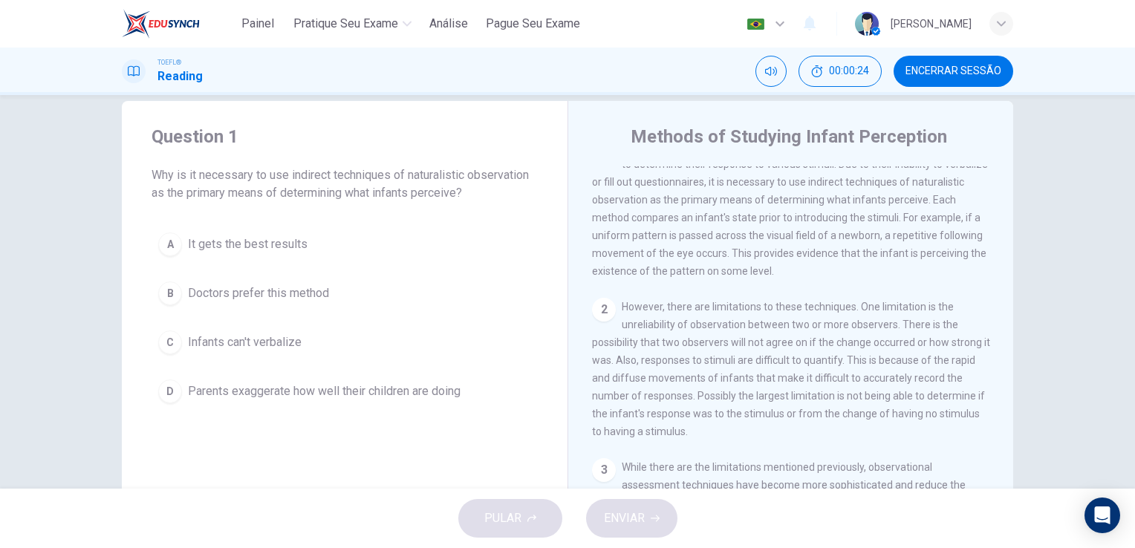
scroll to position [30, 0]
drag, startPoint x: 630, startPoint y: 240, endPoint x: 796, endPoint y: 242, distance: 165.7
click at [795, 242] on span "The study of perceptual abilities of infants uses several different techniques …" at bounding box center [790, 208] width 396 height 137
drag, startPoint x: 799, startPoint y: 239, endPoint x: 815, endPoint y: 253, distance: 21.6
click at [815, 252] on span "The study of perceptual abilities of infants uses several different techniques …" at bounding box center [790, 208] width 396 height 137
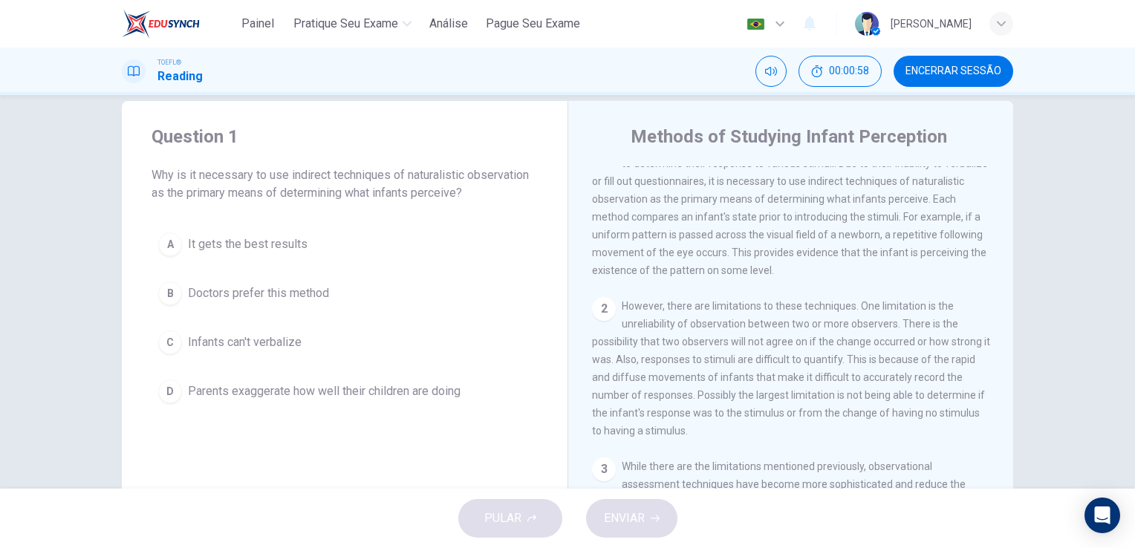
drag, startPoint x: 263, startPoint y: 177, endPoint x: 375, endPoint y: 183, distance: 112.3
click at [360, 180] on span "Why is it necessary to use indirect techniques of naturalistic observation as t…" at bounding box center [345, 184] width 386 height 36
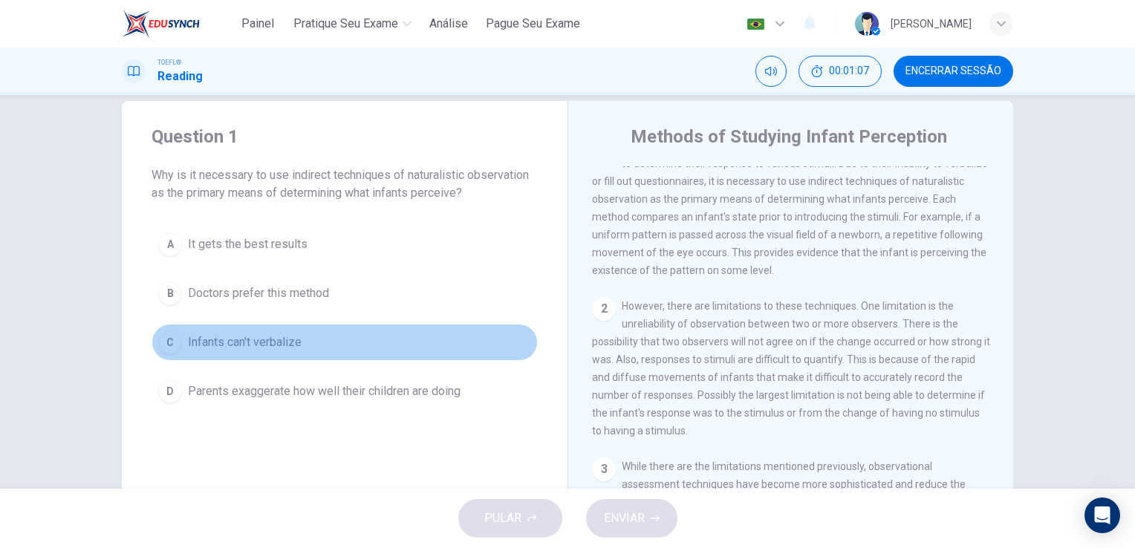
click at [258, 342] on span "Infants can't verbalize" at bounding box center [245, 343] width 114 height 18
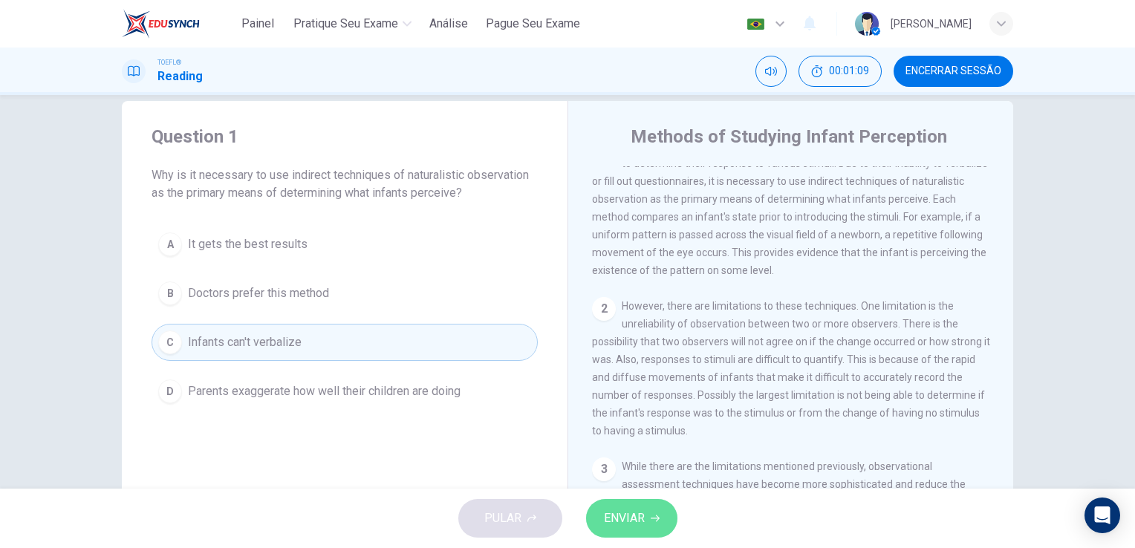
click at [654, 524] on button "ENVIAR" at bounding box center [631, 518] width 91 height 39
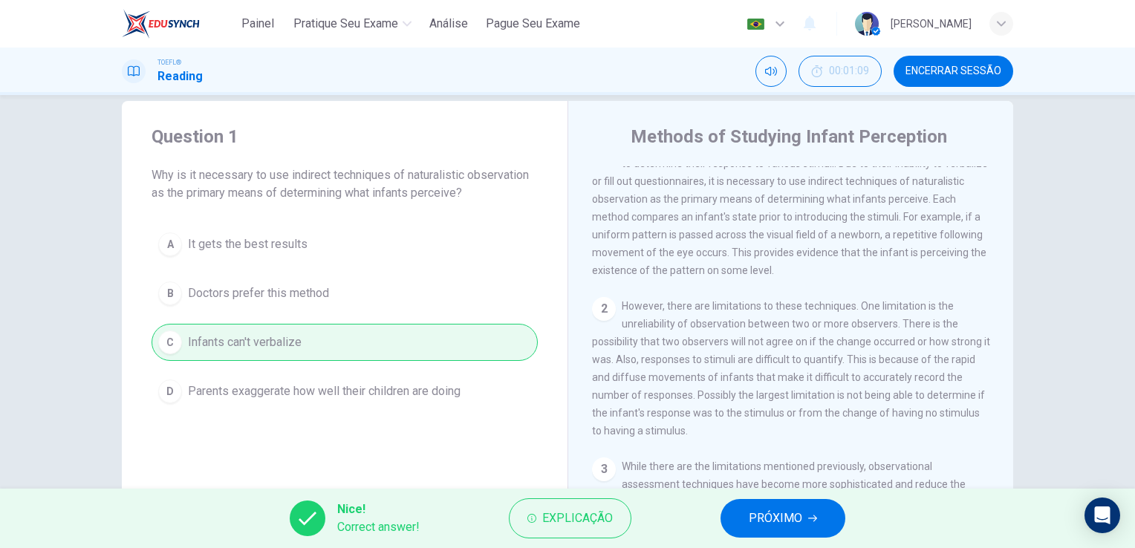
click at [761, 524] on span "PRÓXIMO" at bounding box center [775, 518] width 53 height 21
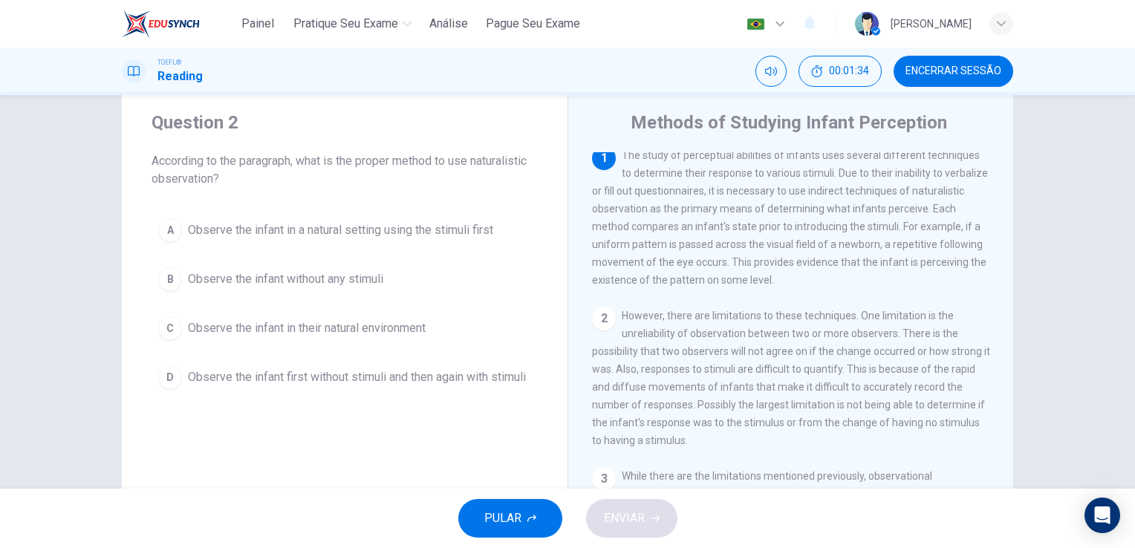
scroll to position [0, 0]
click at [364, 377] on span "Observe the infant first without stimuli and then again with stimuli" at bounding box center [357, 377] width 338 height 18
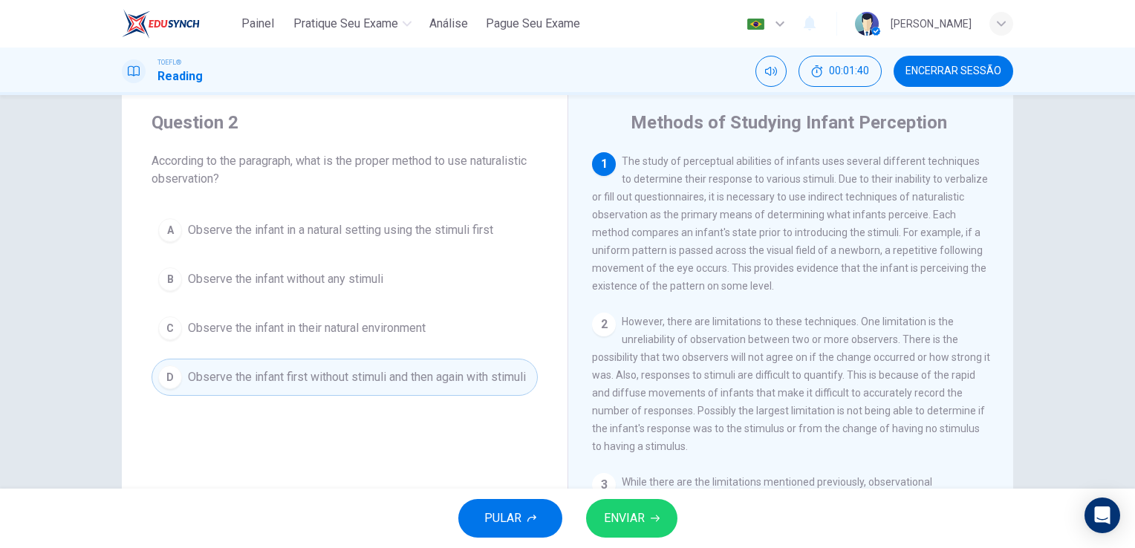
click at [645, 518] on button "ENVIAR" at bounding box center [631, 518] width 91 height 39
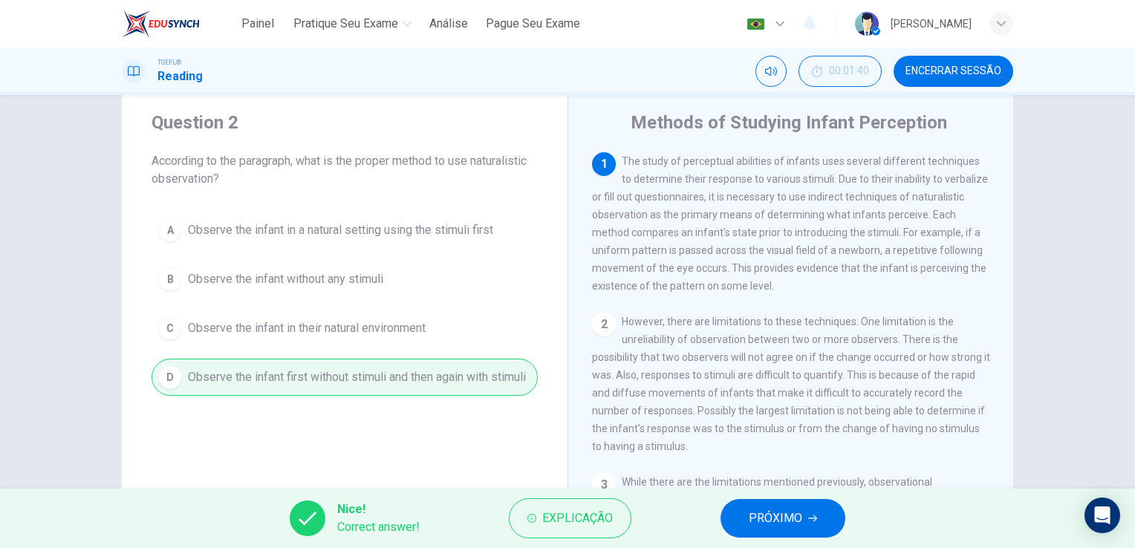
click at [765, 527] on span "PRÓXIMO" at bounding box center [775, 518] width 53 height 21
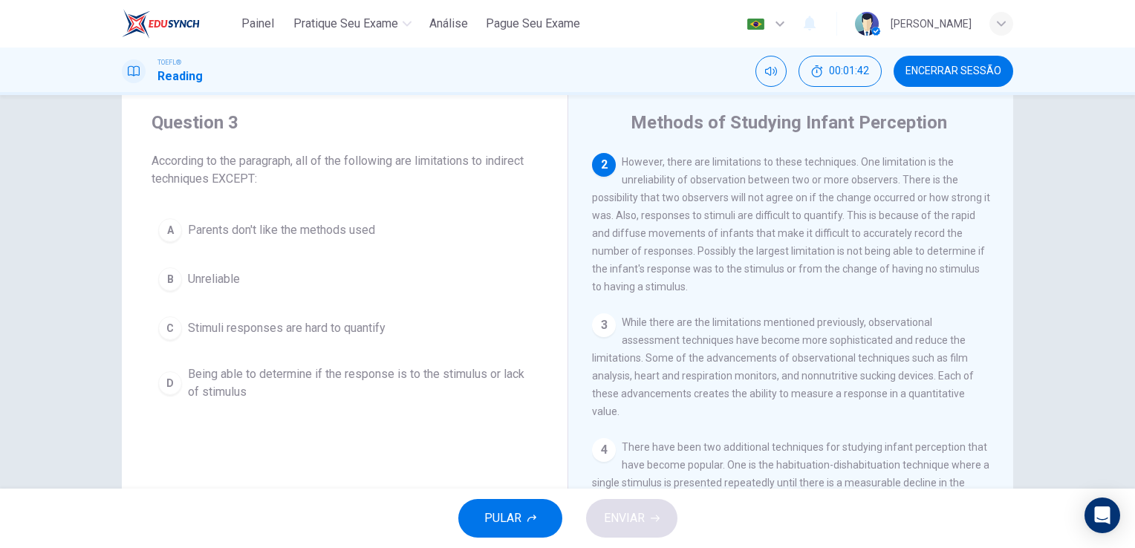
scroll to position [160, 0]
drag, startPoint x: 315, startPoint y: 157, endPoint x: 296, endPoint y: 181, distance: 30.6
click at [297, 181] on span "According to the paragraph, all of the following are limitations to indirect te…" at bounding box center [345, 170] width 386 height 36
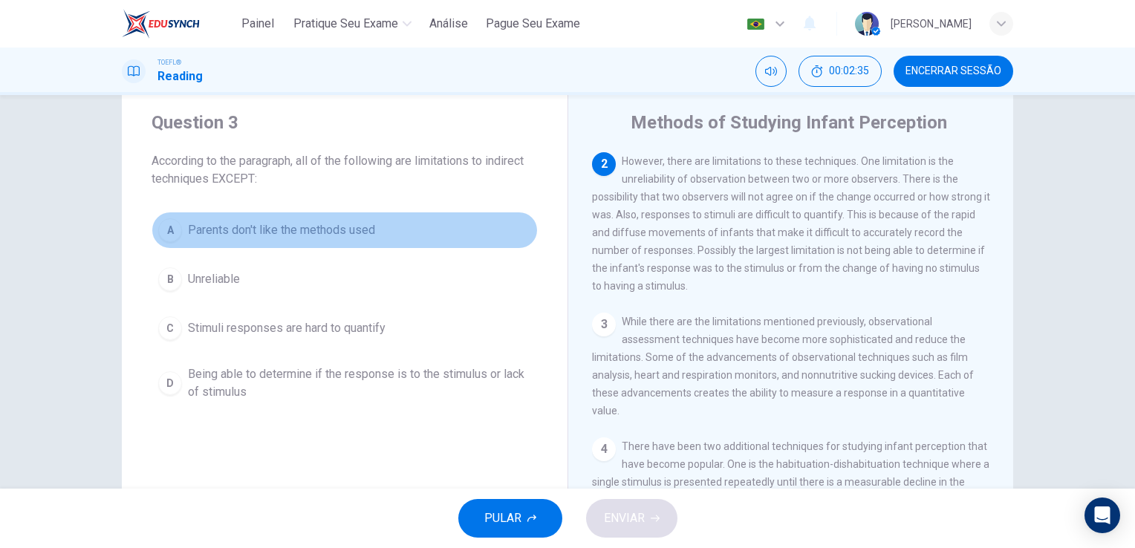
click at [264, 236] on span "Parents don't like the methods used" at bounding box center [281, 230] width 187 height 18
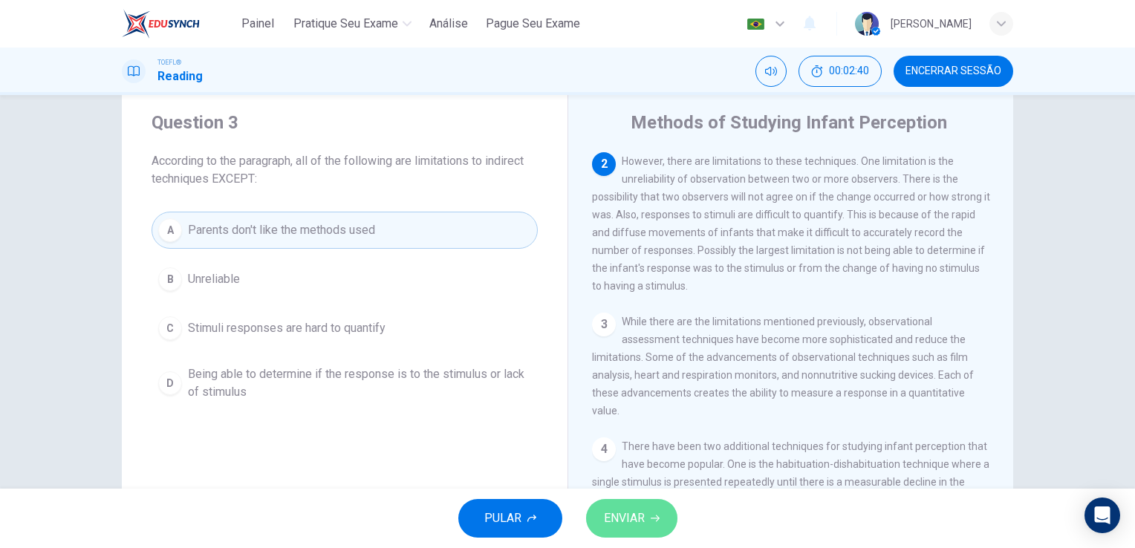
click at [660, 527] on button "ENVIAR" at bounding box center [631, 518] width 91 height 39
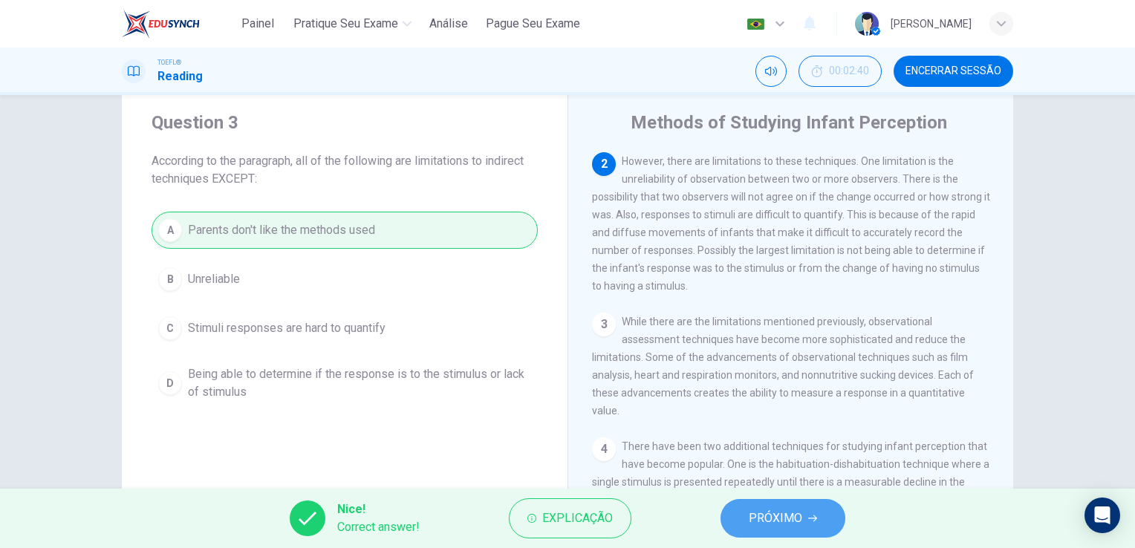
click at [768, 513] on span "PRÓXIMO" at bounding box center [775, 518] width 53 height 21
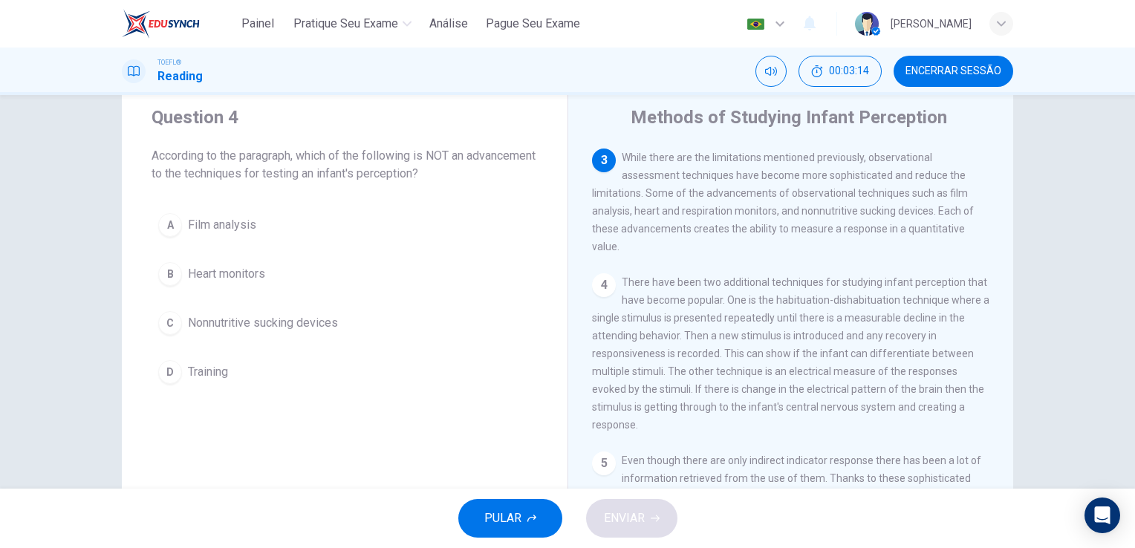
scroll to position [47, 0]
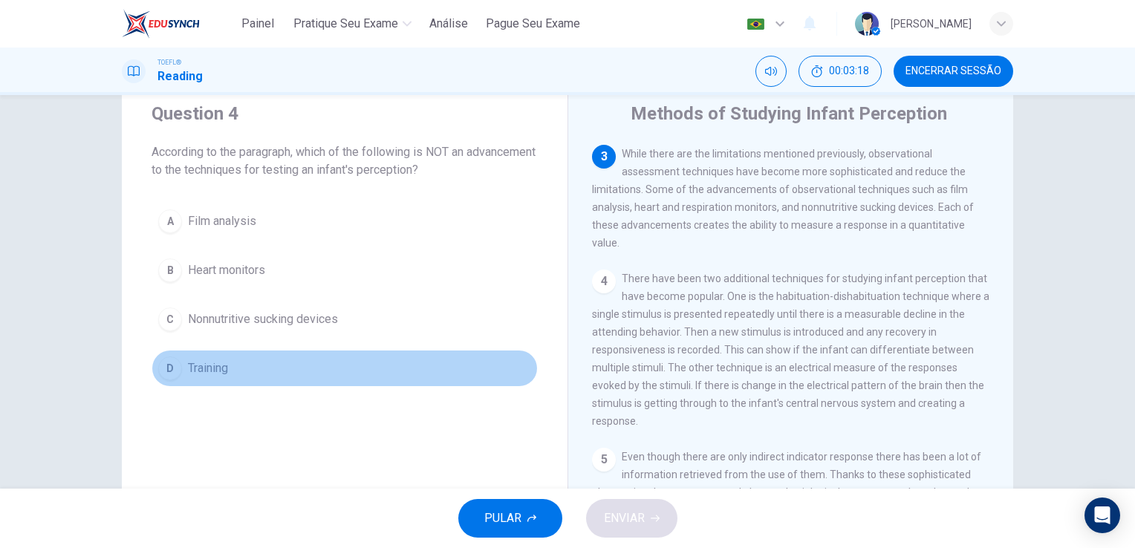
click at [196, 377] on button "D Training" at bounding box center [345, 368] width 386 height 37
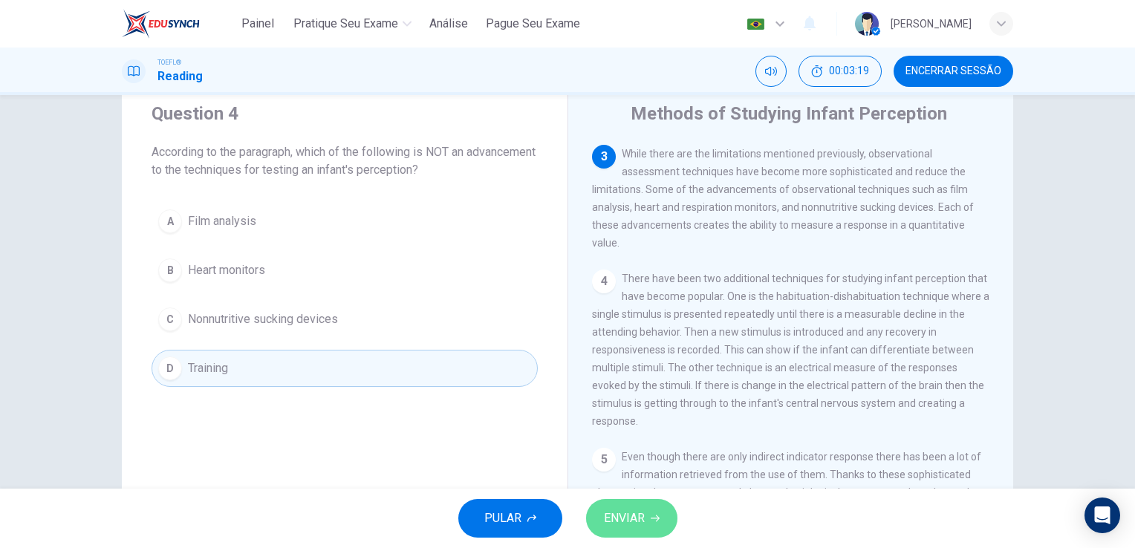
click at [639, 524] on span "ENVIAR" at bounding box center [624, 518] width 41 height 21
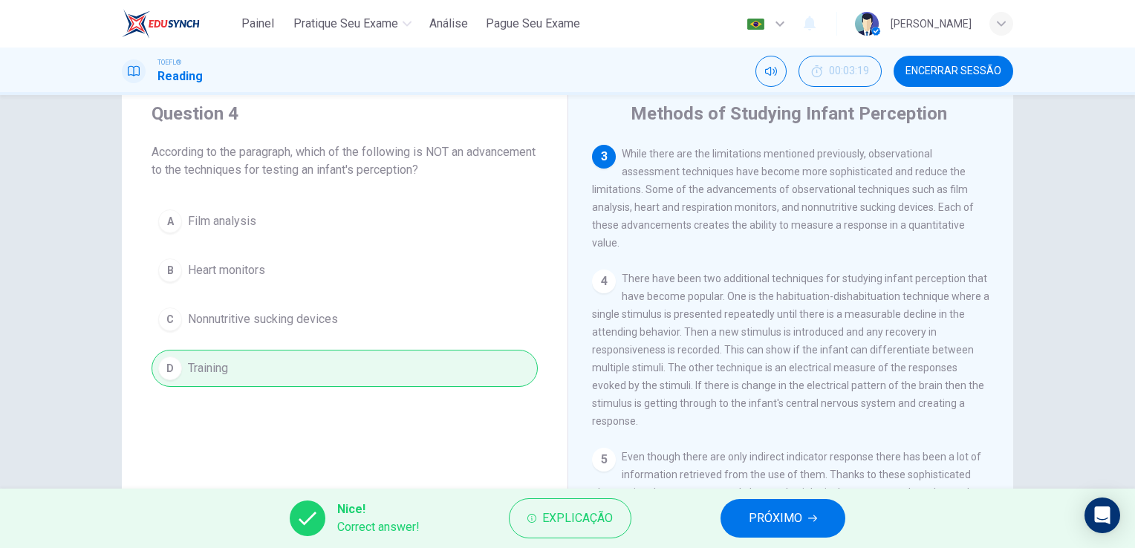
click at [770, 539] on div "Nice! Correct answer! Explicação PRÓXIMO" at bounding box center [567, 518] width 1135 height 59
click at [793, 519] on span "PRÓXIMO" at bounding box center [775, 518] width 53 height 21
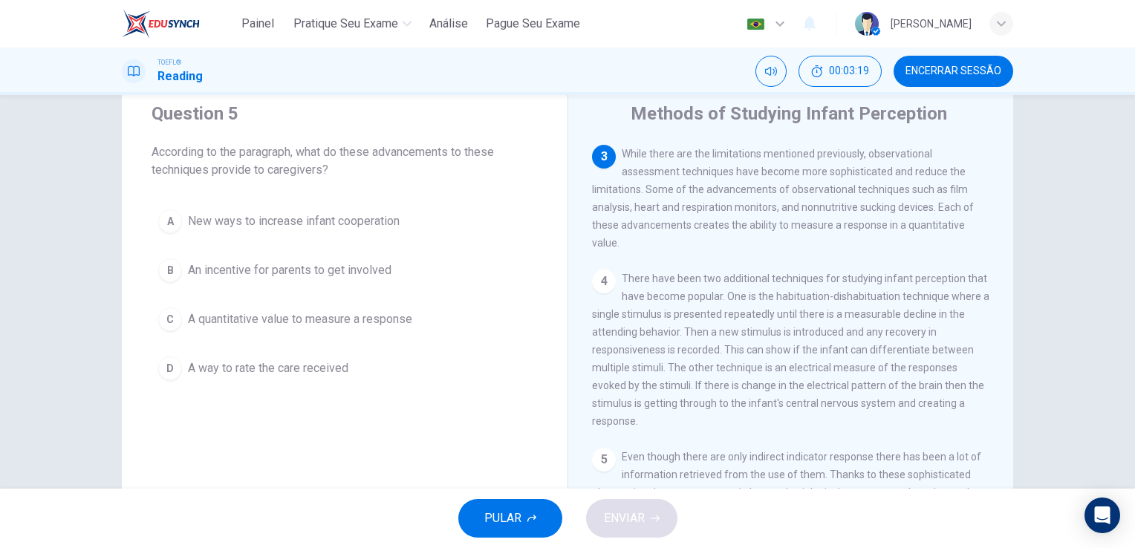
scroll to position [330, 0]
click at [394, 320] on span "A quantitative value to measure a response" at bounding box center [300, 319] width 224 height 18
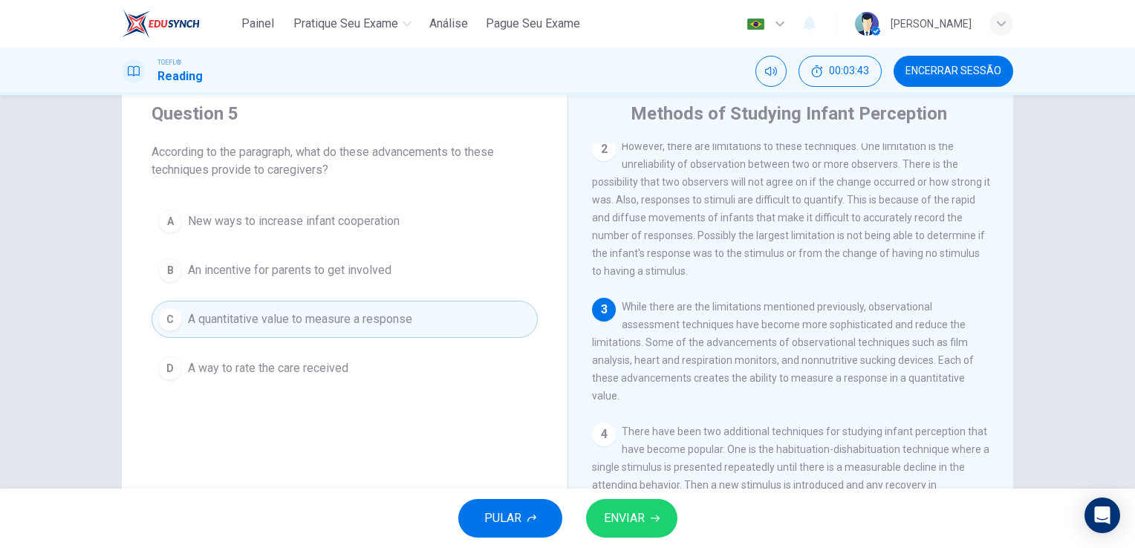
scroll to position [166, 0]
click at [636, 533] on button "ENVIAR" at bounding box center [631, 518] width 91 height 39
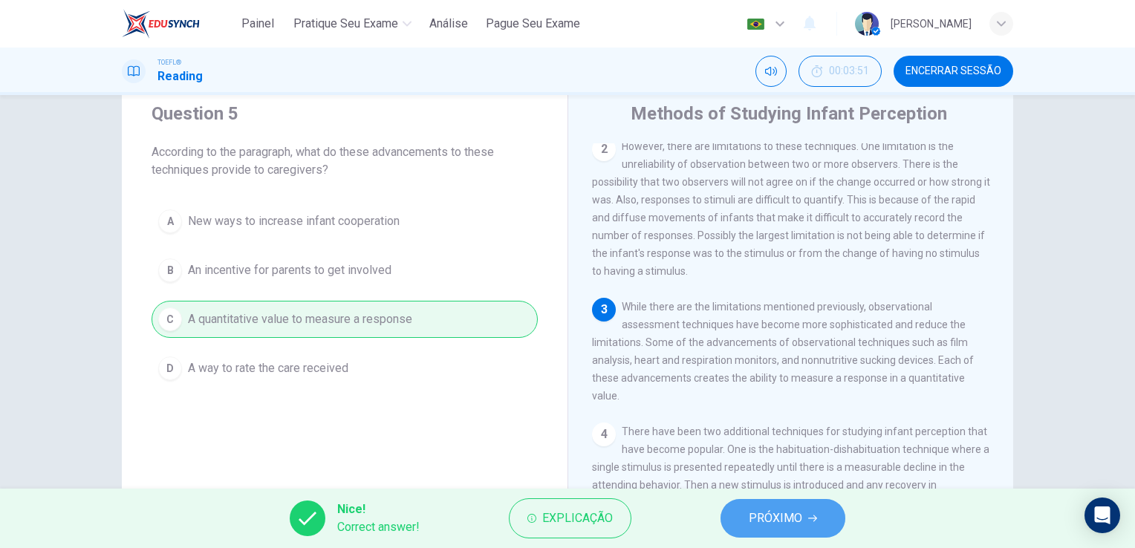
click at [739, 529] on button "PRÓXIMO" at bounding box center [783, 518] width 125 height 39
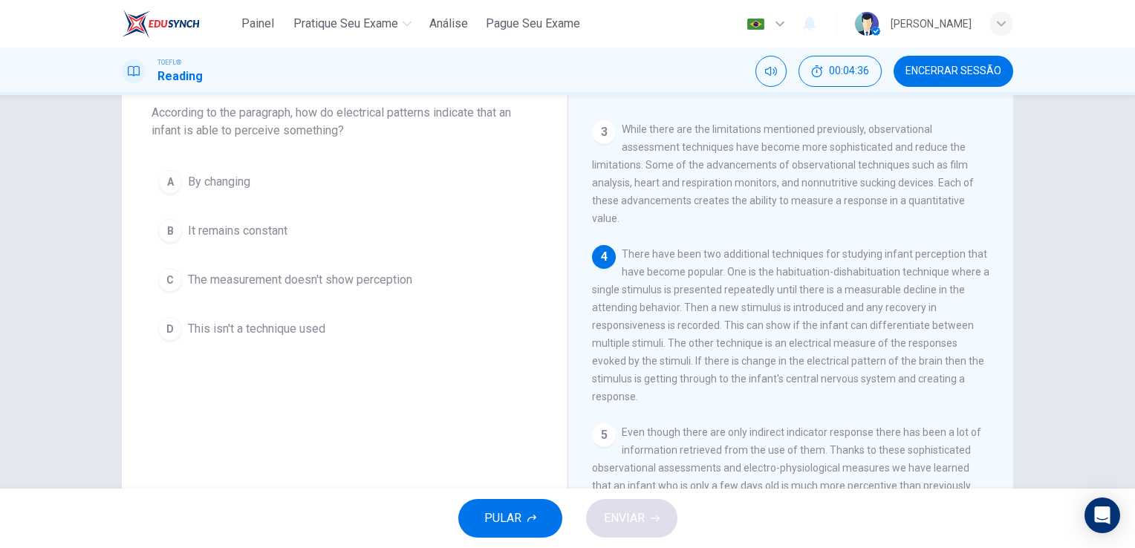
scroll to position [85, 0]
click at [200, 185] on span "By changing" at bounding box center [219, 183] width 62 height 18
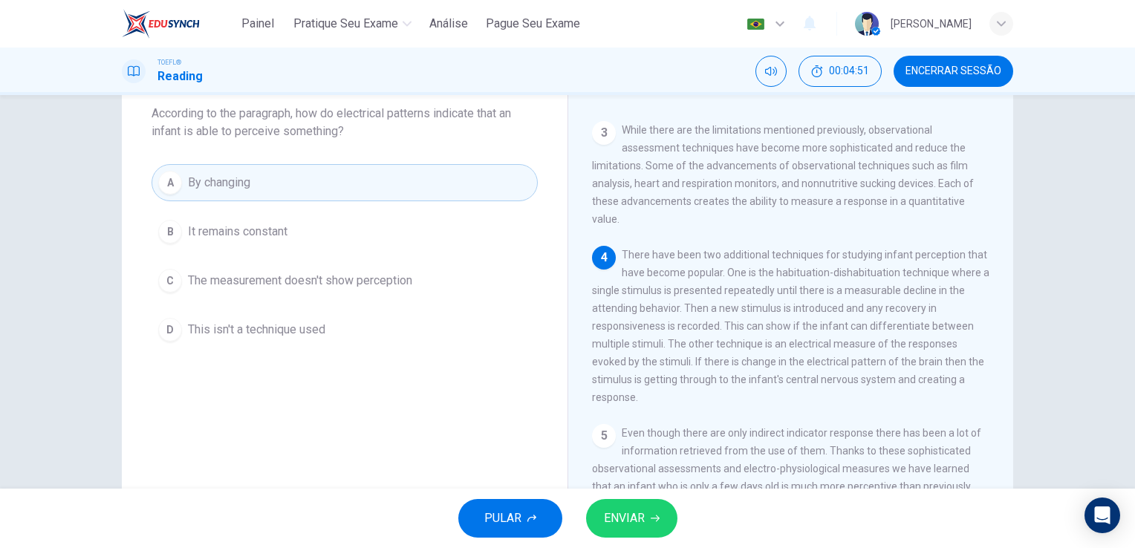
click at [666, 530] on button "ENVIAR" at bounding box center [631, 518] width 91 height 39
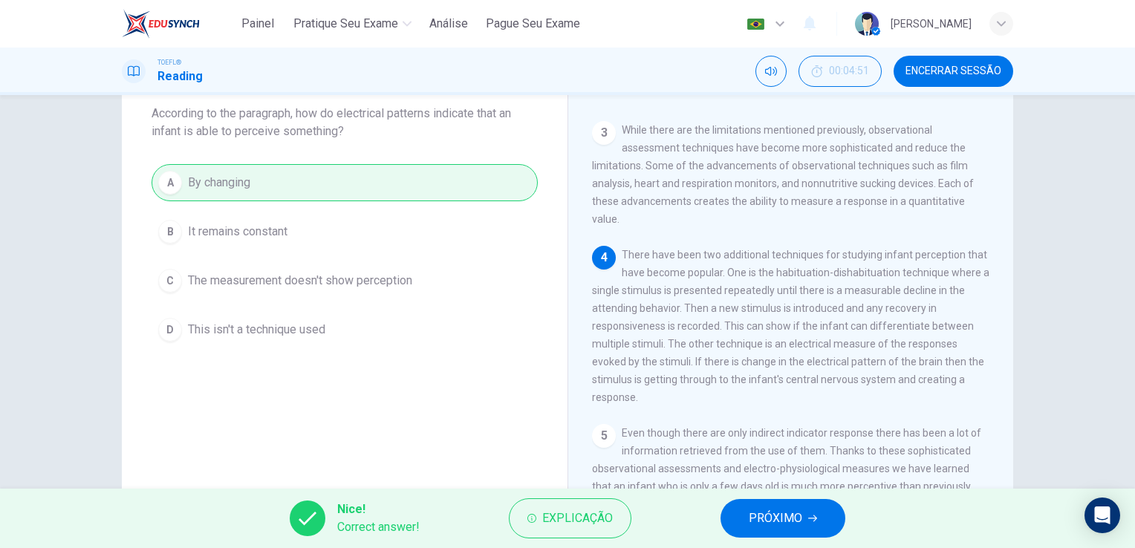
click at [766, 510] on span "PRÓXIMO" at bounding box center [775, 518] width 53 height 21
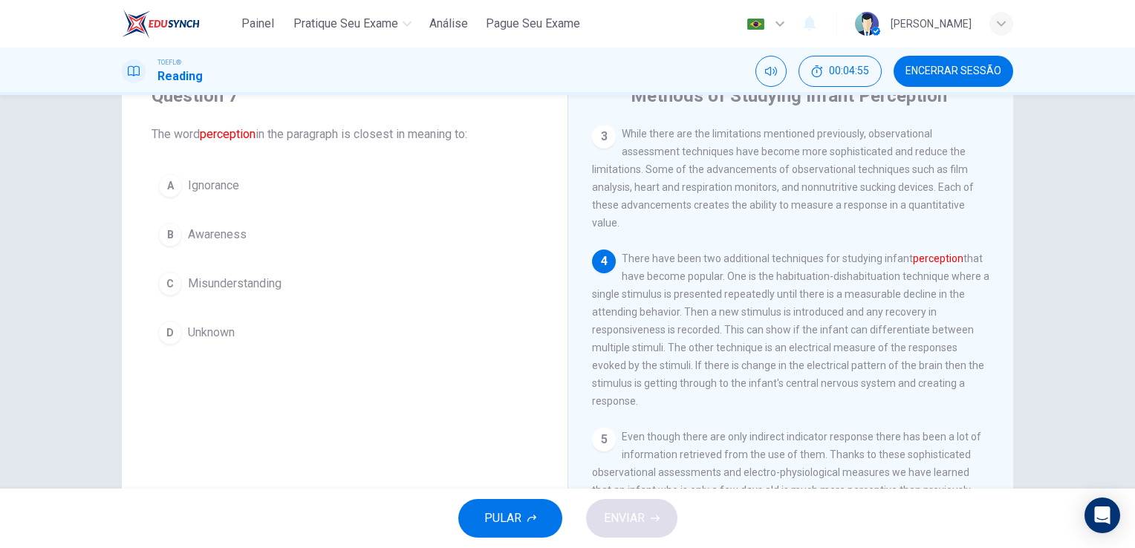
scroll to position [65, 0]
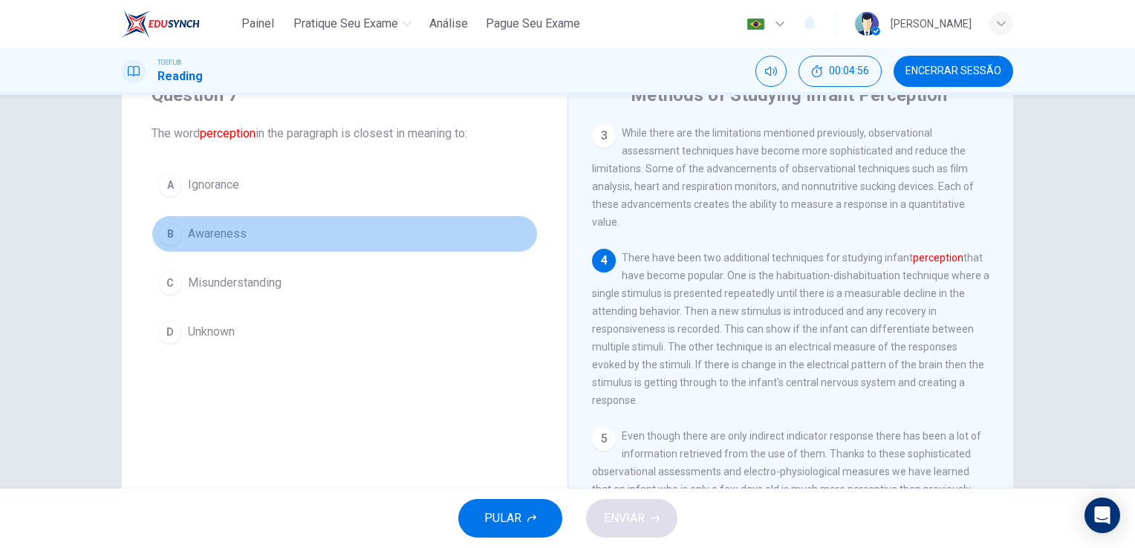
click at [211, 234] on span "Awareness" at bounding box center [217, 234] width 59 height 18
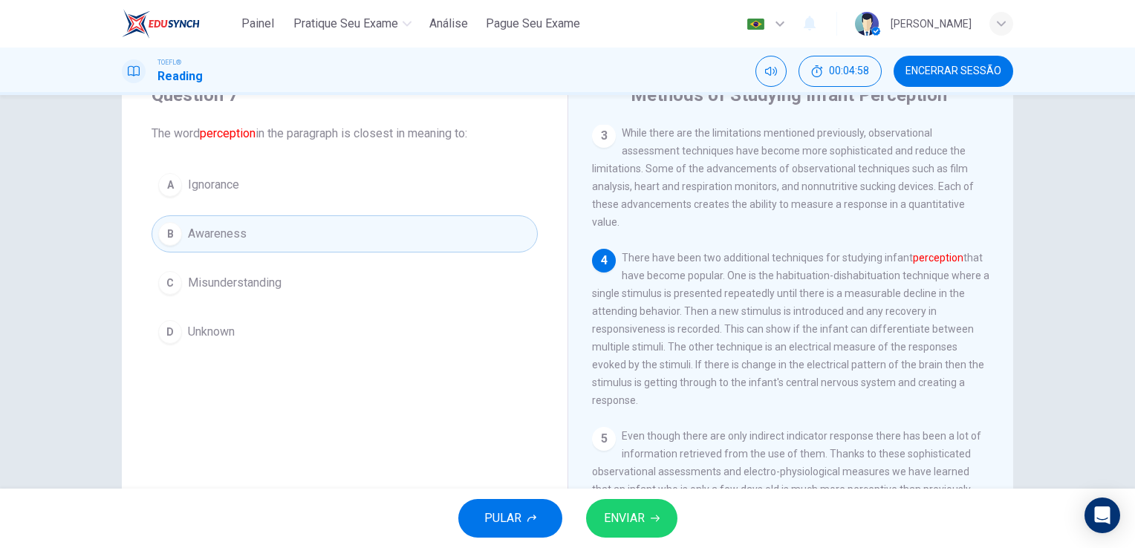
click at [630, 512] on span "ENVIAR" at bounding box center [624, 518] width 41 height 21
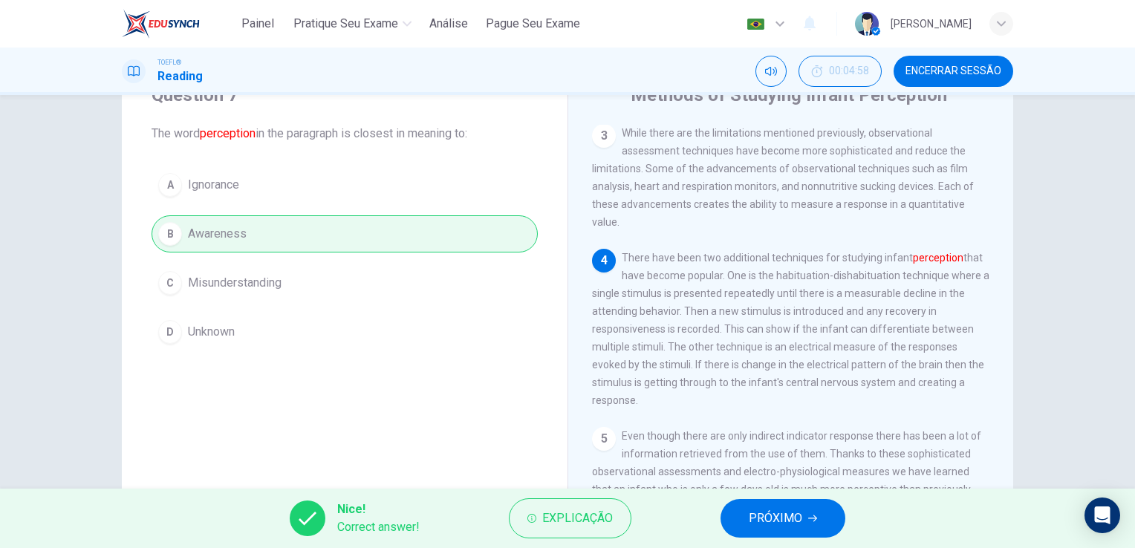
click at [768, 525] on span "PRÓXIMO" at bounding box center [775, 518] width 53 height 21
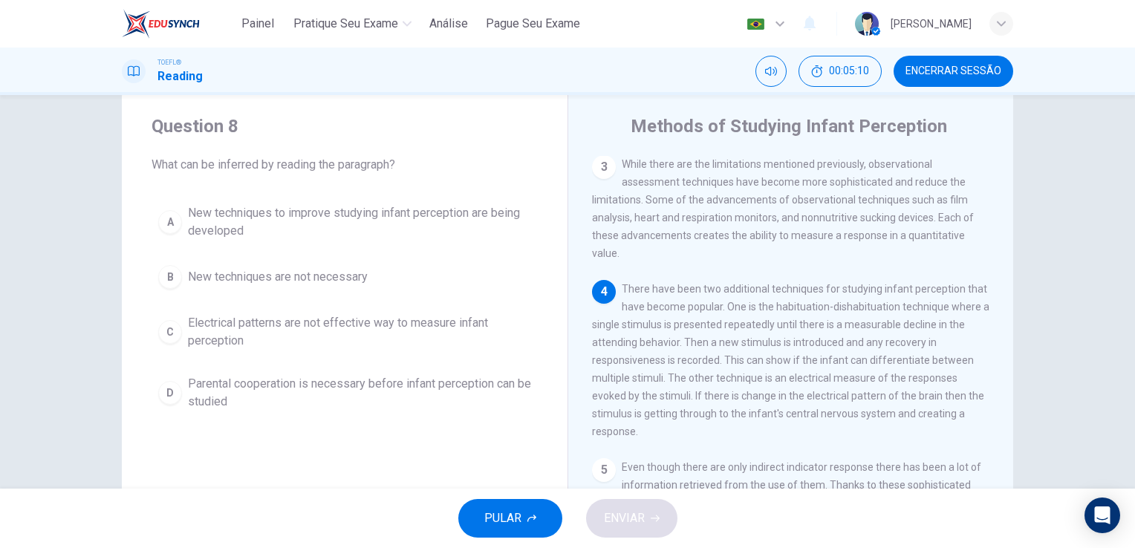
scroll to position [35, 0]
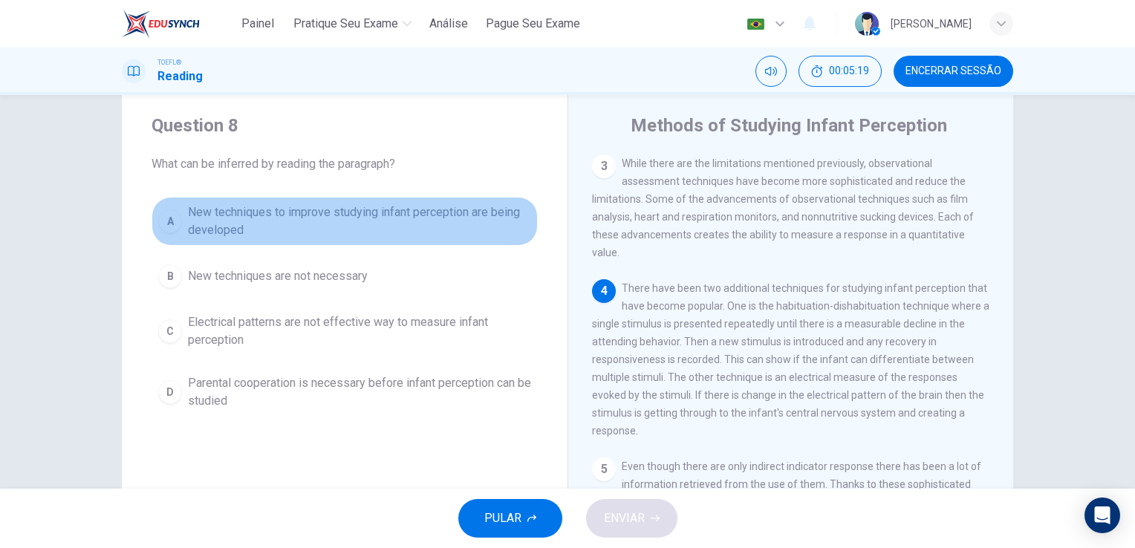
click at [361, 212] on span "New techniques to improve studying infant perception are being developed" at bounding box center [359, 222] width 343 height 36
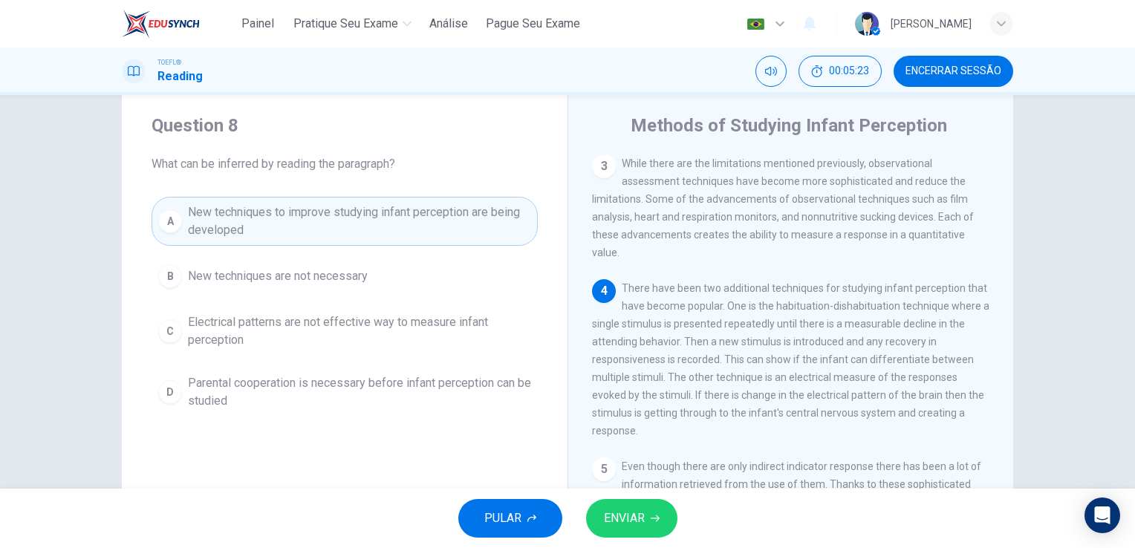
click at [631, 532] on button "ENVIAR" at bounding box center [631, 518] width 91 height 39
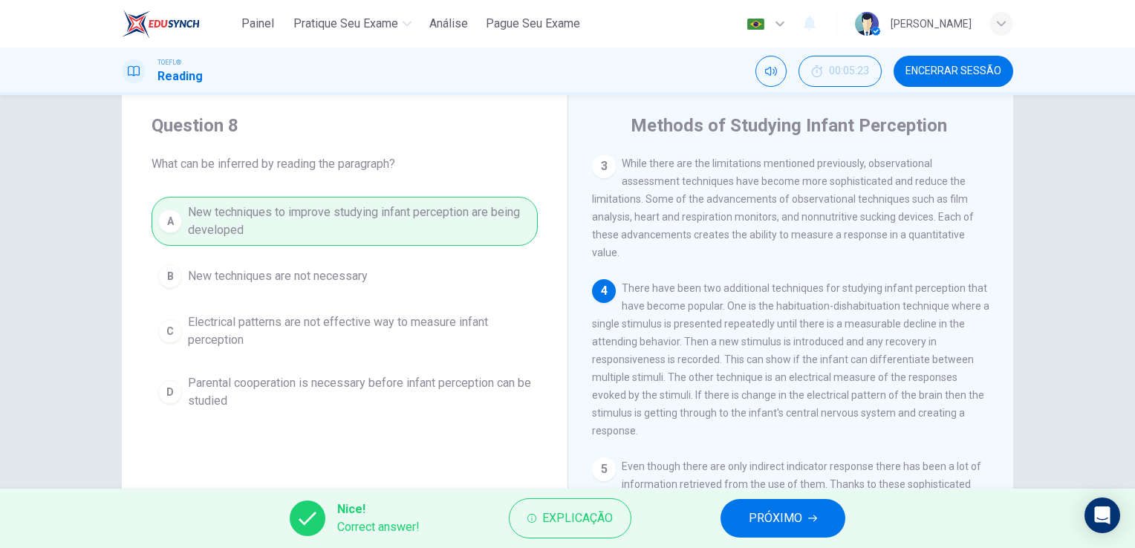
click at [776, 515] on span "PRÓXIMO" at bounding box center [775, 518] width 53 height 21
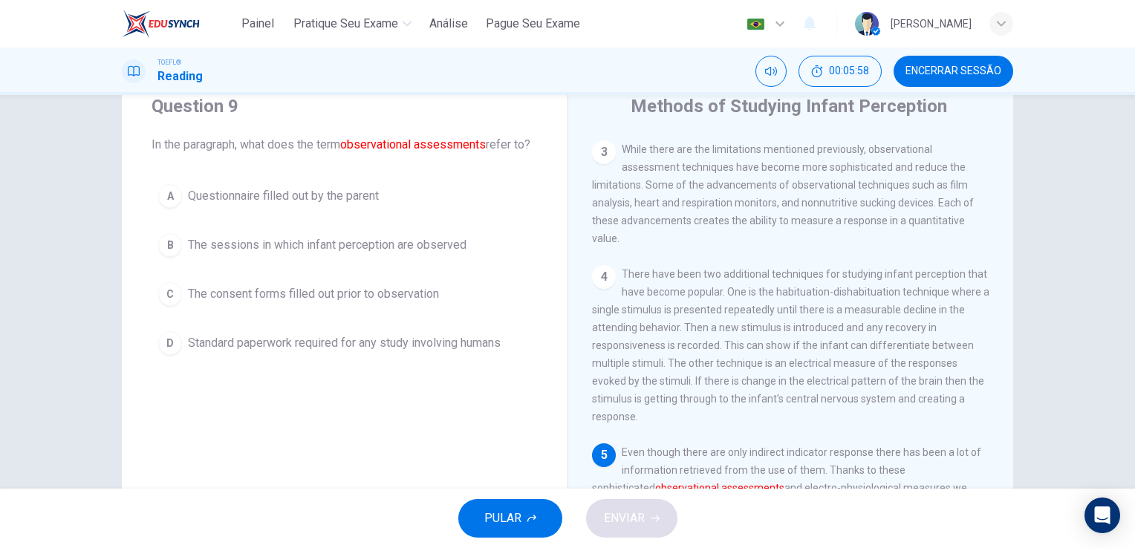
scroll to position [53, 0]
click at [438, 256] on span "The sessions in which infant perception are observed" at bounding box center [327, 247] width 279 height 18
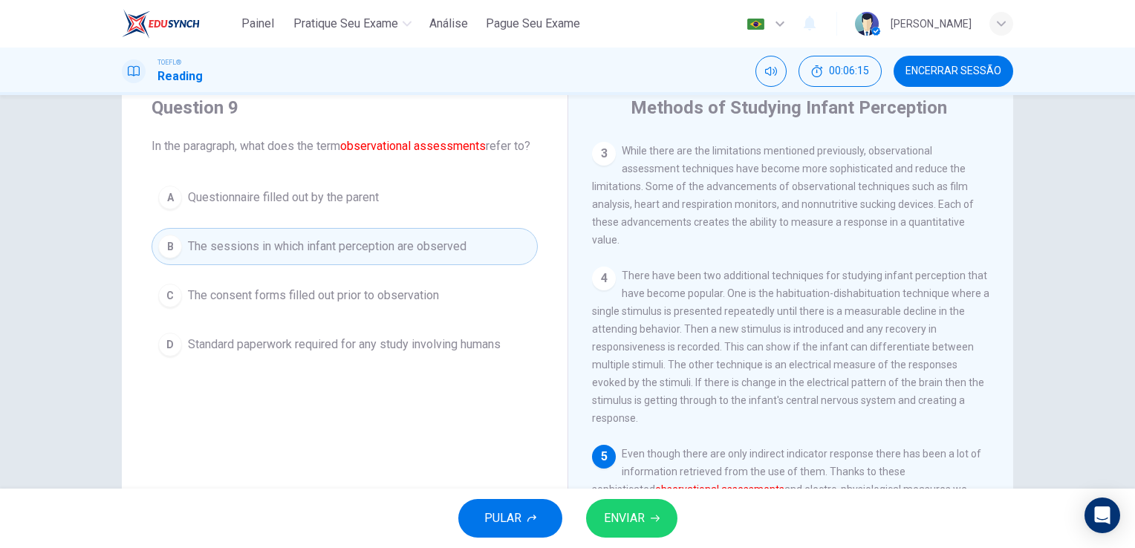
click at [624, 513] on span "ENVIAR" at bounding box center [624, 518] width 41 height 21
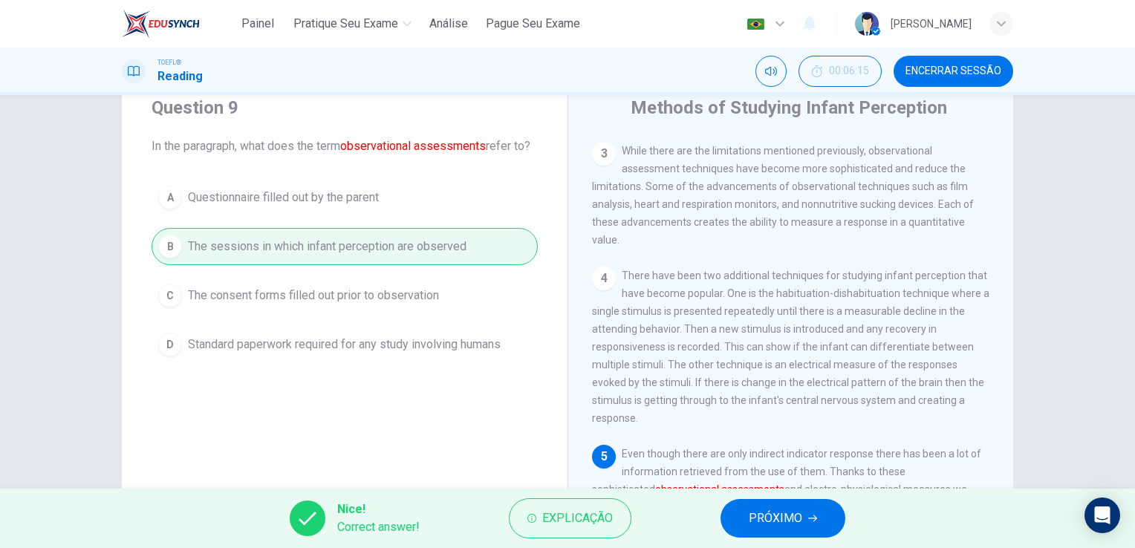
click at [724, 518] on button "PRÓXIMO" at bounding box center [783, 518] width 125 height 39
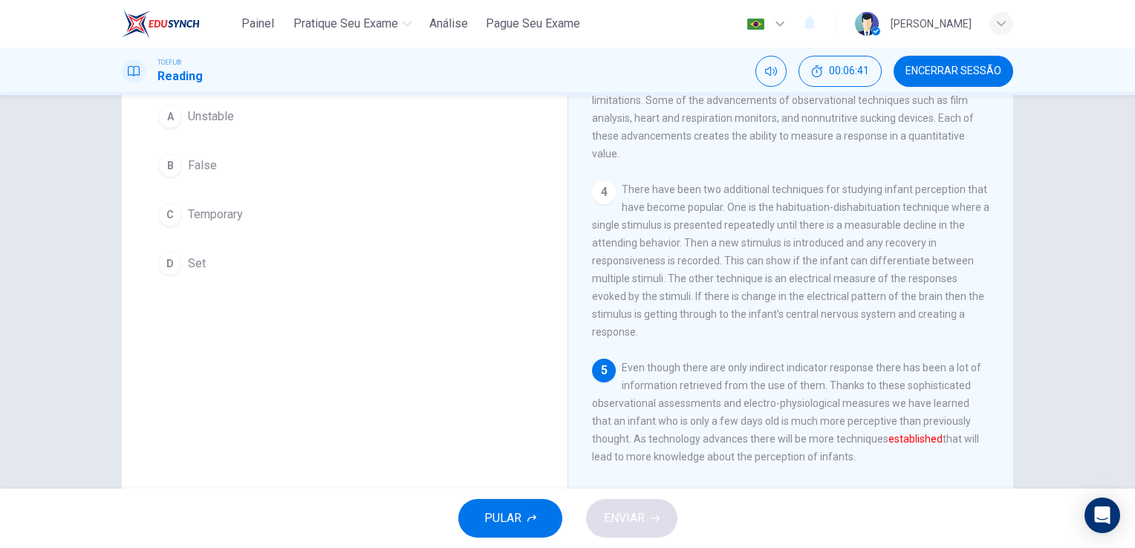
scroll to position [134, 0]
click at [182, 272] on button "D Set" at bounding box center [345, 263] width 386 height 37
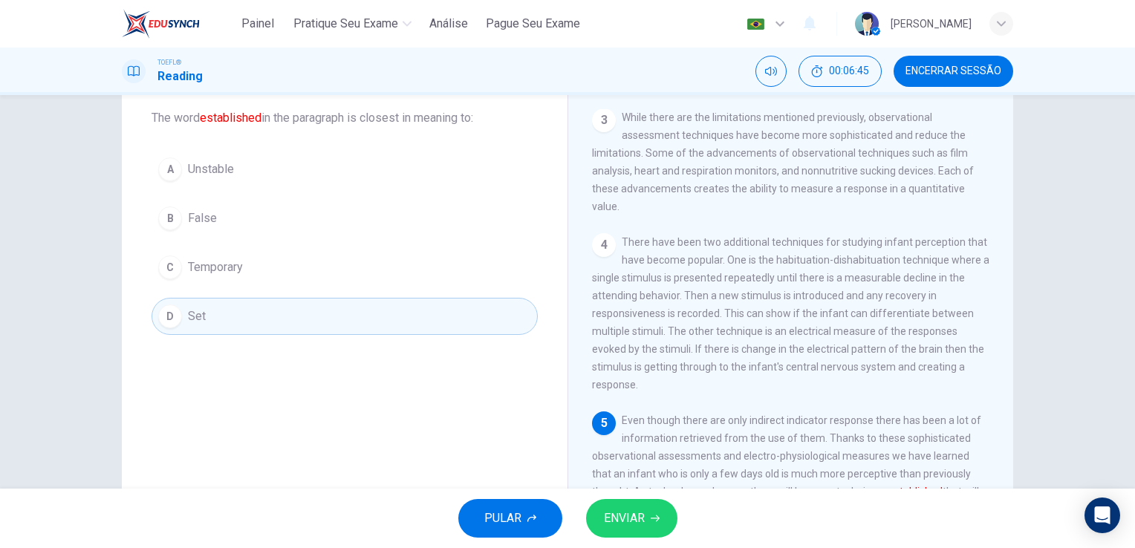
scroll to position [80, 0]
click at [627, 518] on span "ENVIAR" at bounding box center [624, 518] width 41 height 21
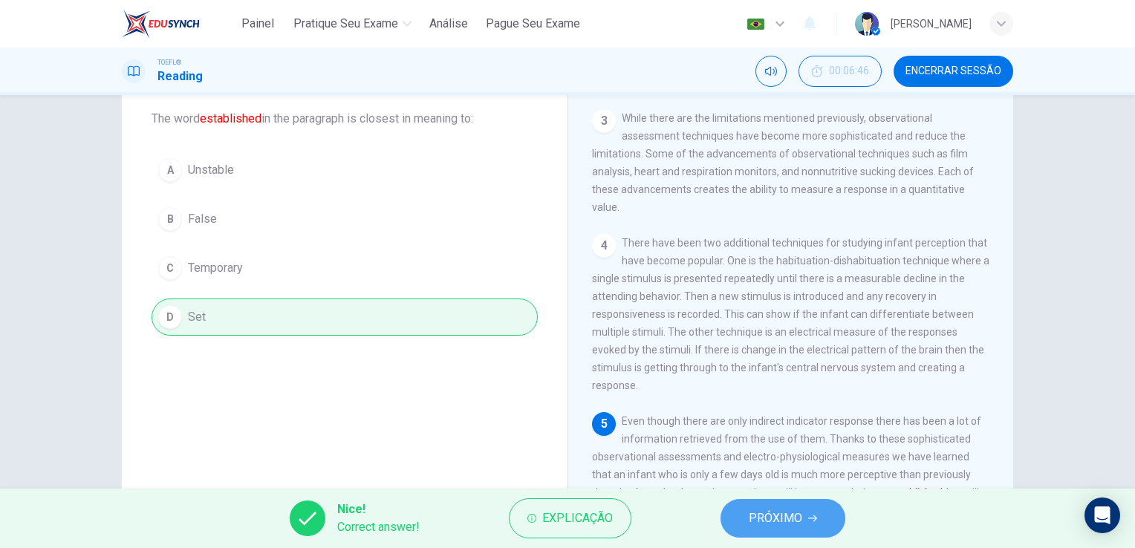
click at [800, 517] on span "PRÓXIMO" at bounding box center [775, 518] width 53 height 21
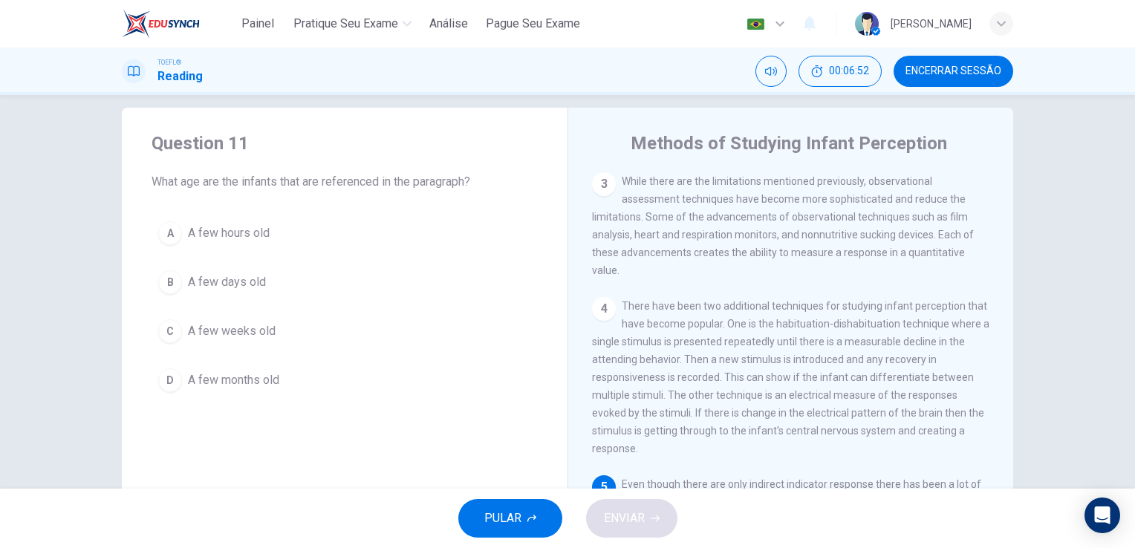
scroll to position [16, 0]
click at [221, 281] on span "A few days old" at bounding box center [227, 284] width 78 height 18
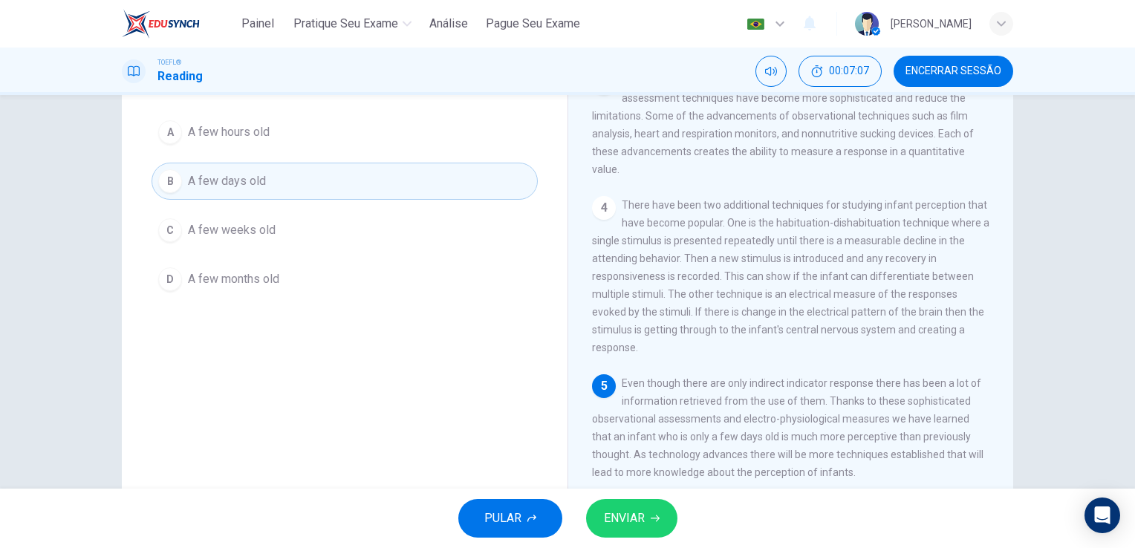
scroll to position [92, 0]
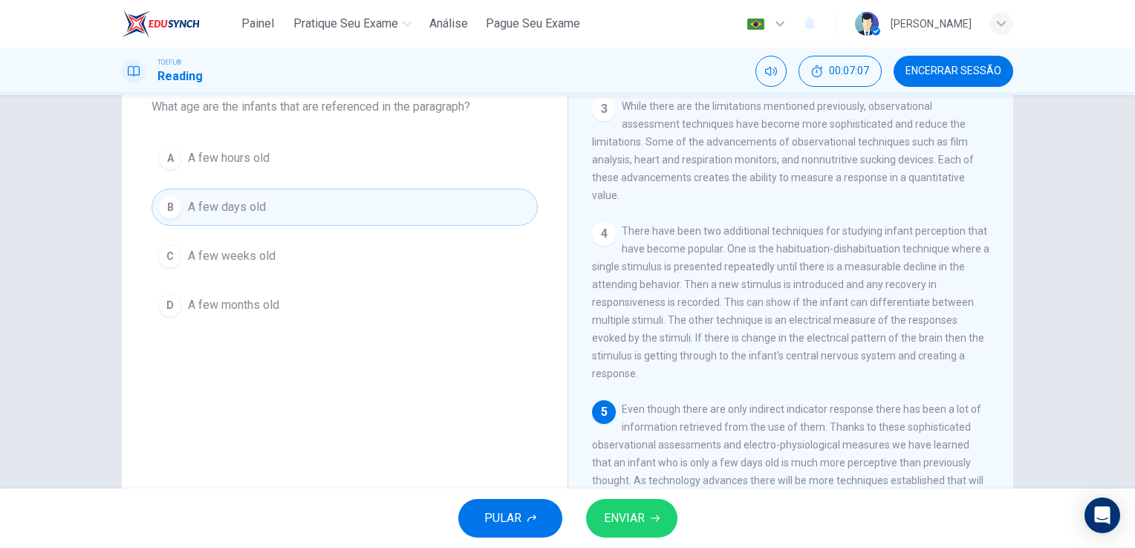
click at [638, 536] on button "ENVIAR" at bounding box center [631, 518] width 91 height 39
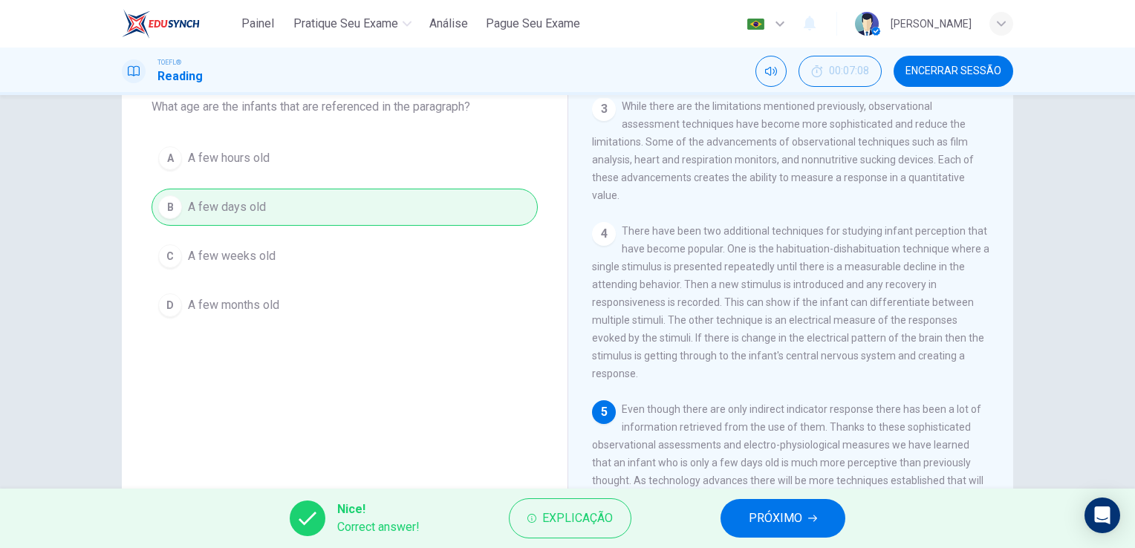
click at [760, 516] on span "PRÓXIMO" at bounding box center [775, 518] width 53 height 21
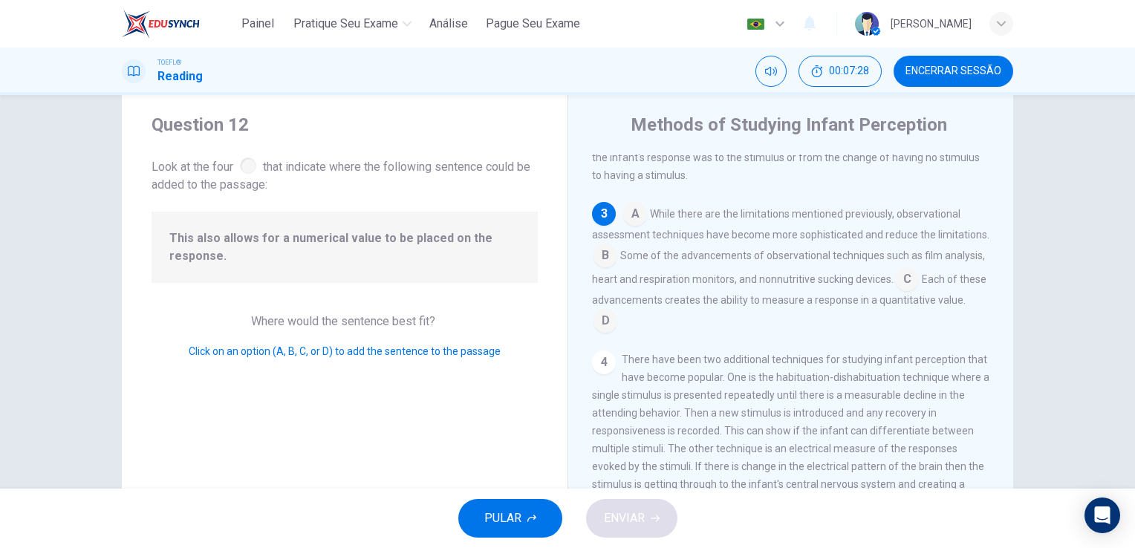
scroll to position [274, 0]
drag, startPoint x: 648, startPoint y: 224, endPoint x: 868, endPoint y: 236, distance: 219.5
click at [862, 235] on div "A While there are the limitations mentioned previously, observational assessmen…" at bounding box center [791, 266] width 398 height 131
click at [617, 325] on input at bounding box center [605, 322] width 24 height 24
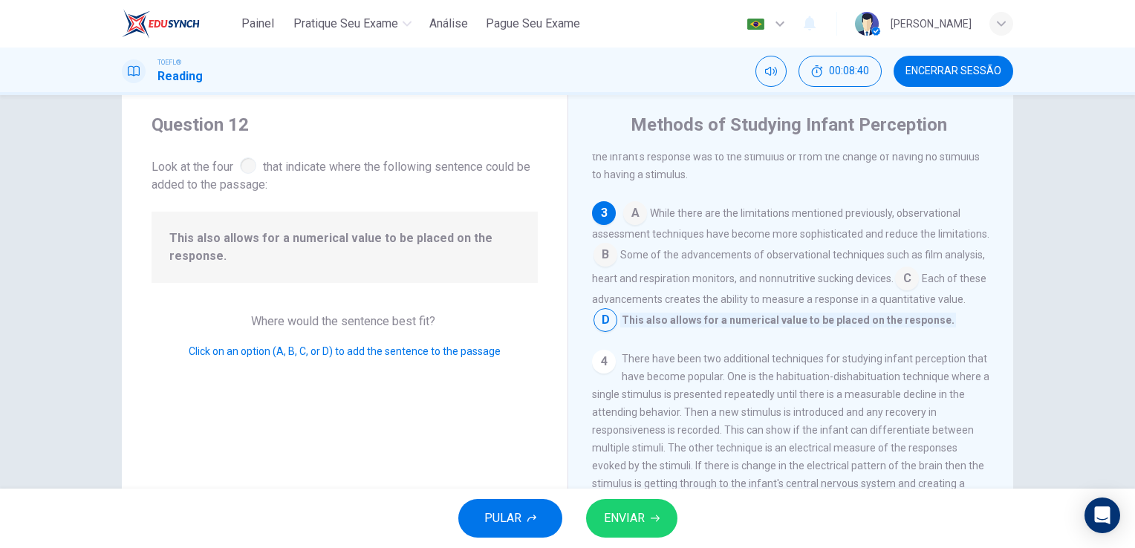
click at [660, 522] on button "ENVIAR" at bounding box center [631, 518] width 91 height 39
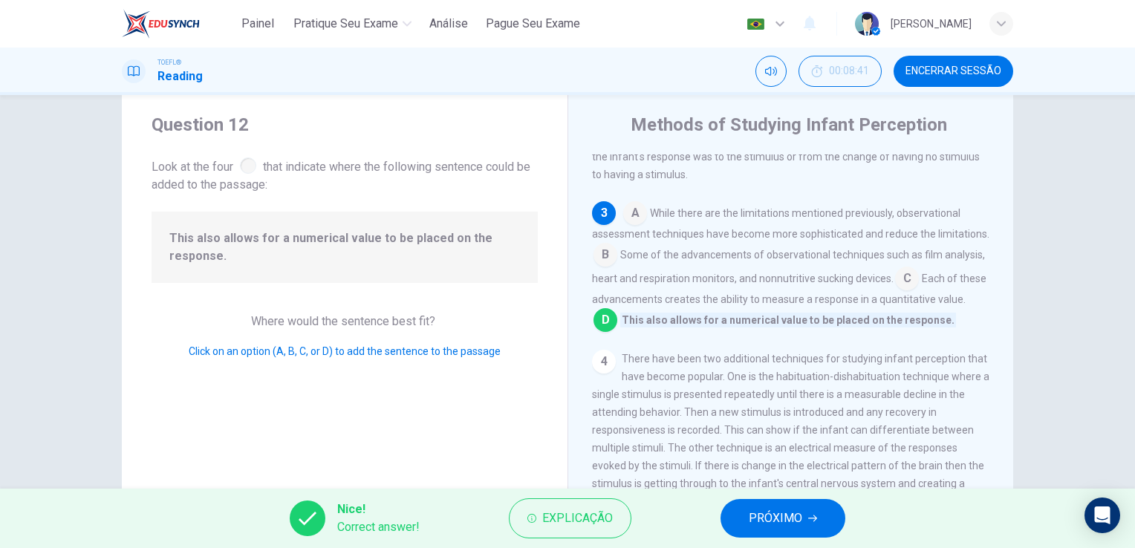
click at [793, 519] on span "PRÓXIMO" at bounding box center [775, 518] width 53 height 21
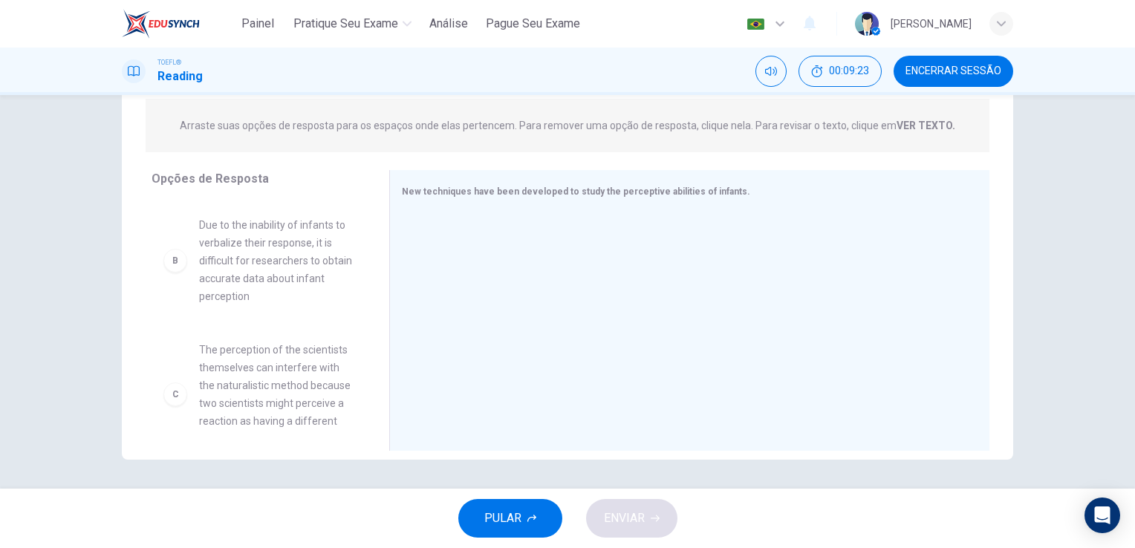
scroll to position [122, 0]
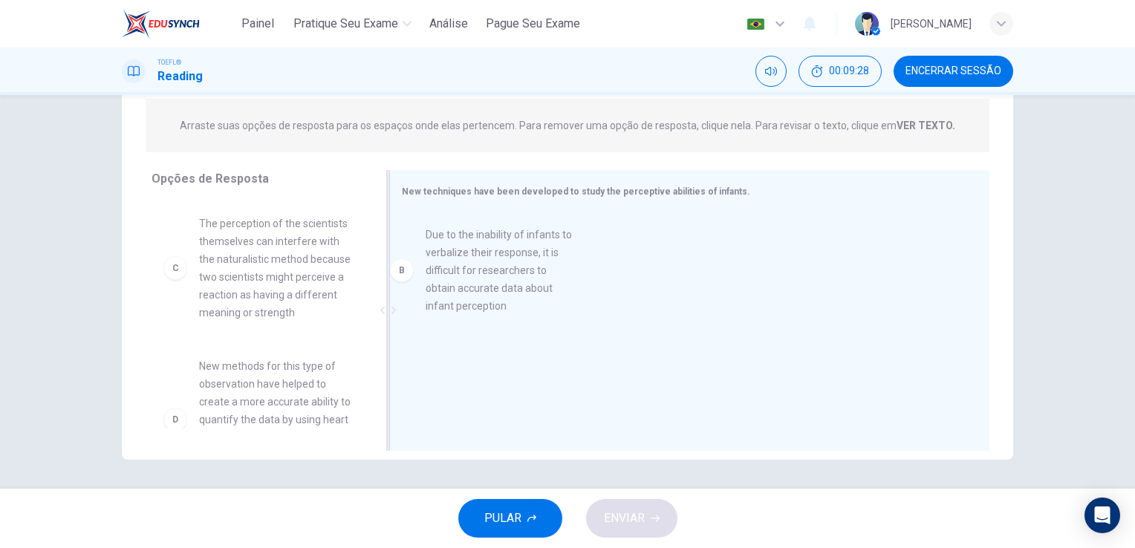
drag, startPoint x: 230, startPoint y: 261, endPoint x: 471, endPoint y: 275, distance: 241.8
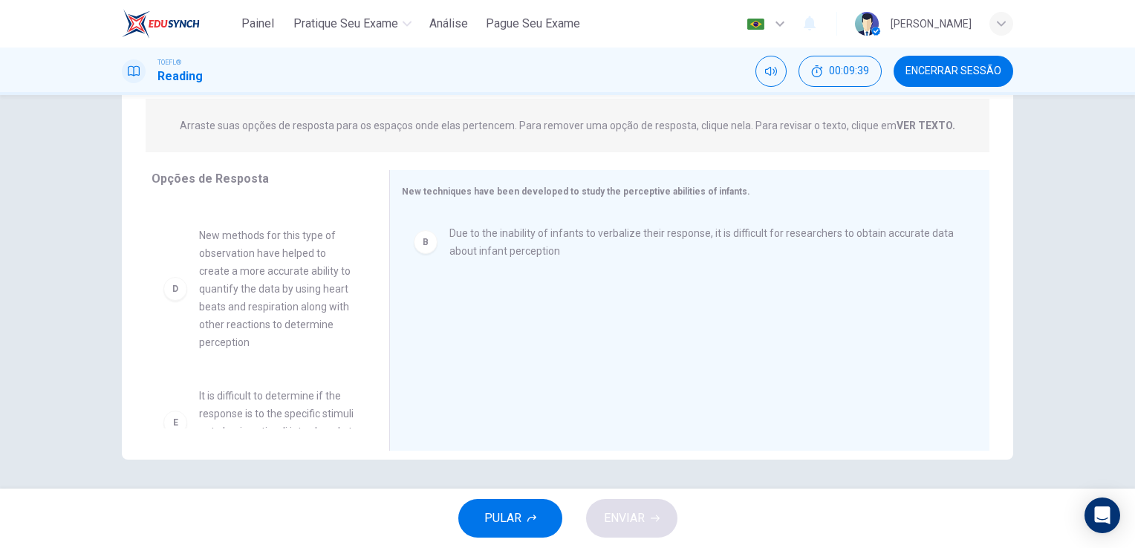
scroll to position [253, 0]
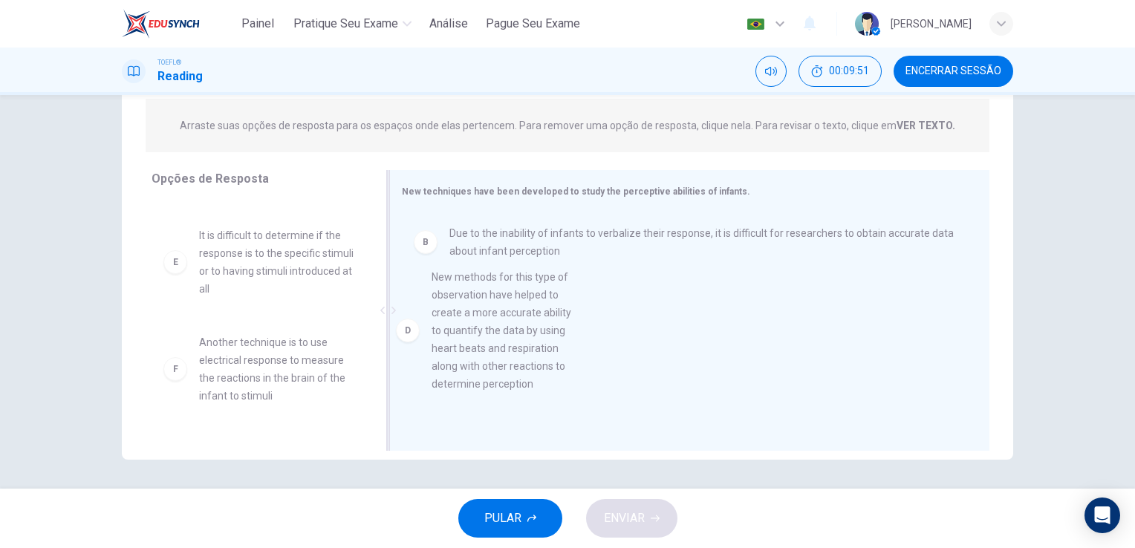
drag, startPoint x: 235, startPoint y: 295, endPoint x: 507, endPoint y: 349, distance: 276.5
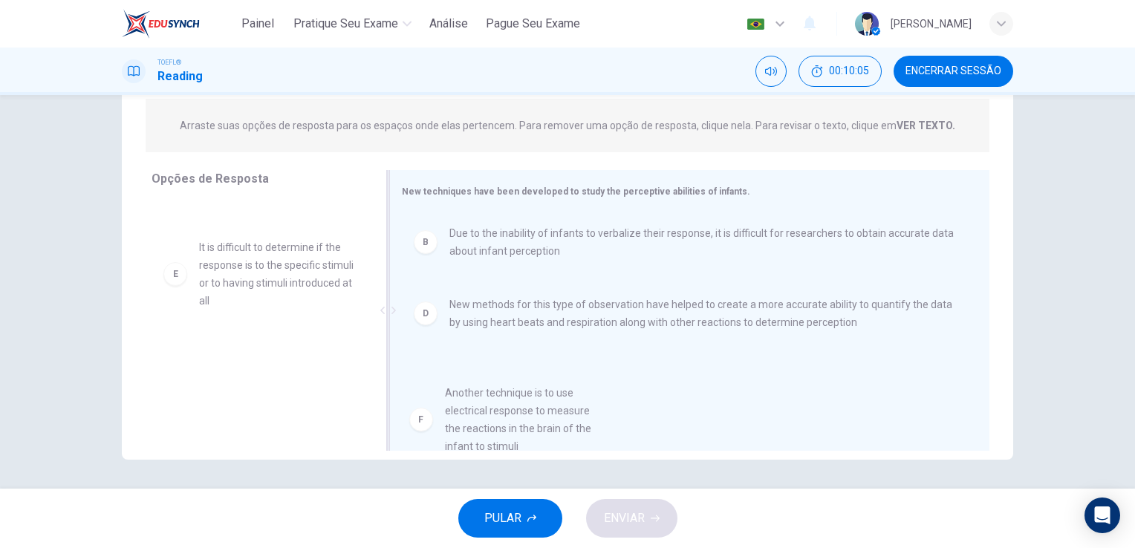
scroll to position [39, 0]
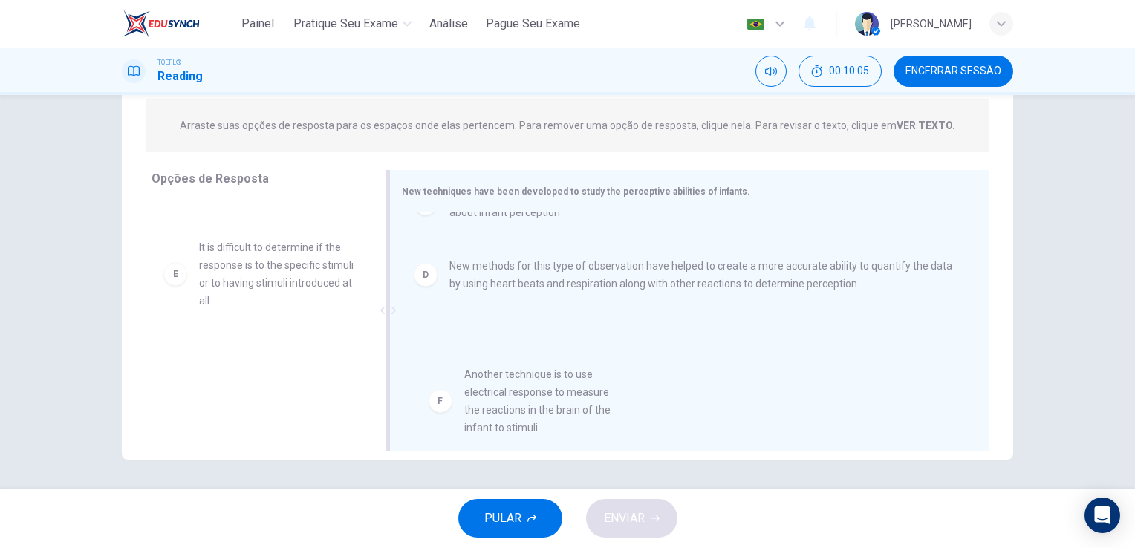
drag, startPoint x: 238, startPoint y: 382, endPoint x: 515, endPoint y: 400, distance: 276.9
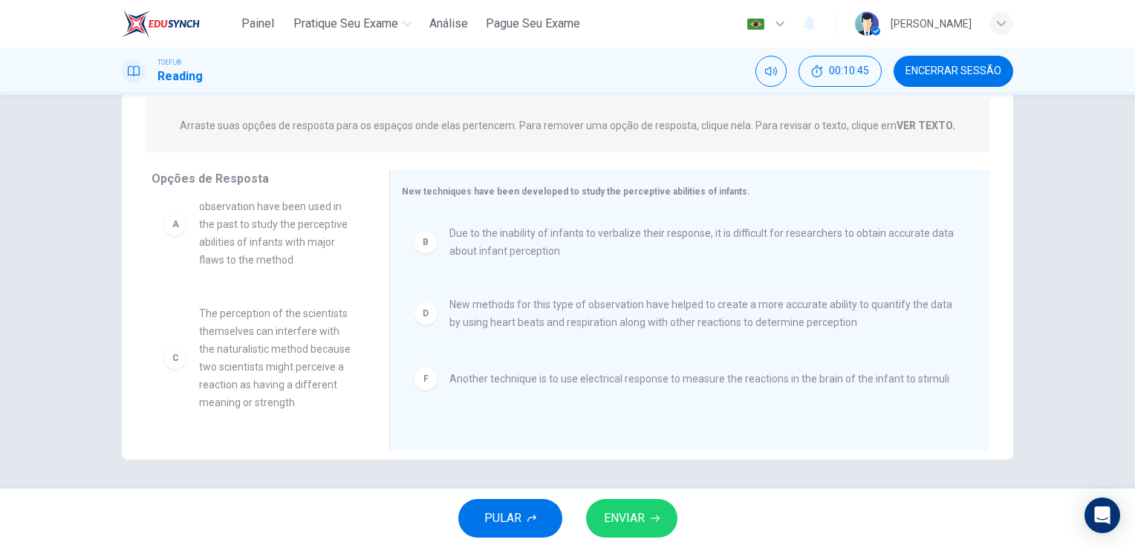
scroll to position [0, 0]
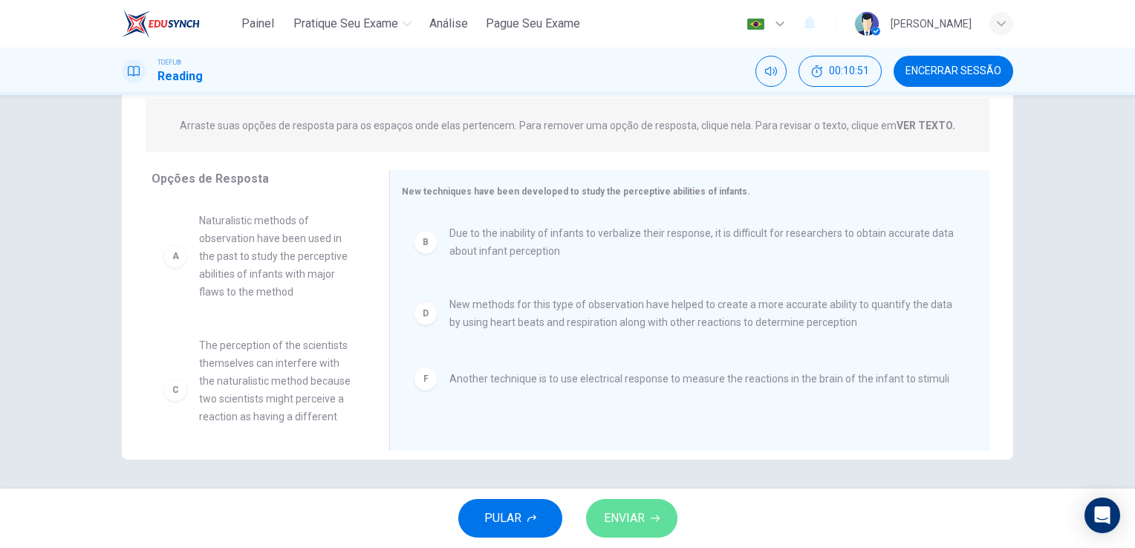
click at [651, 518] on icon "button" at bounding box center [655, 518] width 9 height 9
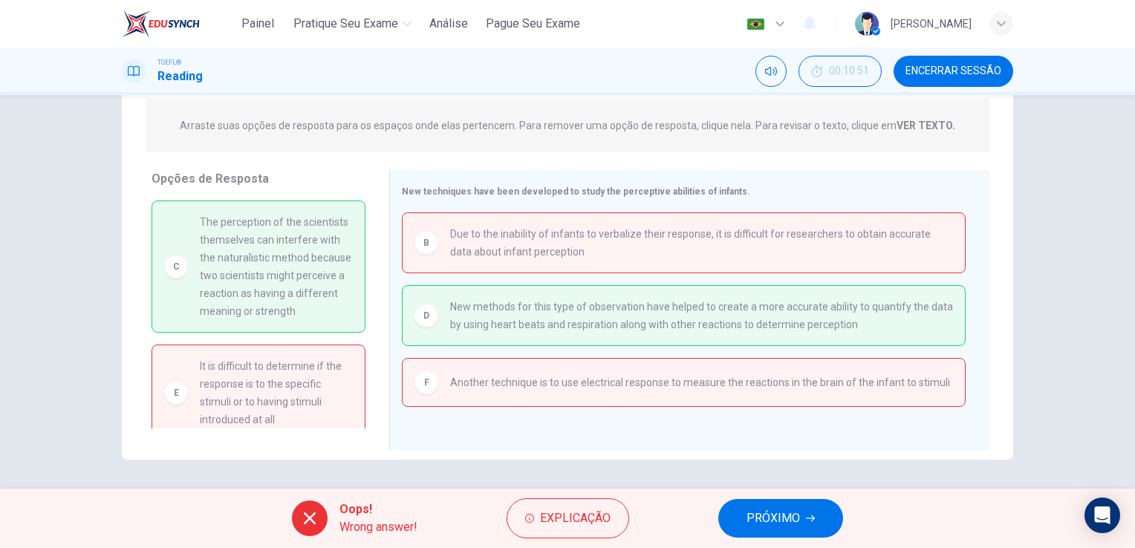
scroll to position [124, 0]
click at [544, 530] on button "Explicação" at bounding box center [568, 518] width 123 height 40
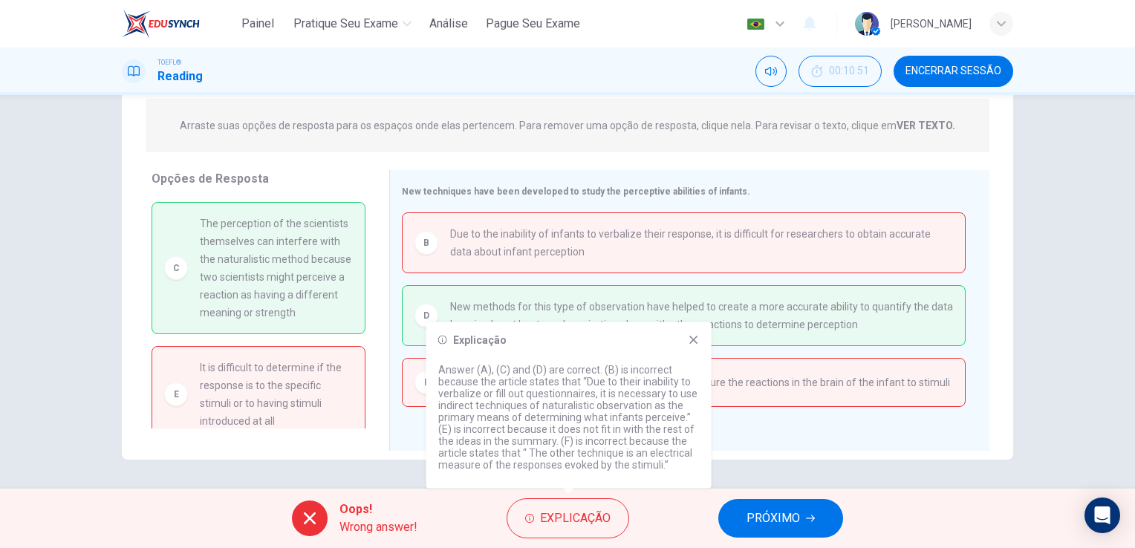
click at [690, 338] on icon at bounding box center [694, 340] width 12 height 12
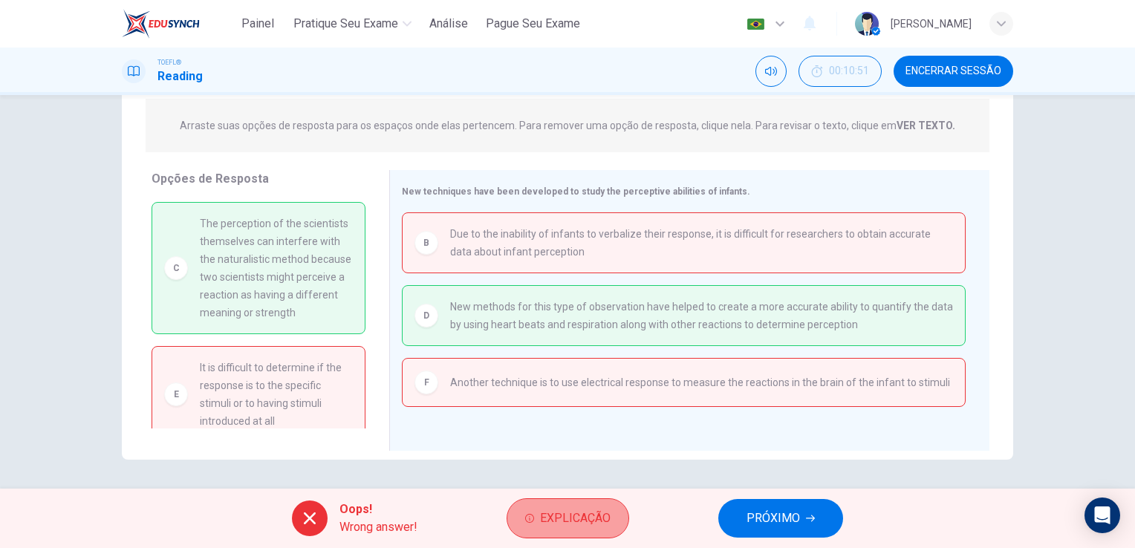
click at [605, 513] on span "Explicação" at bounding box center [575, 518] width 71 height 21
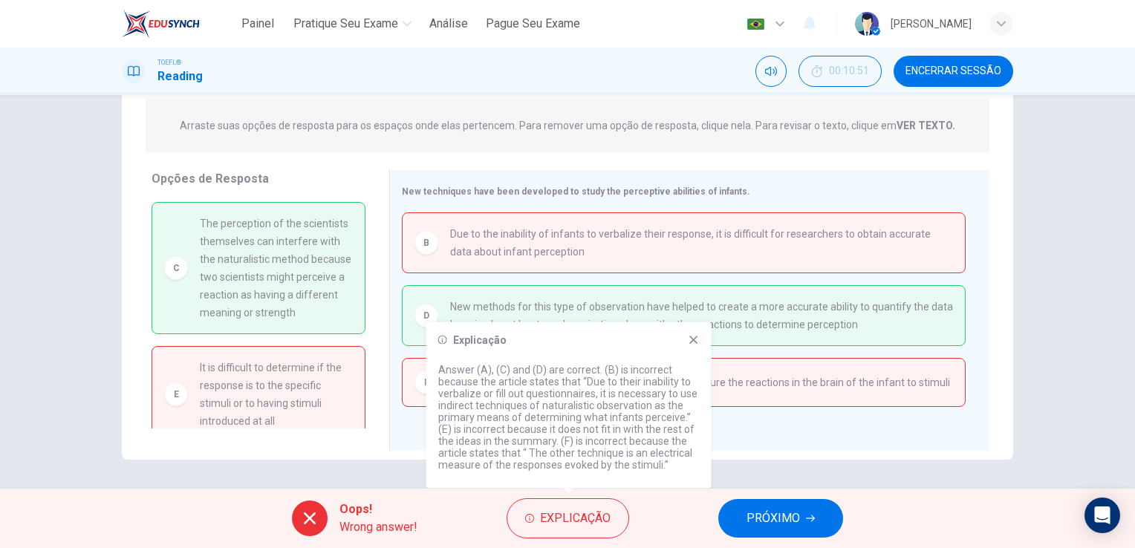
click at [693, 340] on icon at bounding box center [693, 340] width 8 height 8
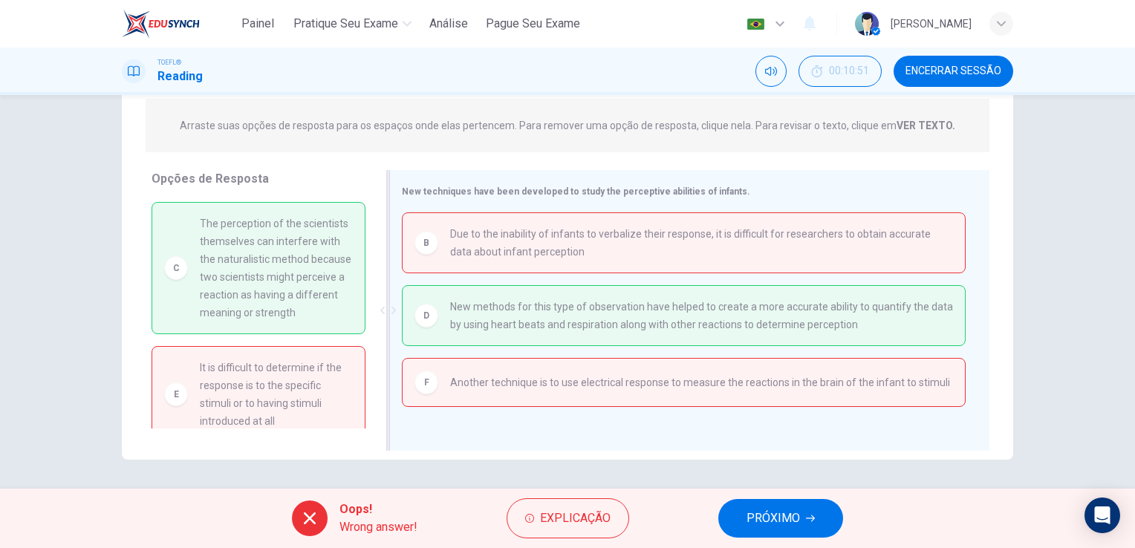
drag, startPoint x: 562, startPoint y: 377, endPoint x: 619, endPoint y: 377, distance: 56.5
click at [615, 376] on span "Another technique is to use electrical response to measure the reactions in the…" at bounding box center [700, 383] width 500 height 18
click at [616, 492] on div "Oops! Wrong answer! Explicação PRÓXIMO" at bounding box center [567, 518] width 1135 height 59
click at [582, 518] on span "Explicação" at bounding box center [575, 518] width 71 height 21
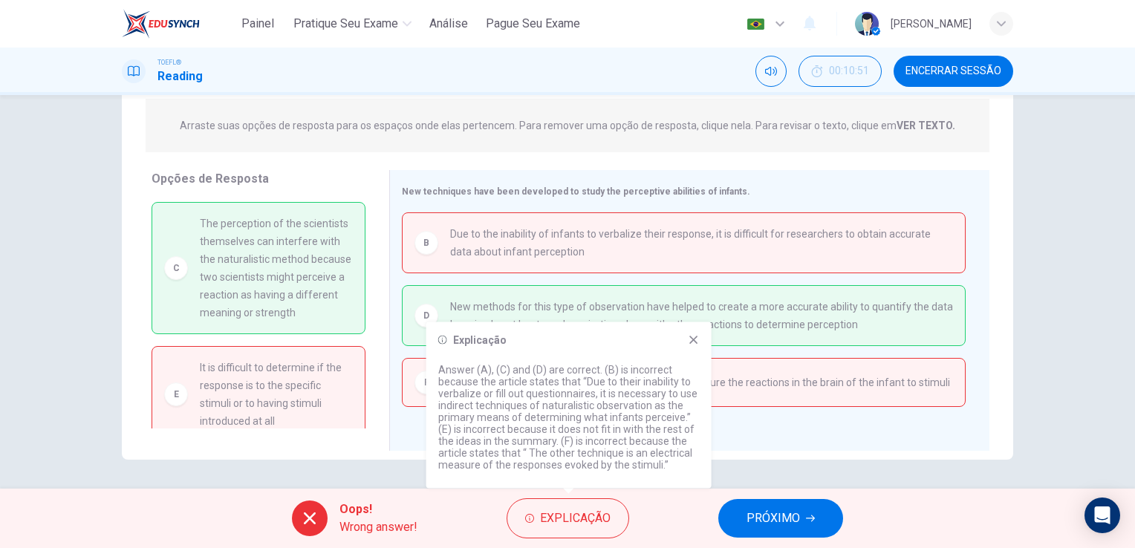
click at [695, 346] on div "Explicação Answer (A), (C) and (D) are correct. (B) is incorrect because the ar…" at bounding box center [568, 405] width 285 height 166
click at [692, 344] on icon at bounding box center [694, 340] width 12 height 12
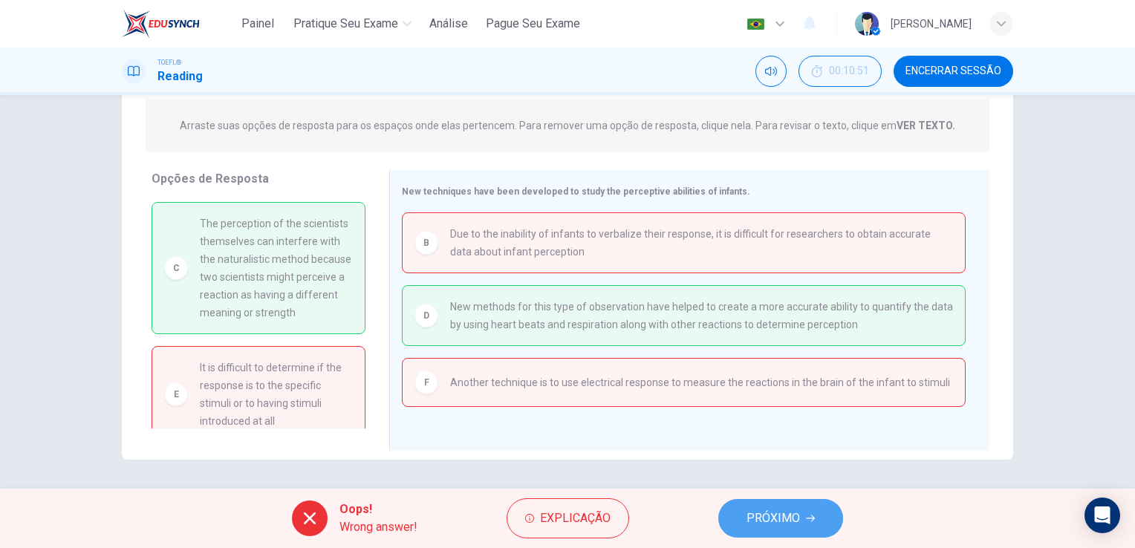
click at [764, 524] on span "PRÓXIMO" at bounding box center [773, 518] width 53 height 21
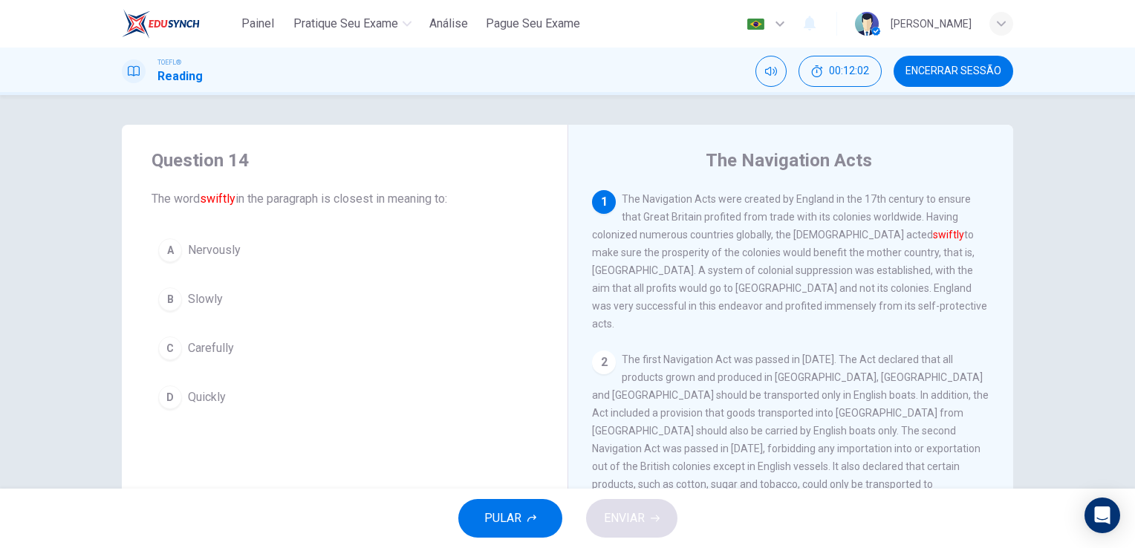
click at [218, 257] on span "Nervously" at bounding box center [214, 250] width 53 height 18
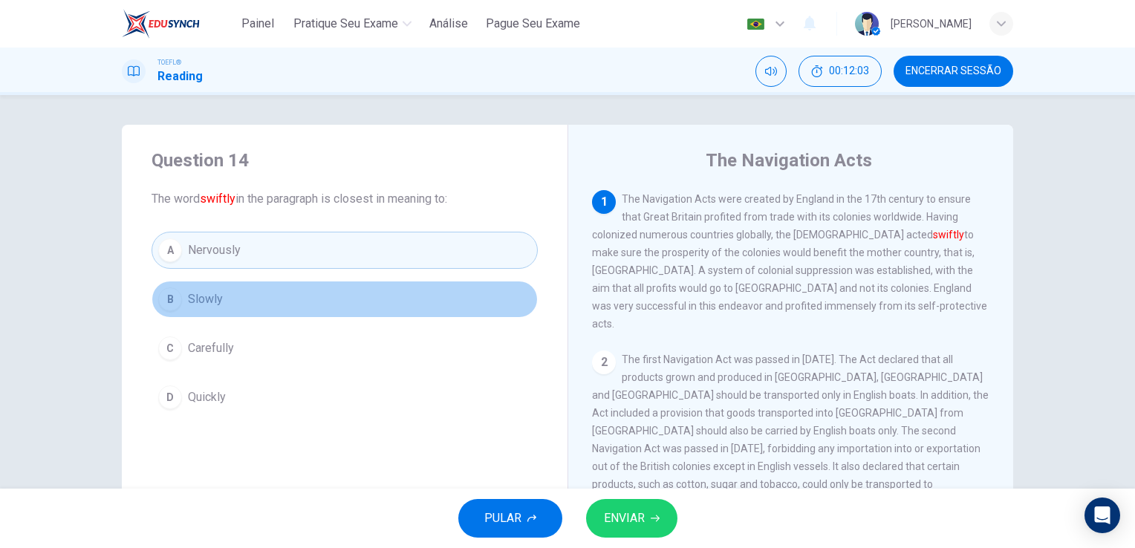
click at [219, 296] on button "B Slowly" at bounding box center [345, 299] width 386 height 37
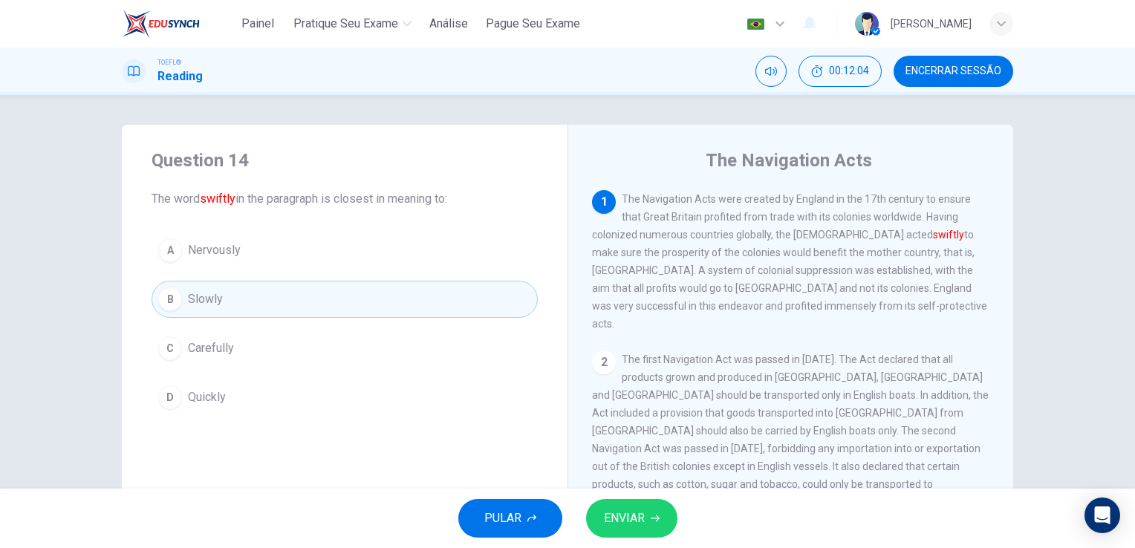
click at [241, 363] on button "C Carefully" at bounding box center [345, 348] width 386 height 37
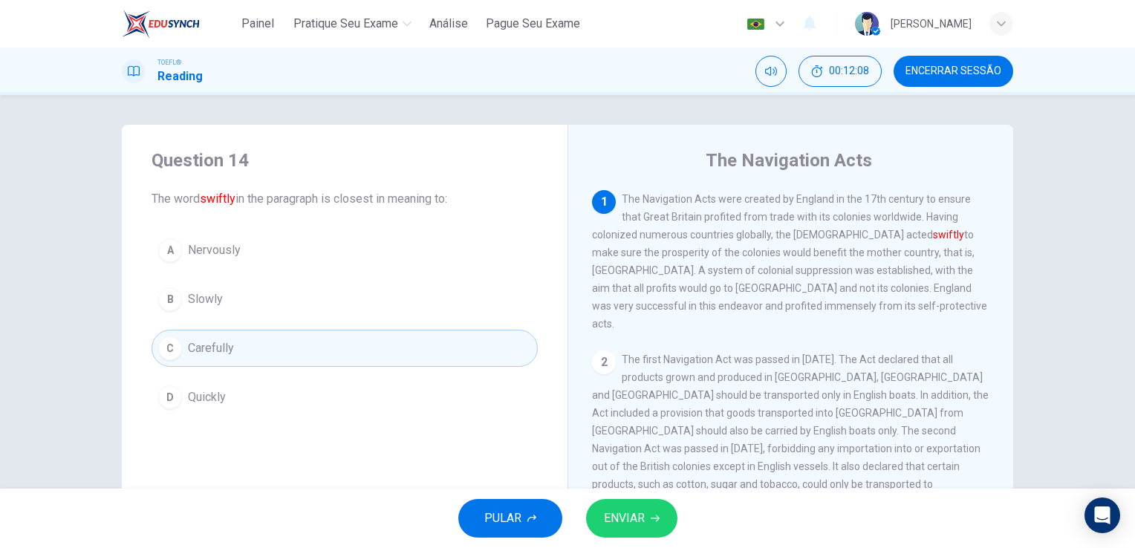
click at [290, 351] on button "C Carefully" at bounding box center [345, 348] width 386 height 37
click at [625, 512] on span "ENVIAR" at bounding box center [624, 518] width 41 height 21
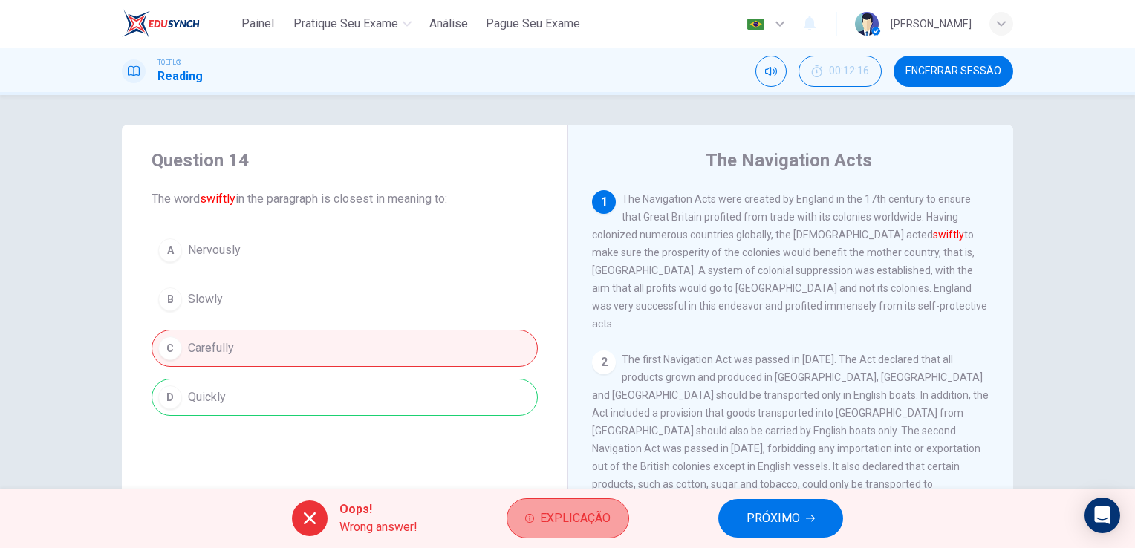
click at [550, 512] on span "Explicação" at bounding box center [575, 518] width 71 height 21
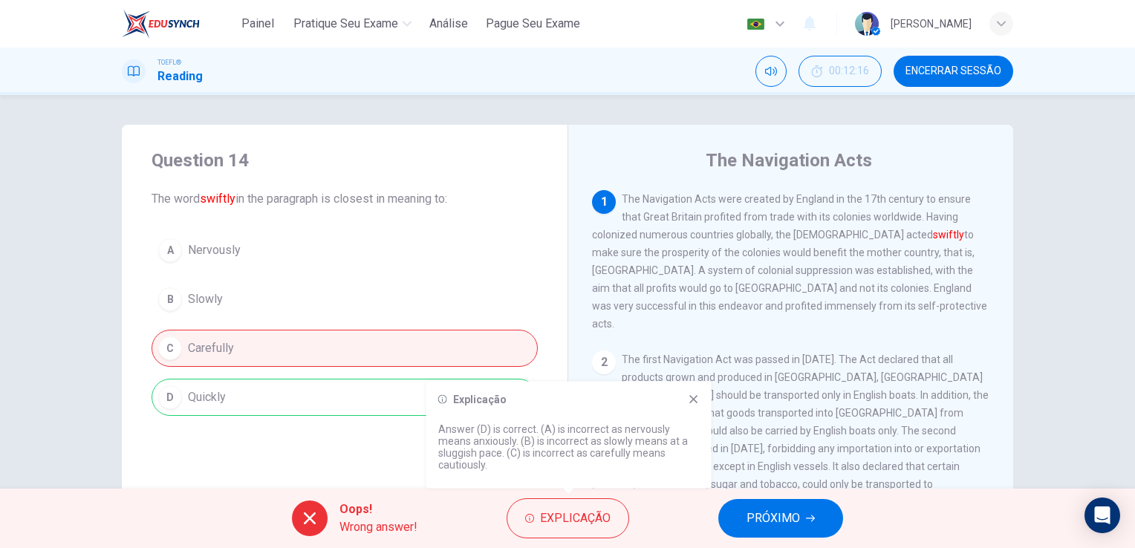
click at [692, 400] on icon at bounding box center [693, 399] width 8 height 8
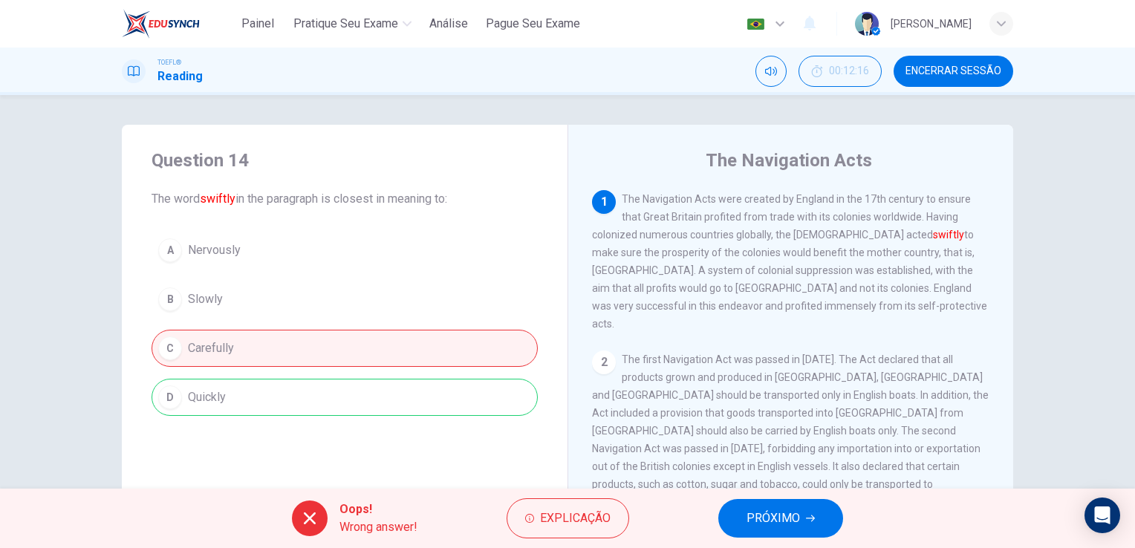
click at [784, 505] on button "PRÓXIMO" at bounding box center [780, 518] width 125 height 39
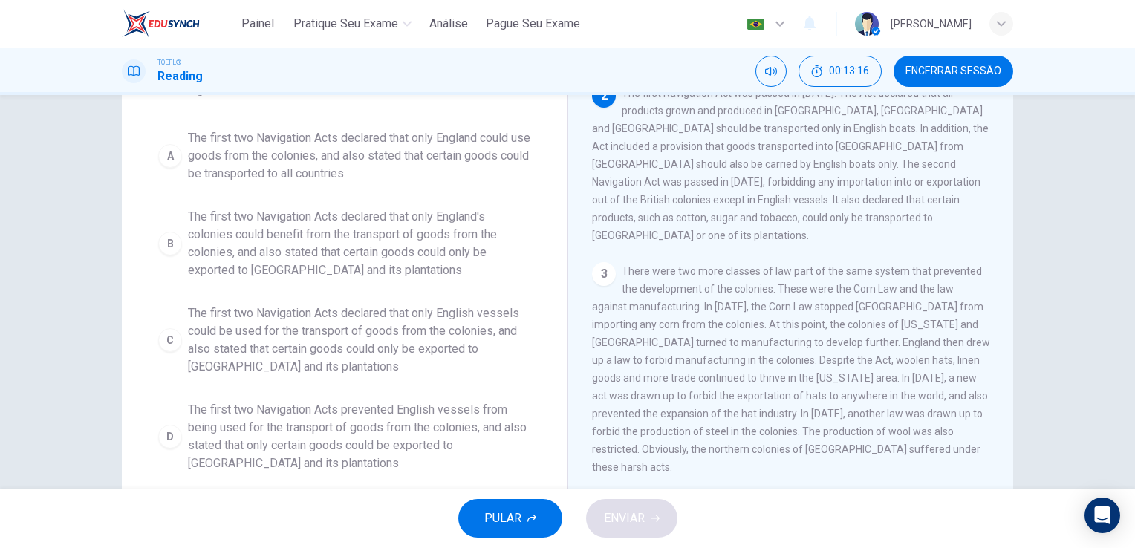
scroll to position [128, 0]
click at [422, 261] on span "The first two Navigation Acts declared that only England's colonies could benef…" at bounding box center [359, 242] width 343 height 71
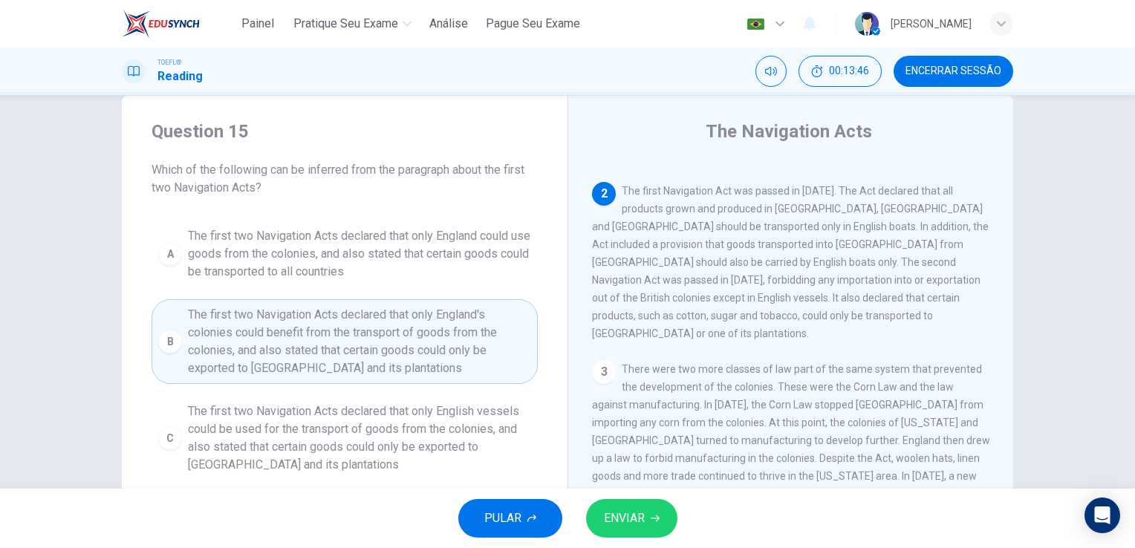
scroll to position [27, 0]
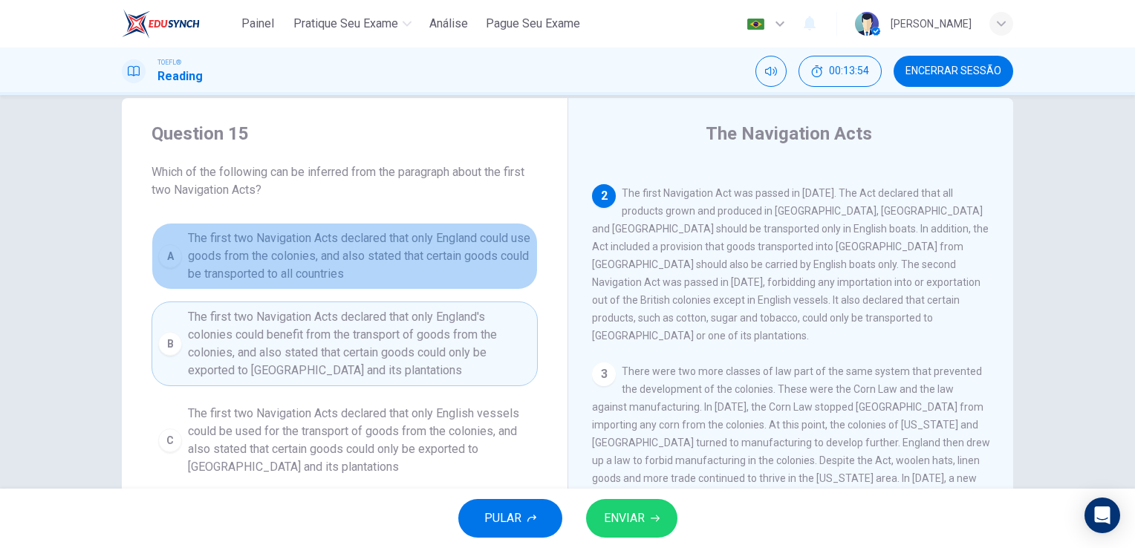
click at [452, 245] on span "The first two Navigation Acts declared that only England could use goods from t…" at bounding box center [359, 256] width 343 height 53
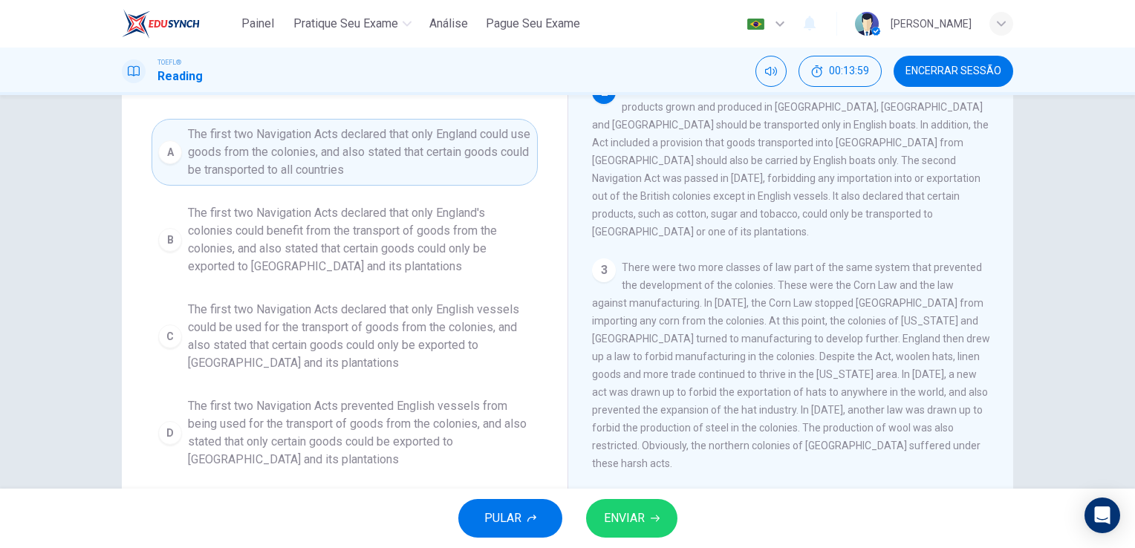
scroll to position [137, 0]
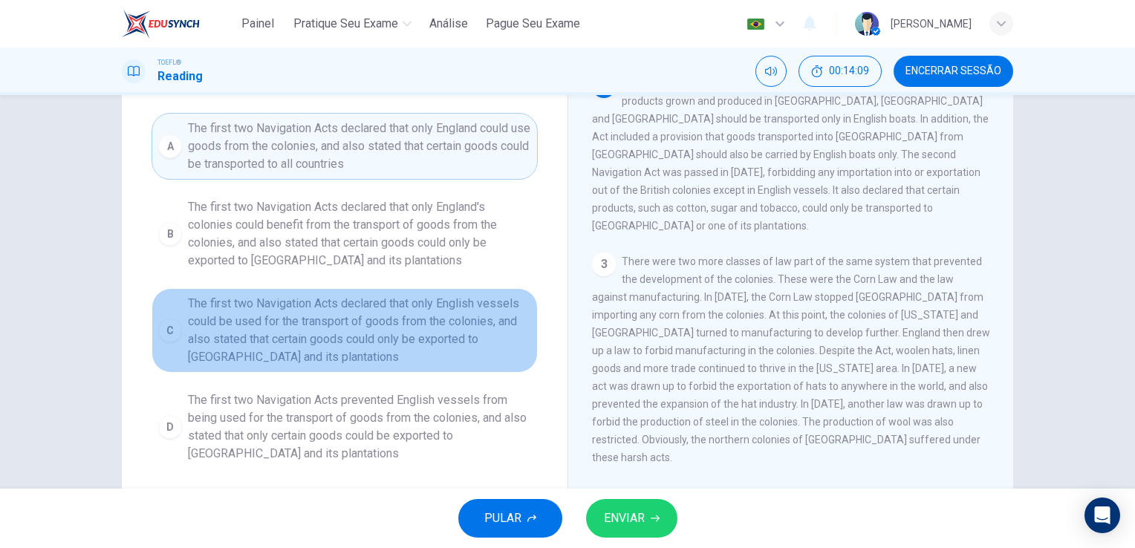
click at [437, 346] on span "The first two Navigation Acts declared that only English vessels could be used …" at bounding box center [359, 330] width 343 height 71
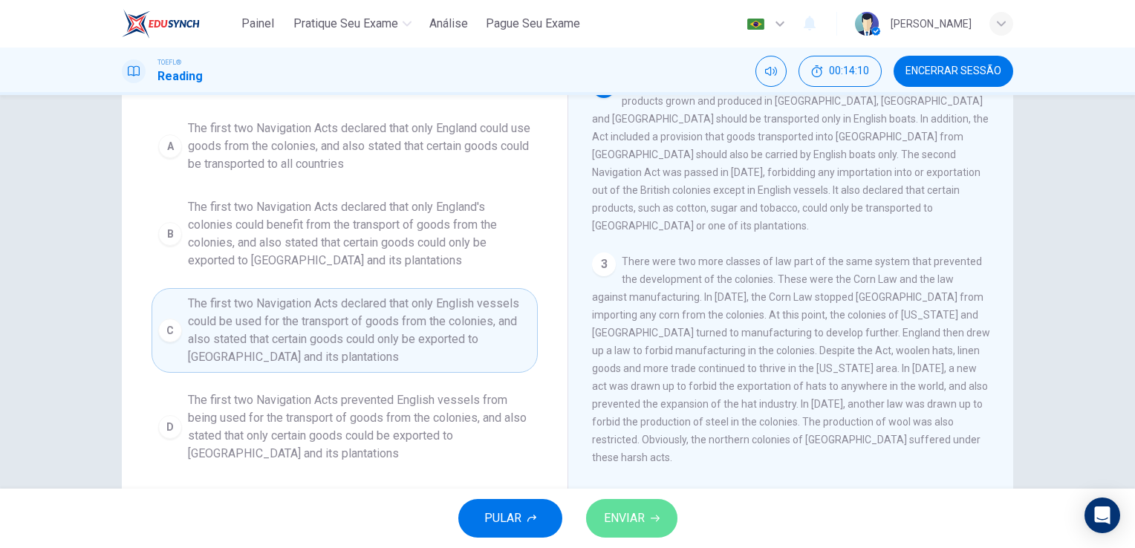
click at [640, 517] on span "ENVIAR" at bounding box center [624, 518] width 41 height 21
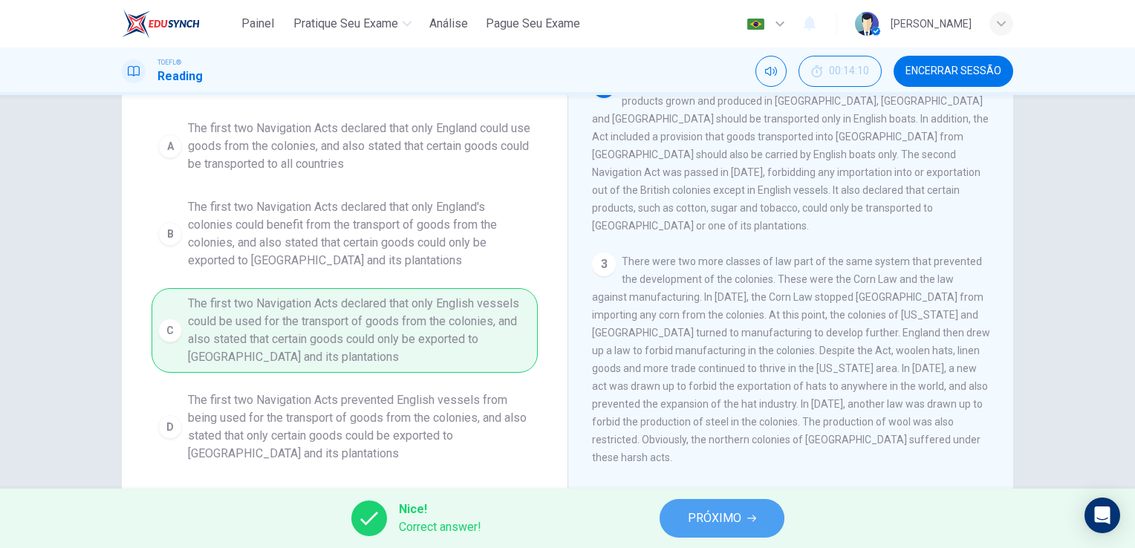
click at [715, 527] on span "PRÓXIMO" at bounding box center [714, 518] width 53 height 21
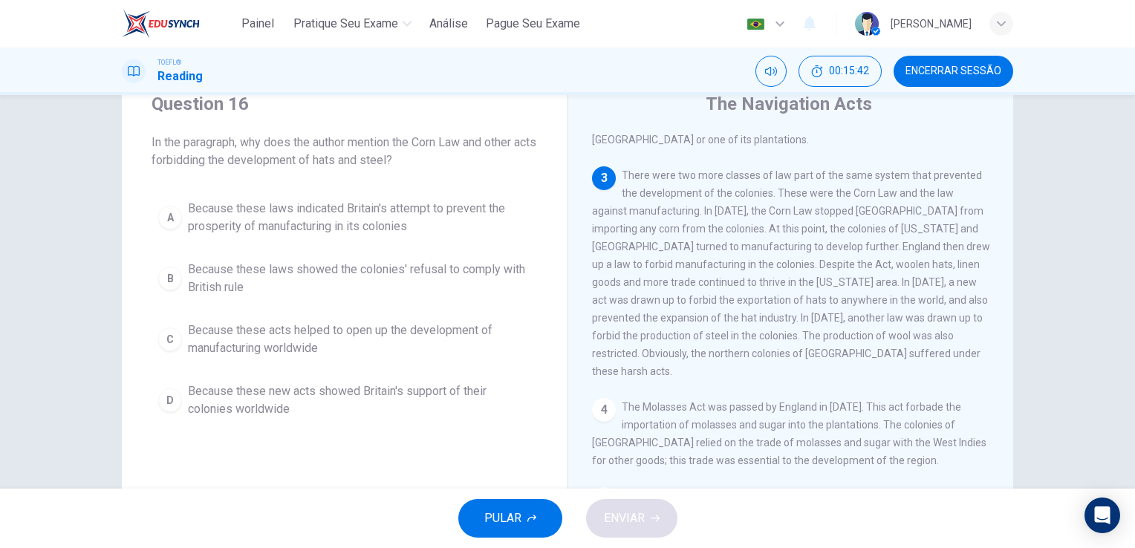
scroll to position [56, 0]
click at [434, 212] on span "Because these laws indicated Britain's attempt to prevent the prosperity of man…" at bounding box center [359, 218] width 343 height 36
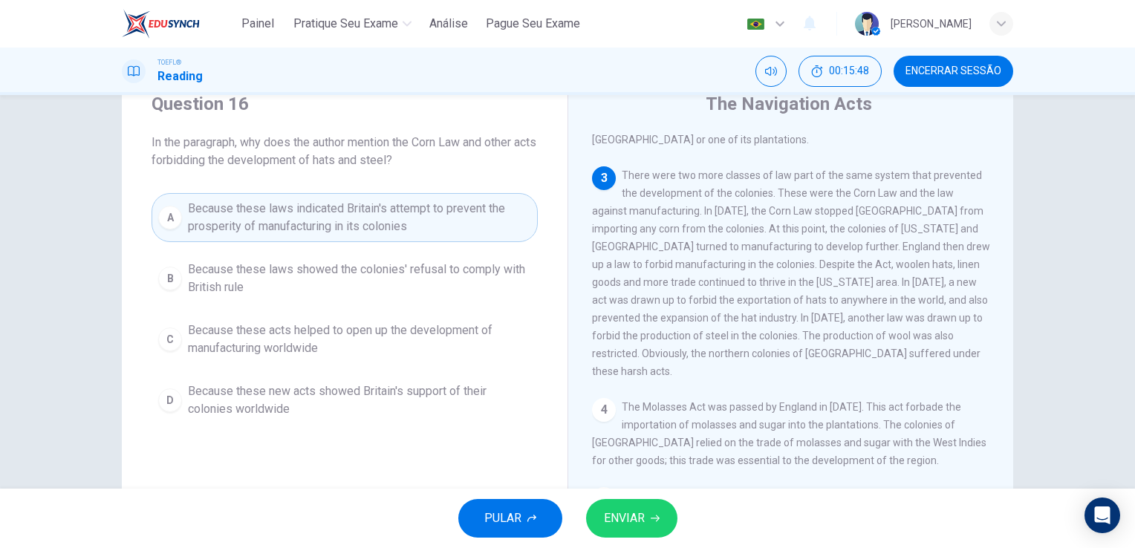
click at [442, 284] on span "Because these laws showed the colonies' refusal to comply with British rule" at bounding box center [359, 279] width 343 height 36
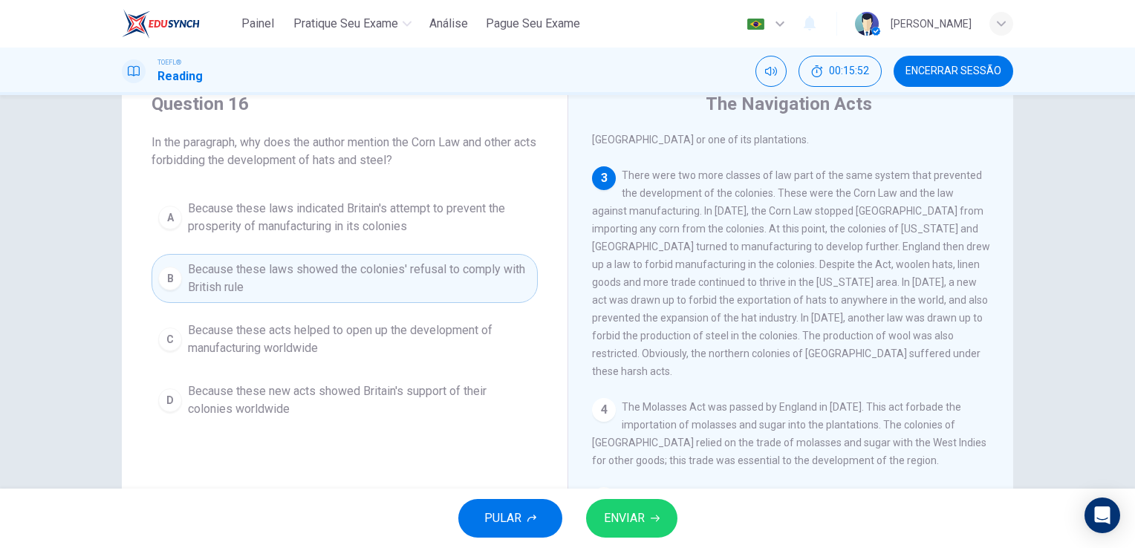
click at [434, 346] on span "Because these acts helped to open up the development of manufacturing worldwide" at bounding box center [359, 340] width 343 height 36
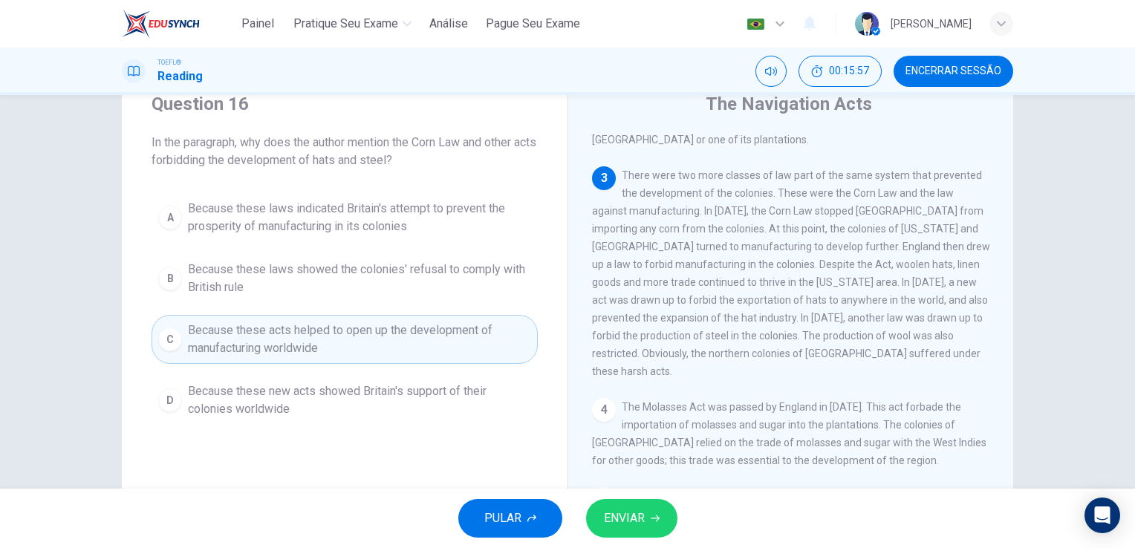
click at [401, 222] on span "Because these laws indicated Britain's attempt to prevent the prosperity of man…" at bounding box center [359, 218] width 343 height 36
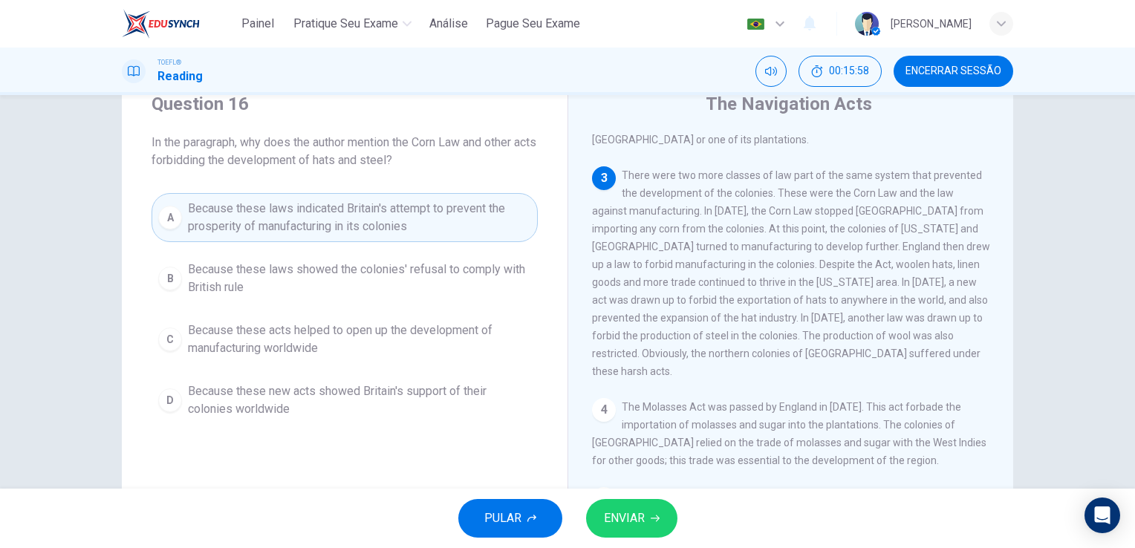
click at [612, 517] on span "ENVIAR" at bounding box center [624, 518] width 41 height 21
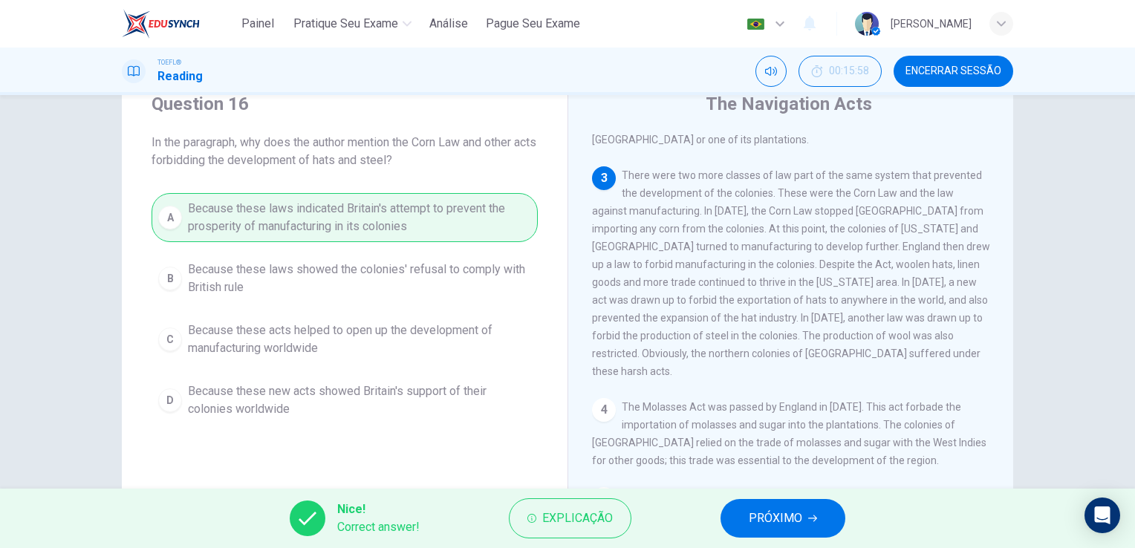
click at [793, 533] on button "PRÓXIMO" at bounding box center [783, 518] width 125 height 39
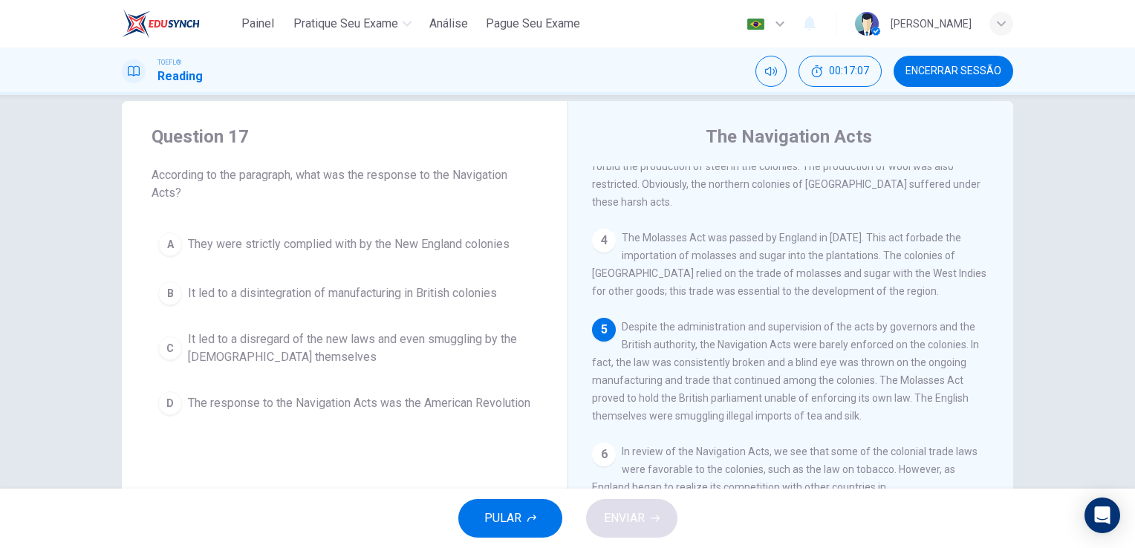
scroll to position [25, 0]
drag, startPoint x: 315, startPoint y: 186, endPoint x: 471, endPoint y: 252, distance: 169.4
click at [471, 252] on div "Question 17 According to the paragraph, what was the response to the Navigation…" at bounding box center [345, 272] width 446 height 345
click at [383, 343] on span "It led to a disregard of the new laws and even smuggling by the British themsel…" at bounding box center [359, 347] width 343 height 36
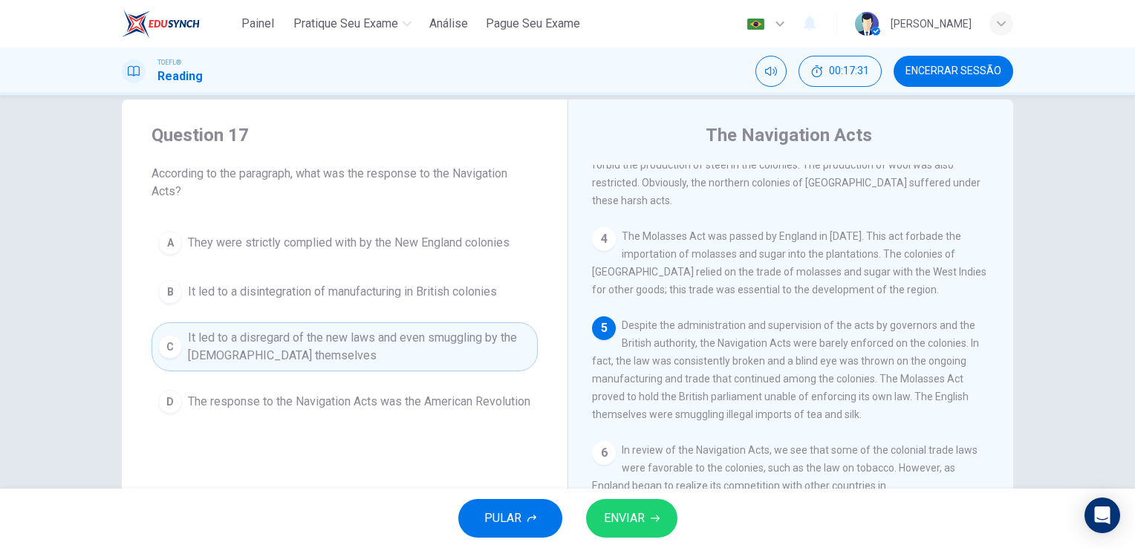
click at [637, 513] on span "ENVIAR" at bounding box center [624, 518] width 41 height 21
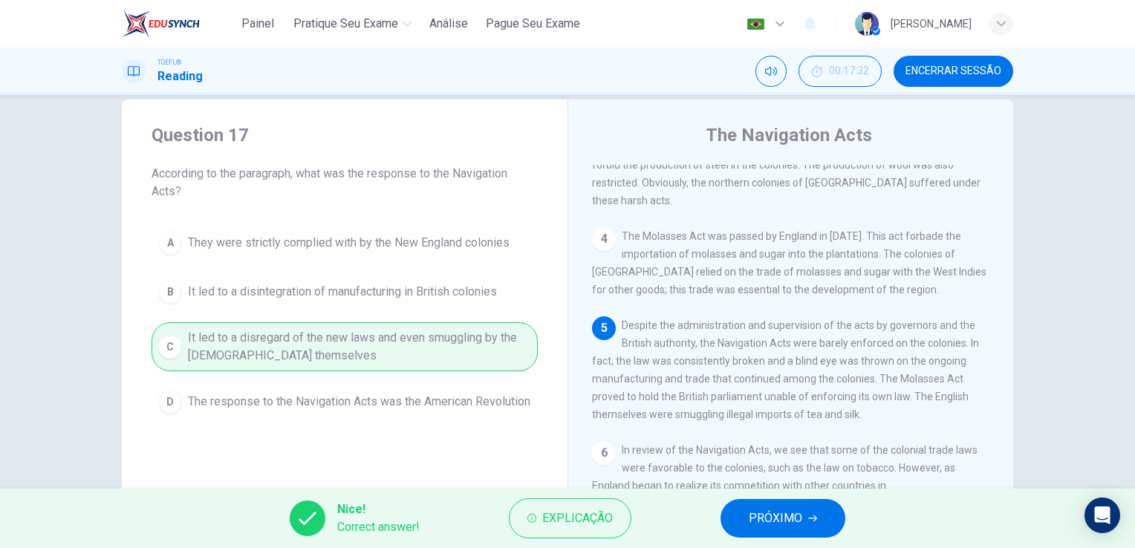
click at [1056, 277] on div "Question 17 According to the paragraph, what was the response to the Navigation…" at bounding box center [567, 292] width 1135 height 394
click at [793, 524] on span "PRÓXIMO" at bounding box center [775, 518] width 53 height 21
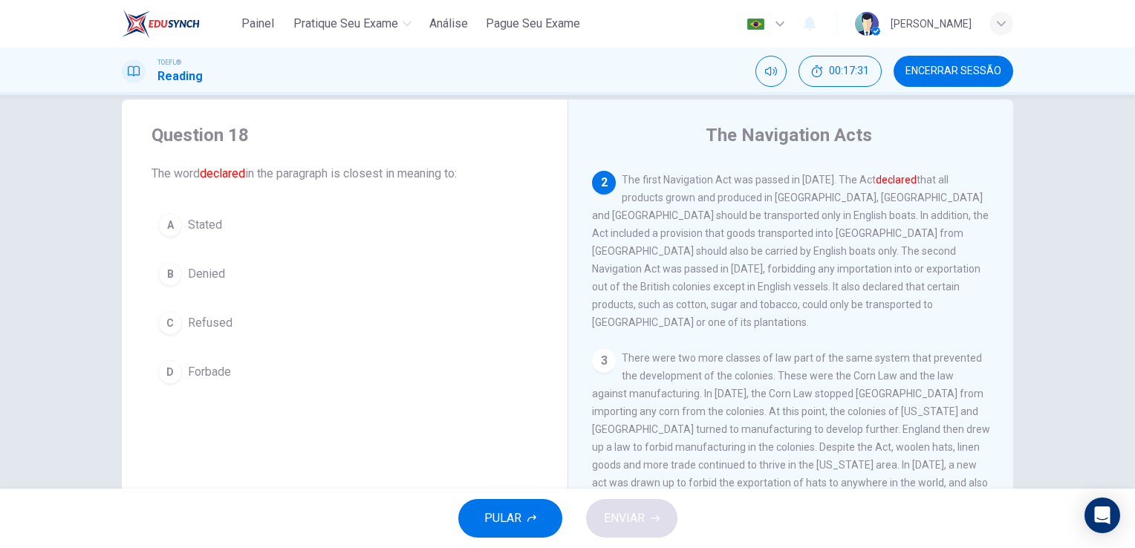
scroll to position [146, 0]
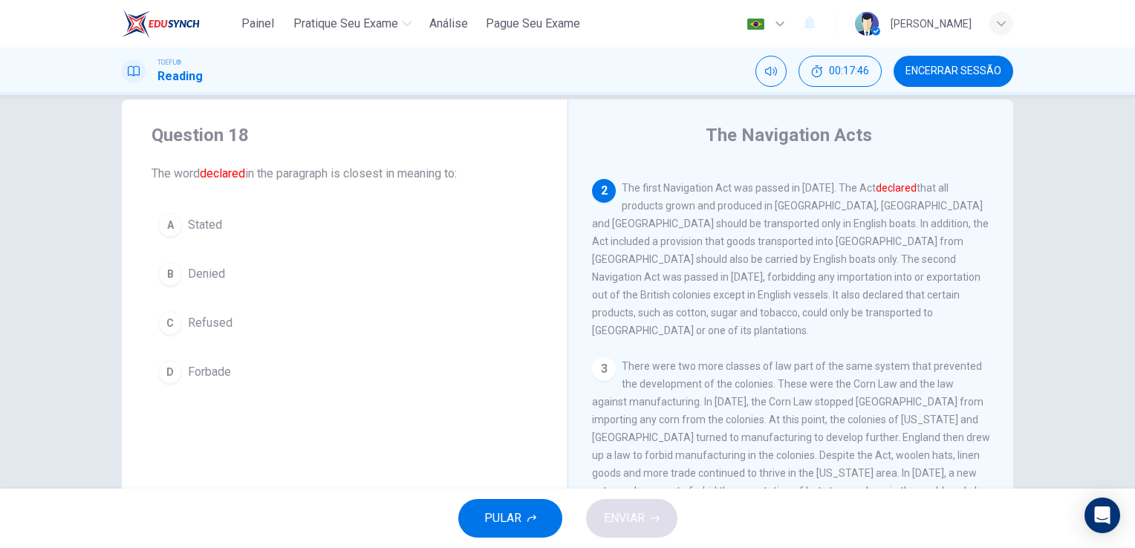
click at [194, 226] on span "Stated" at bounding box center [205, 225] width 34 height 18
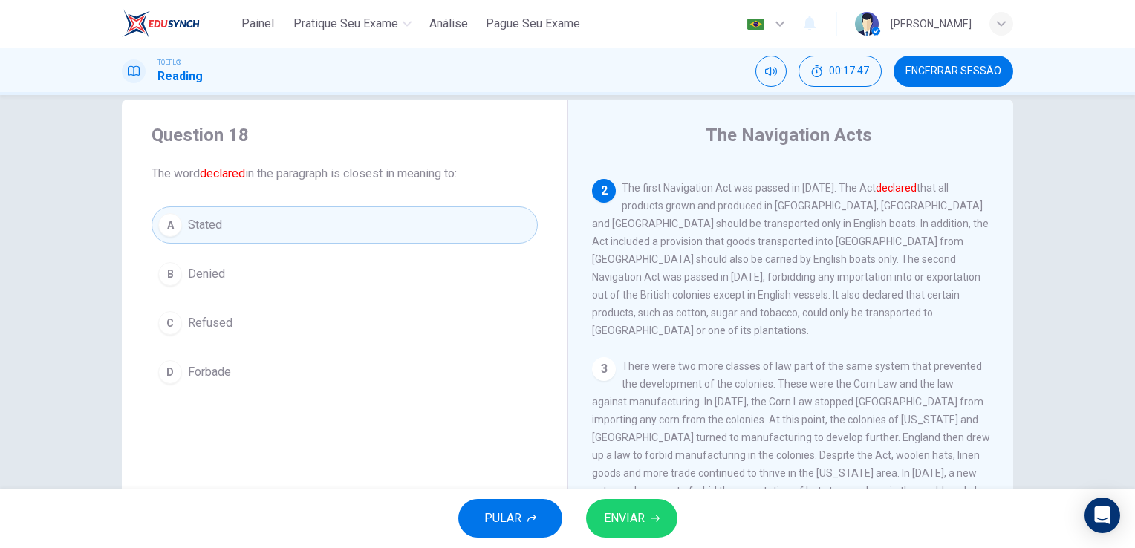
click at [639, 516] on span "ENVIAR" at bounding box center [624, 518] width 41 height 21
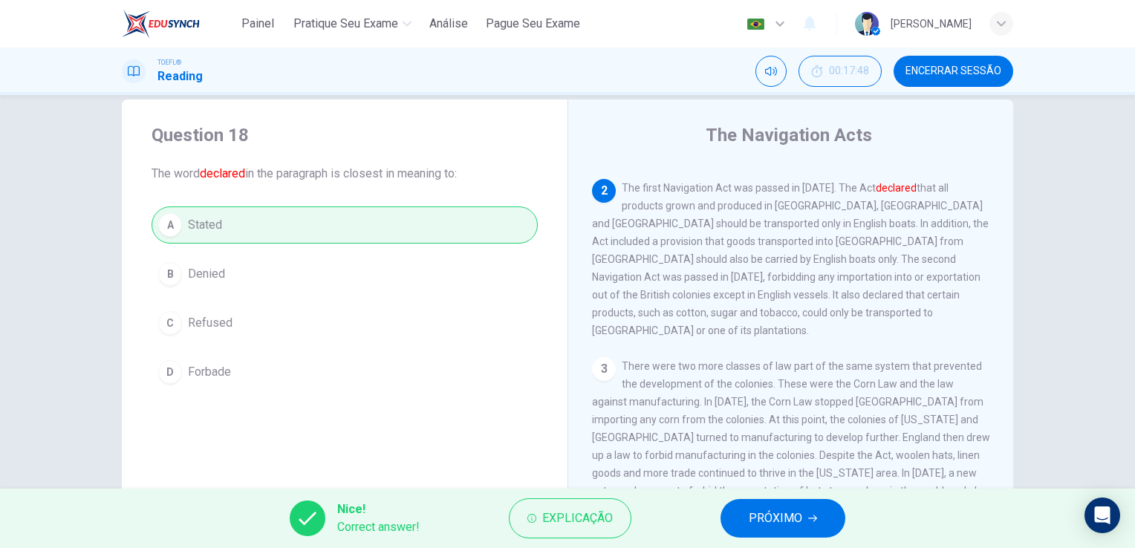
click at [790, 521] on span "PRÓXIMO" at bounding box center [775, 518] width 53 height 21
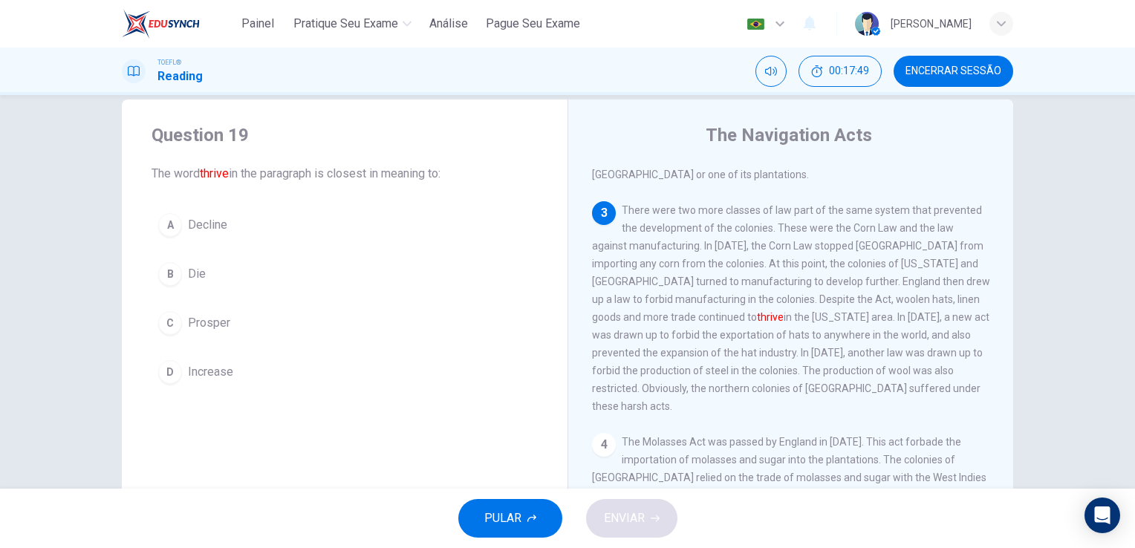
scroll to position [312, 0]
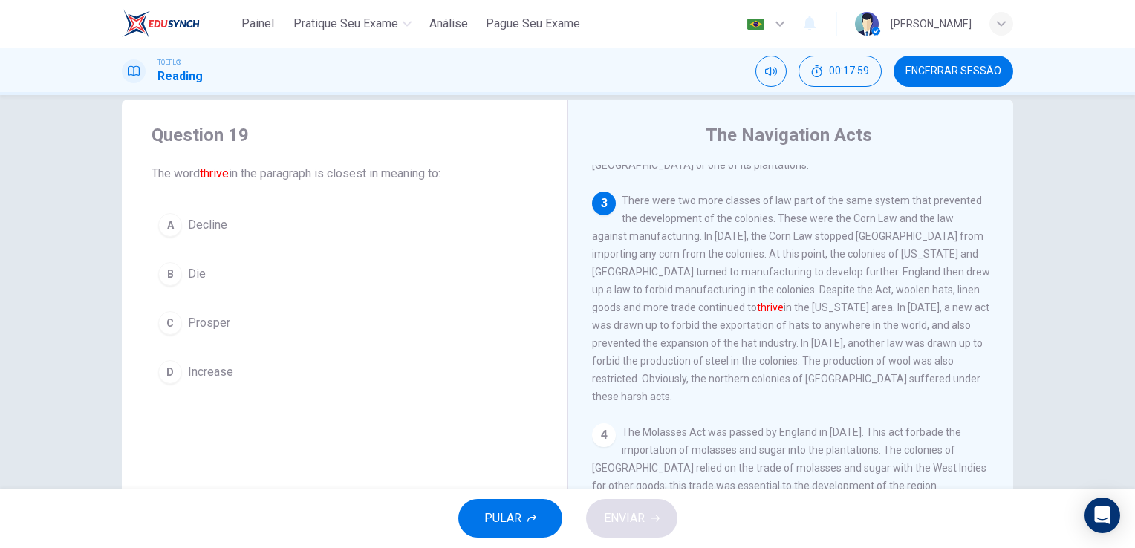
click at [197, 325] on span "Prosper" at bounding box center [209, 323] width 42 height 18
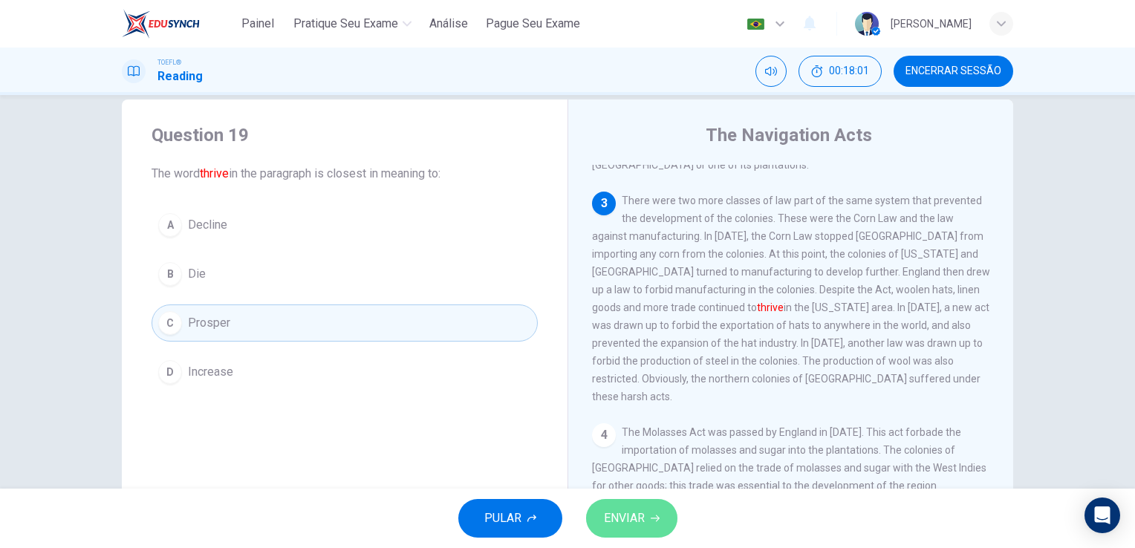
click at [625, 523] on span "ENVIAR" at bounding box center [624, 518] width 41 height 21
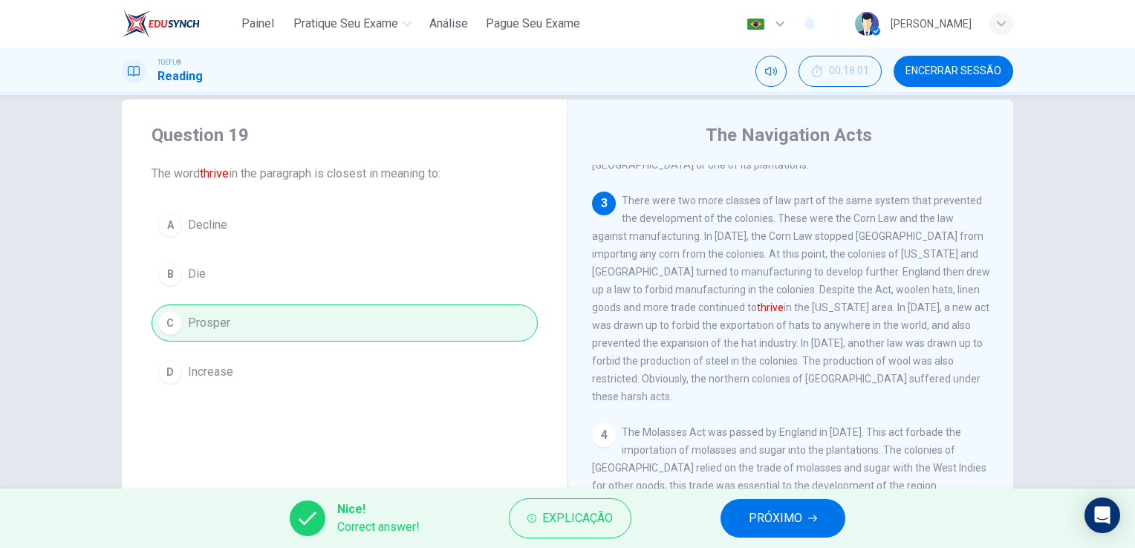
click at [695, 520] on div "Nice! Correct answer! Explicação PRÓXIMO" at bounding box center [567, 518] width 1135 height 59
click at [752, 516] on span "PRÓXIMO" at bounding box center [775, 518] width 53 height 21
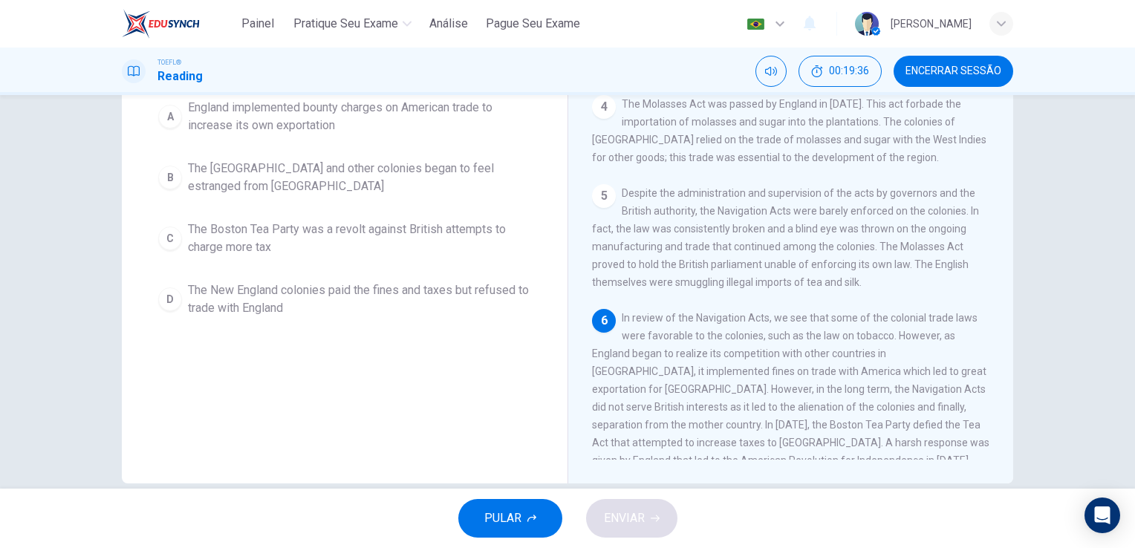
scroll to position [157, 0]
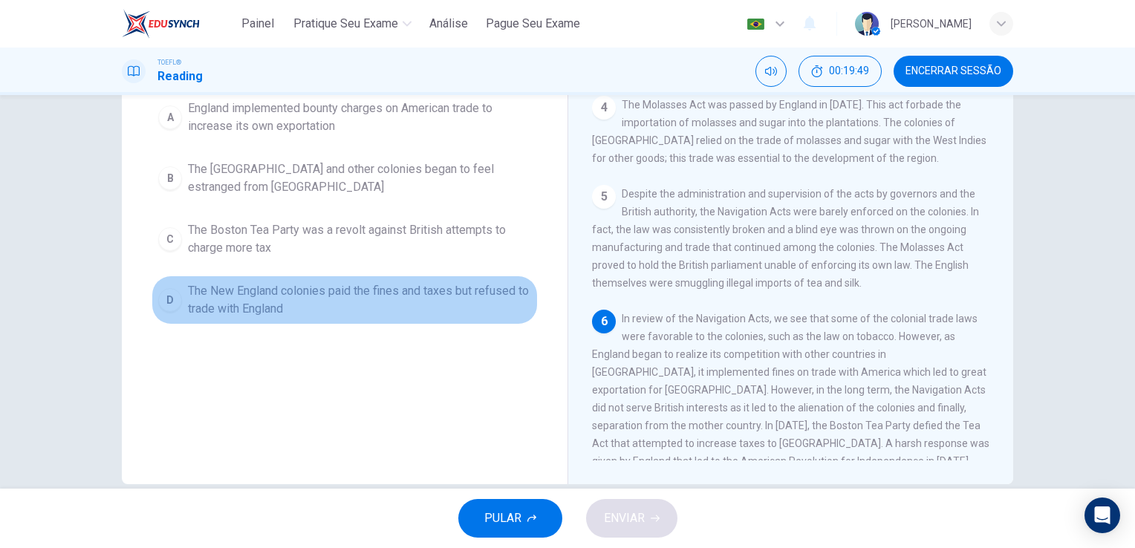
click at [388, 318] on span "The New England colonies paid the fines and taxes but refused to trade with Eng…" at bounding box center [359, 300] width 343 height 36
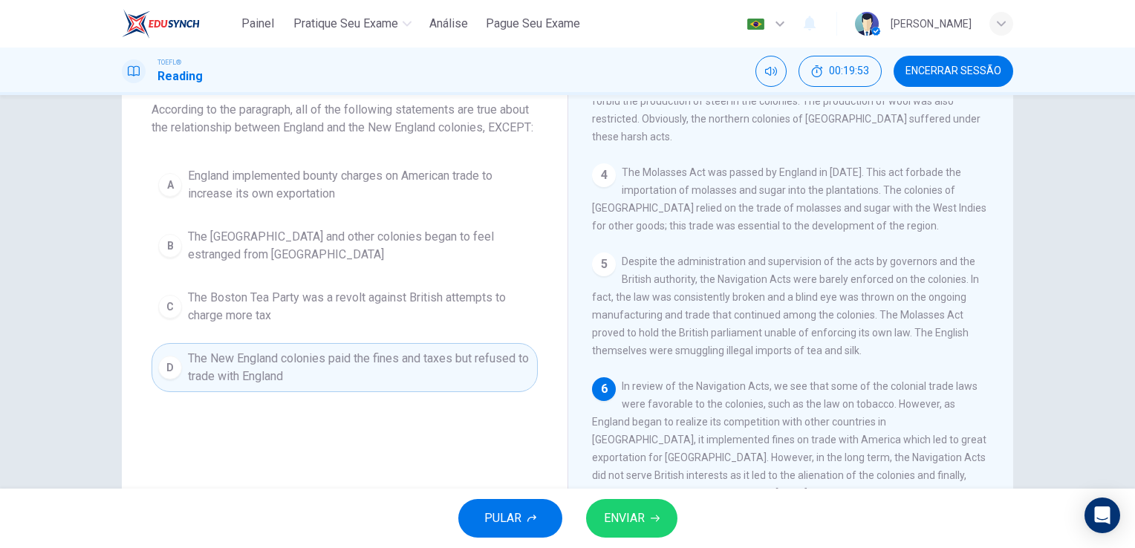
scroll to position [113, 0]
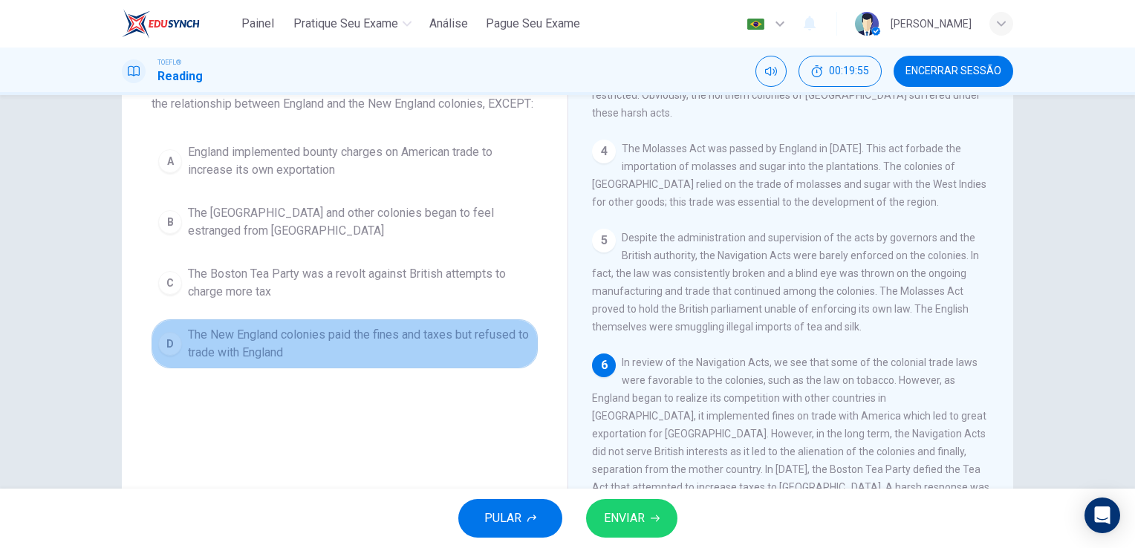
click at [413, 362] on span "The New England colonies paid the fines and taxes but refused to trade with Eng…" at bounding box center [359, 344] width 343 height 36
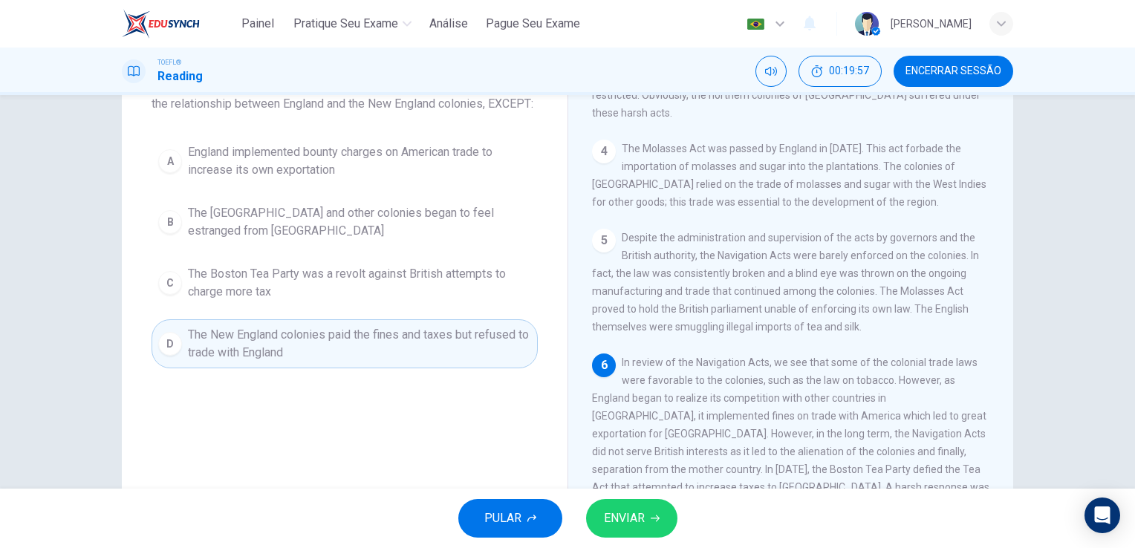
click at [634, 514] on span "ENVIAR" at bounding box center [624, 518] width 41 height 21
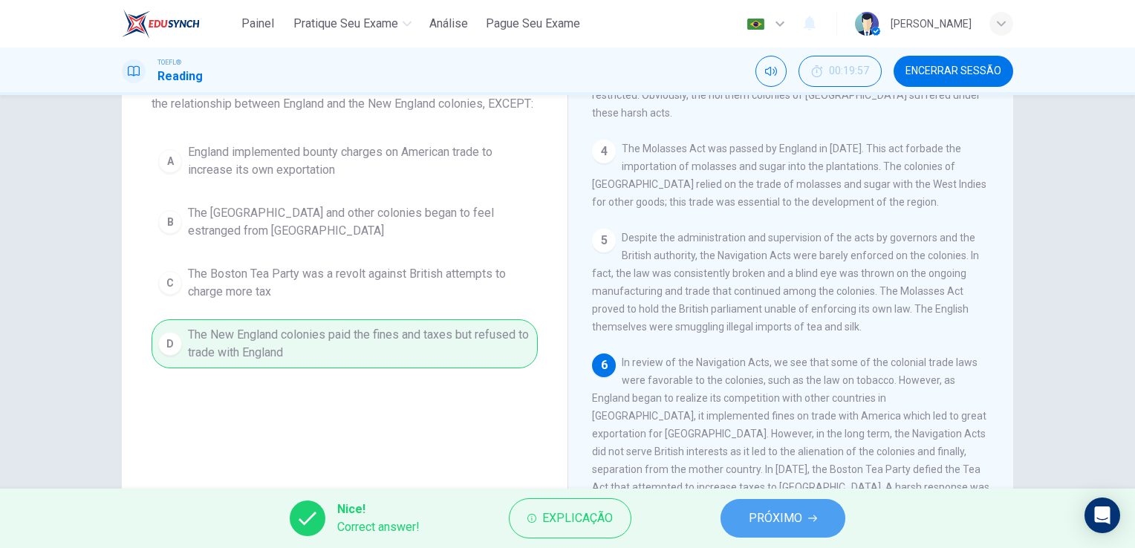
click at [799, 536] on button "PRÓXIMO" at bounding box center [783, 518] width 125 height 39
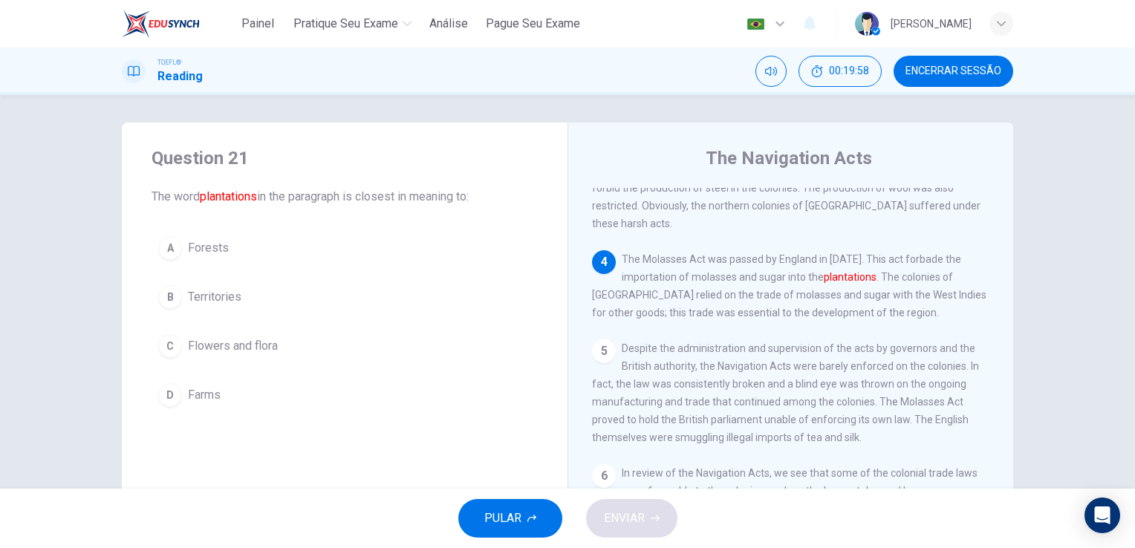
scroll to position [0, 0]
click at [197, 398] on span "Farms" at bounding box center [204, 397] width 33 height 18
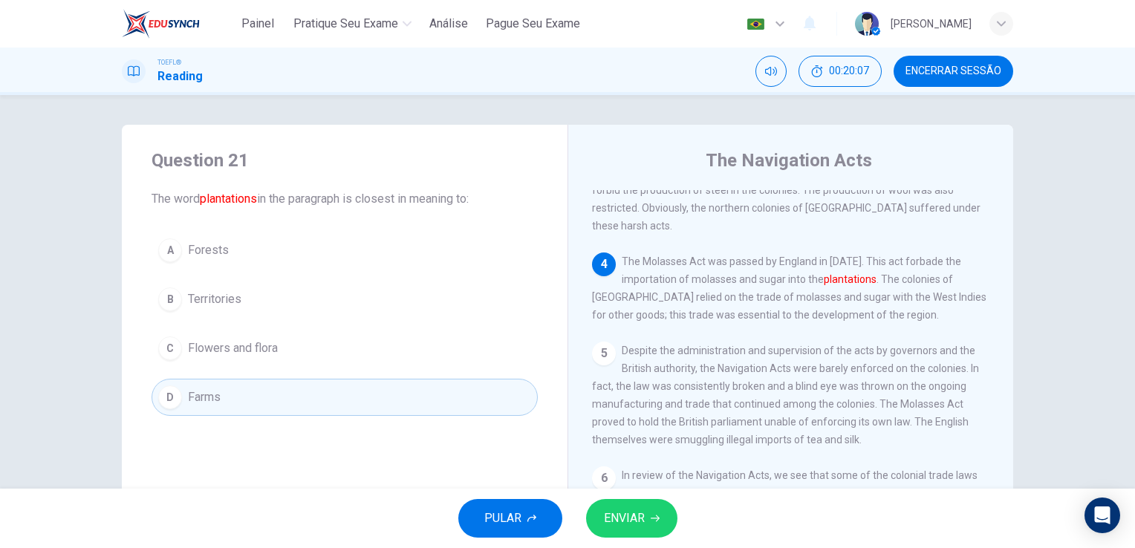
click at [616, 515] on span "ENVIAR" at bounding box center [624, 518] width 41 height 21
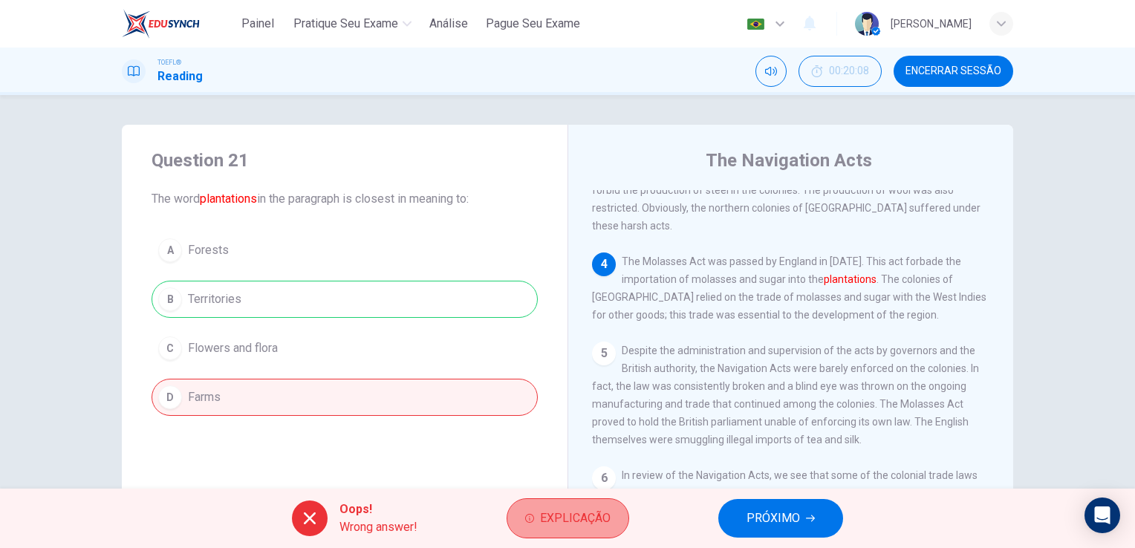
click at [616, 515] on button "Explicação" at bounding box center [568, 518] width 123 height 40
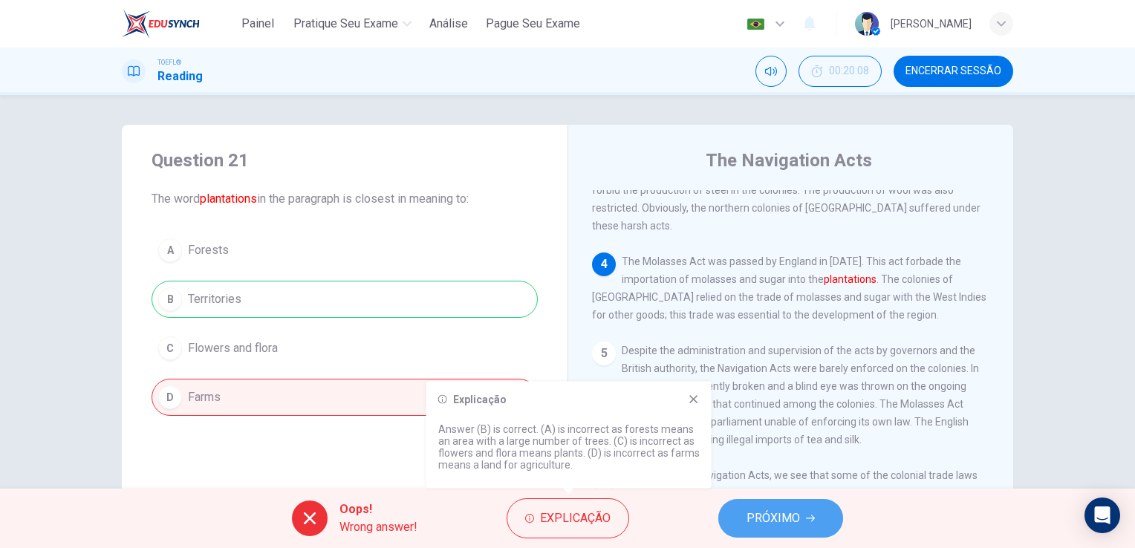
click at [808, 521] on icon "button" at bounding box center [810, 518] width 9 height 9
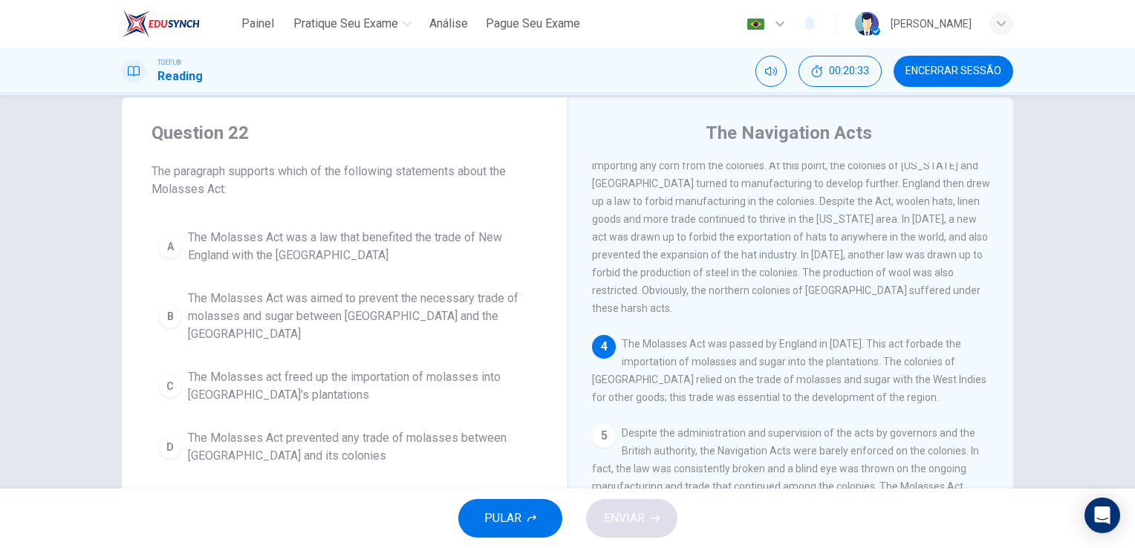
scroll to position [27, 0]
drag, startPoint x: 235, startPoint y: 170, endPoint x: 264, endPoint y: 172, distance: 29.1
click at [247, 170] on span "The paragraph supports which of the following statements about the Molasses Act:" at bounding box center [345, 181] width 386 height 36
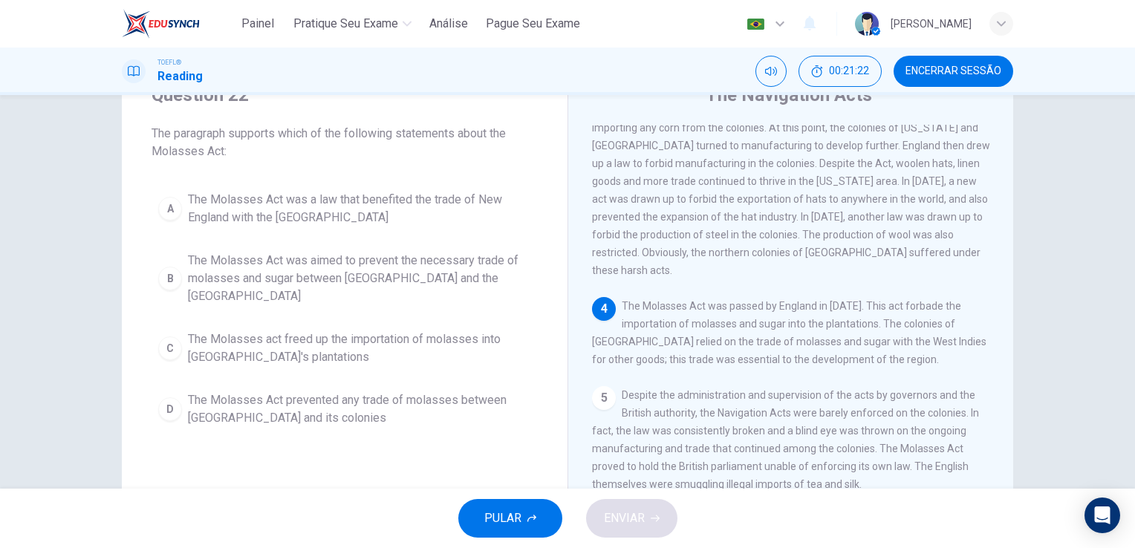
scroll to position [65, 0]
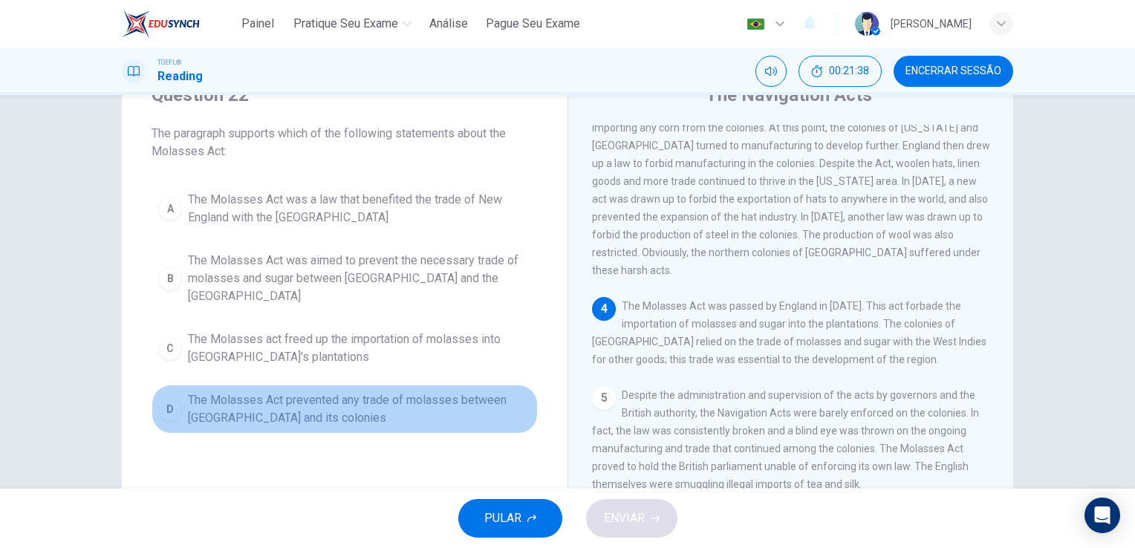
click at [362, 393] on span "The Molasses Act prevented any trade of molasses between England and its coloni…" at bounding box center [359, 409] width 343 height 36
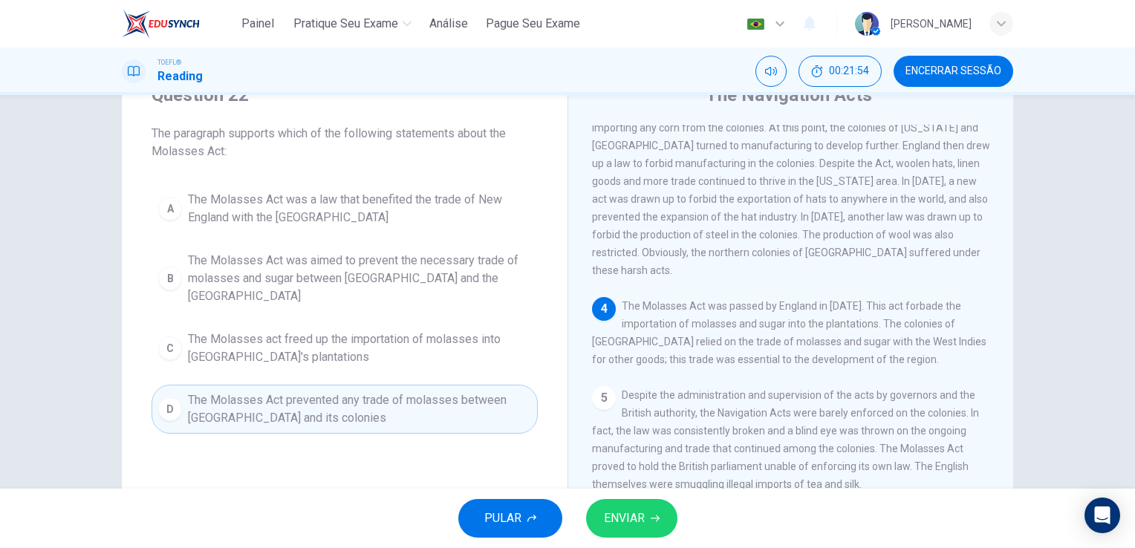
click at [377, 391] on span "The Molasses Act prevented any trade of molasses between England and its coloni…" at bounding box center [359, 409] width 343 height 36
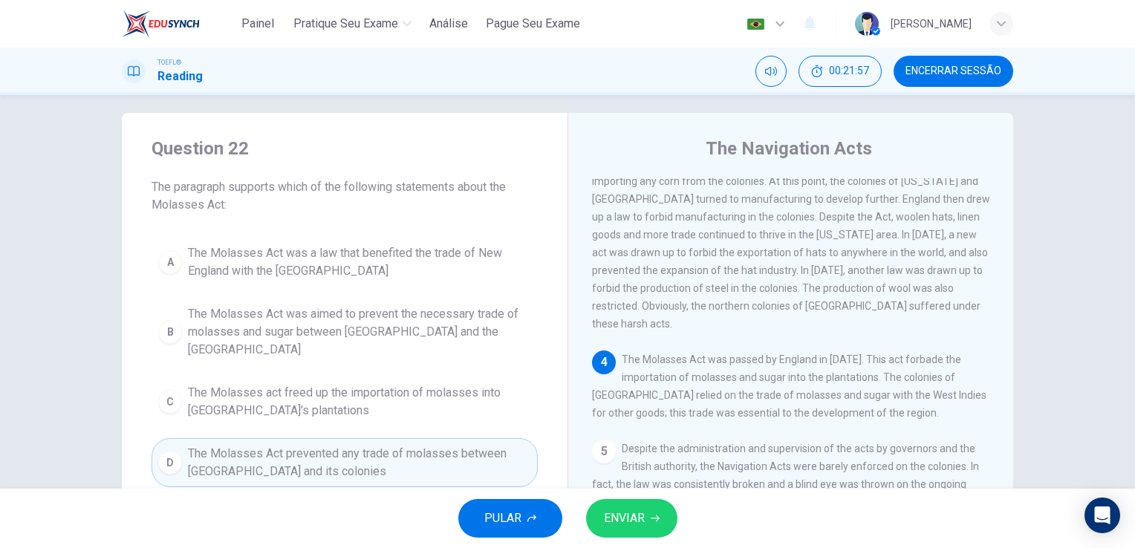
scroll to position [12, 0]
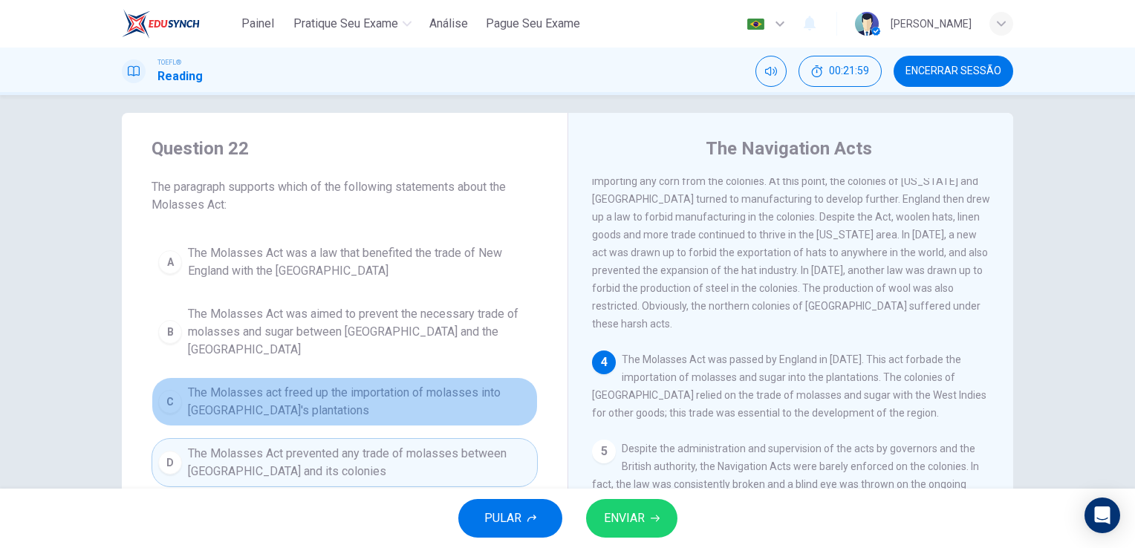
click at [352, 385] on span "The Molasses act freed up the importation of molasses into New England's planta…" at bounding box center [359, 402] width 343 height 36
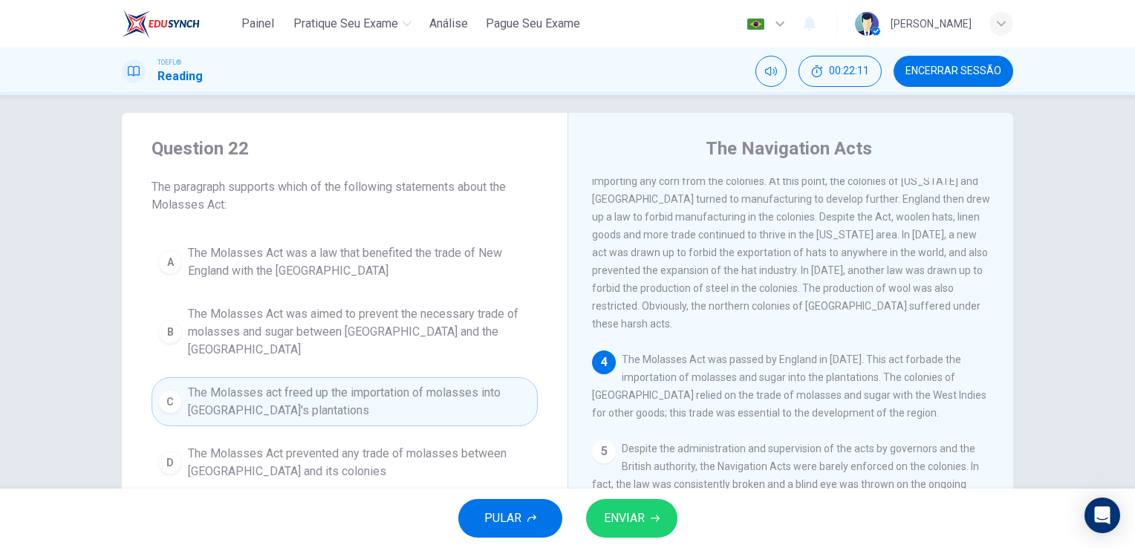
click at [400, 327] on span "The Molasses Act was aimed to prevent the necessary trade of molasses and sugar…" at bounding box center [359, 331] width 343 height 53
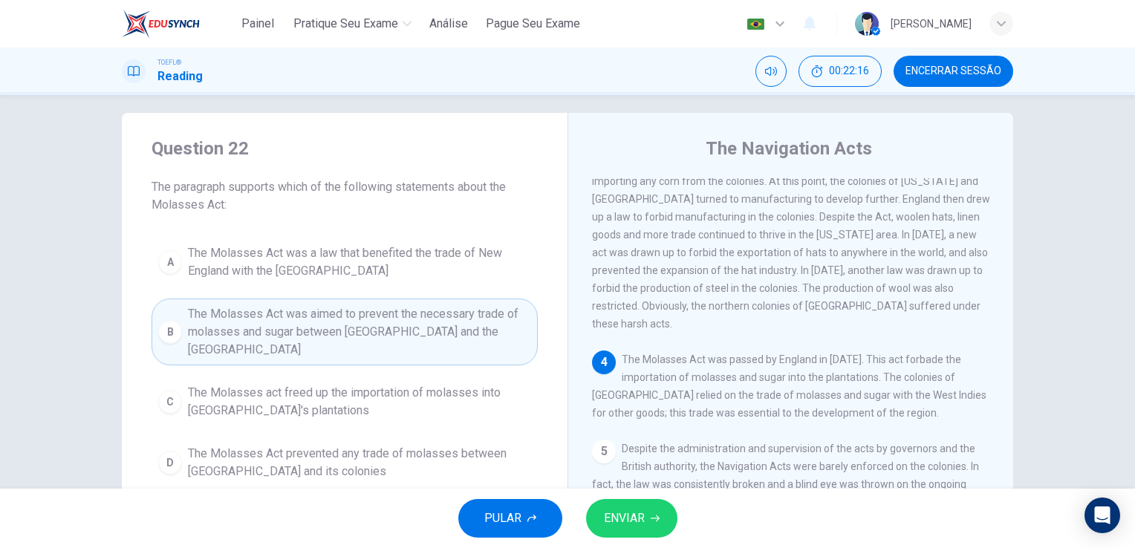
click at [394, 266] on span "The Molasses Act was a law that benefited the trade of New England with the Wes…" at bounding box center [359, 262] width 343 height 36
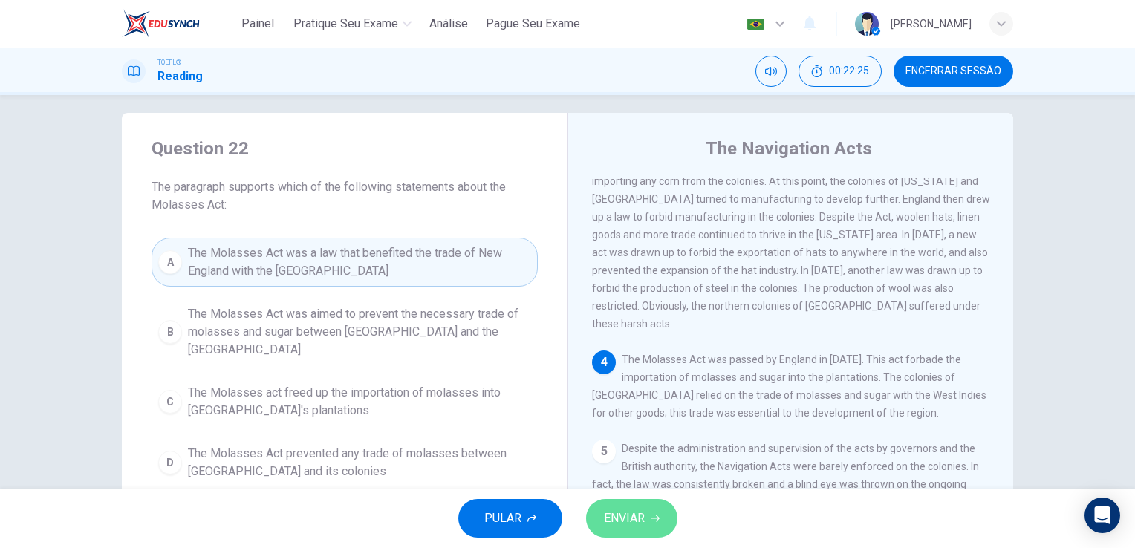
click at [624, 507] on button "ENVIAR" at bounding box center [631, 518] width 91 height 39
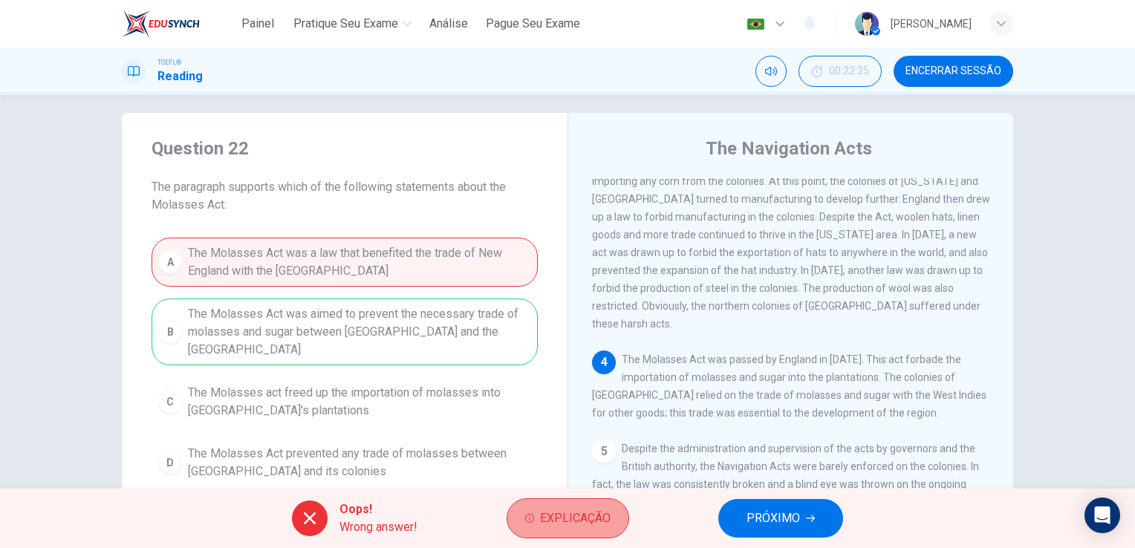
click at [544, 530] on button "Explicação" at bounding box center [568, 518] width 123 height 40
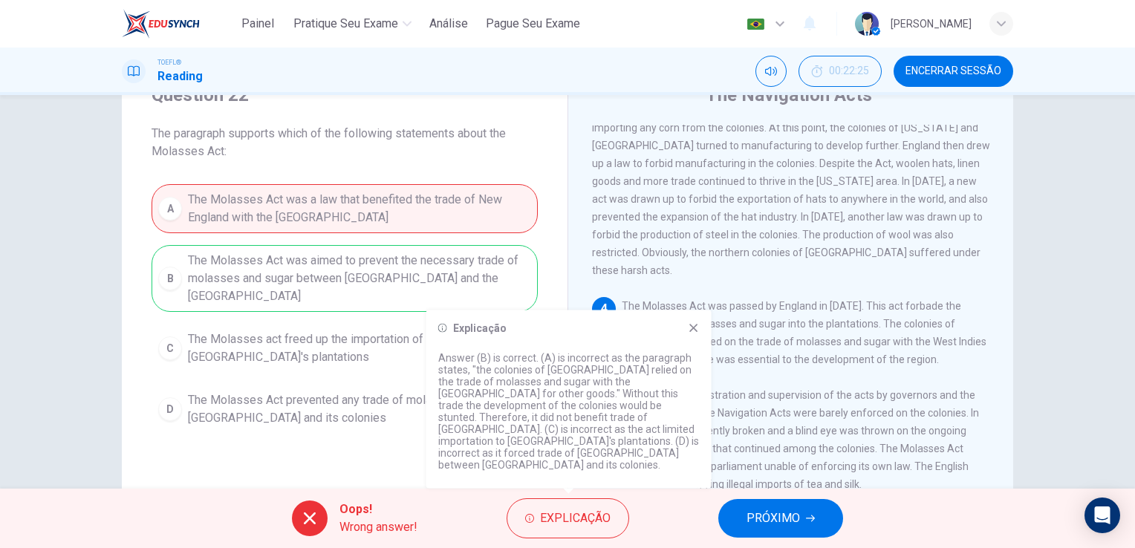
scroll to position [68, 0]
click at [694, 334] on icon at bounding box center [694, 328] width 12 height 12
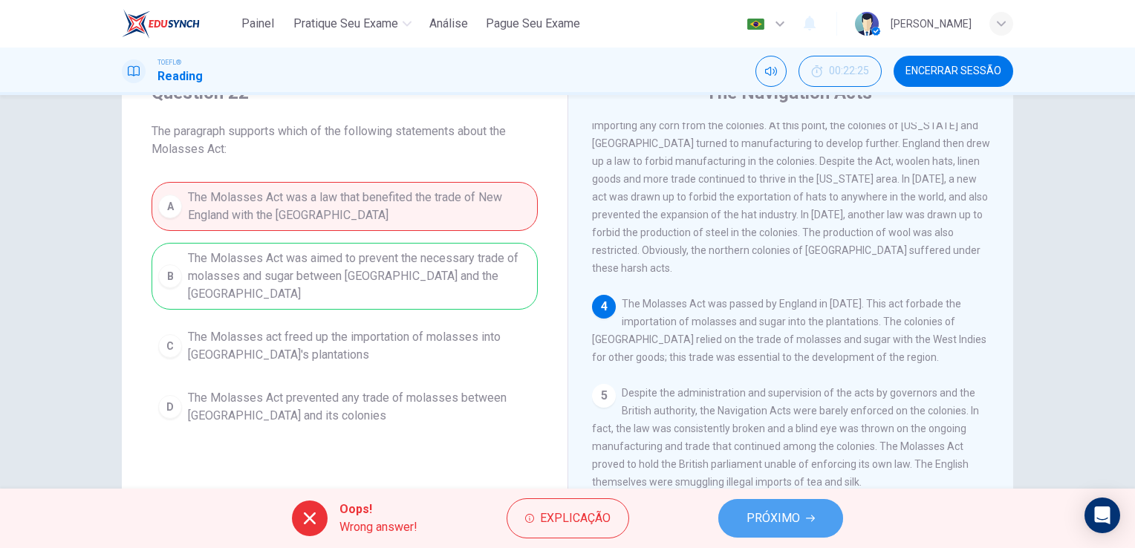
click at [783, 515] on span "PRÓXIMO" at bounding box center [773, 518] width 53 height 21
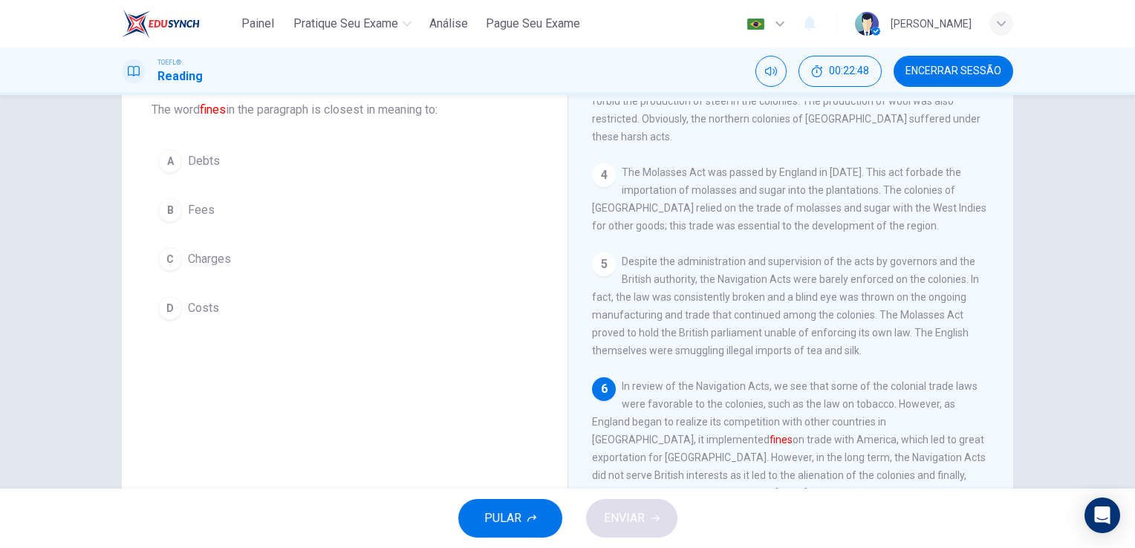
scroll to position [96, 0]
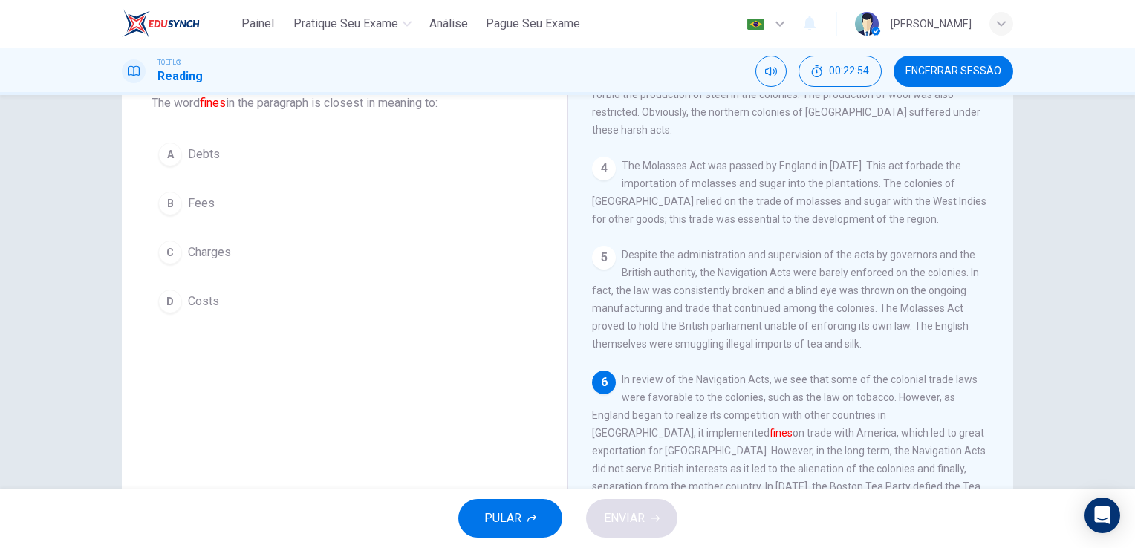
click at [209, 245] on span "Charges" at bounding box center [209, 253] width 43 height 18
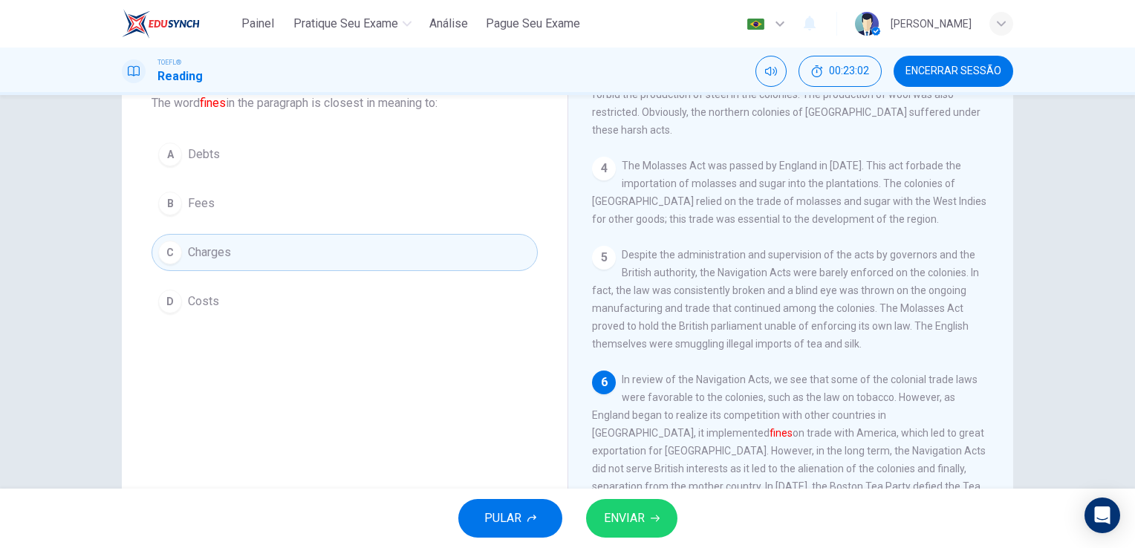
drag, startPoint x: 591, startPoint y: 382, endPoint x: 758, endPoint y: 388, distance: 166.5
click at [755, 388] on span "In review of the Navigation Acts, we see that some of the colonial trade laws w…" at bounding box center [790, 451] width 397 height 155
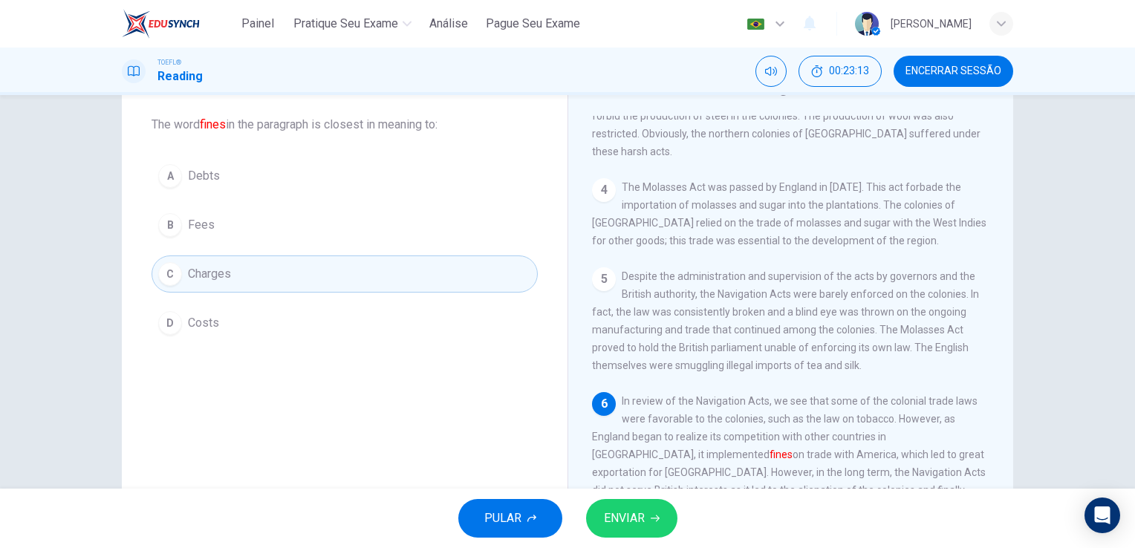
scroll to position [74, 0]
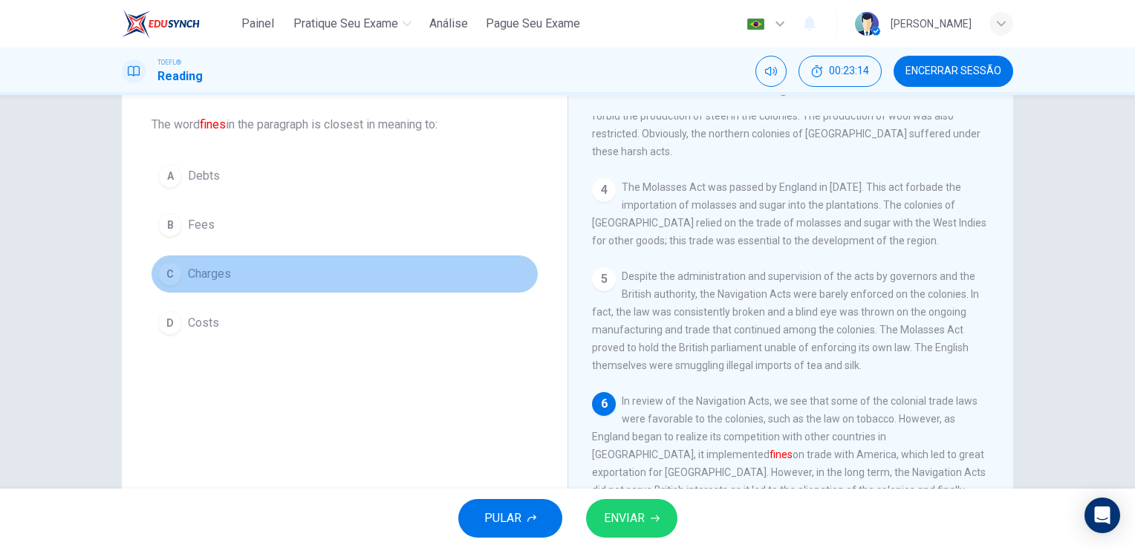
click at [264, 272] on button "C Charges" at bounding box center [345, 274] width 386 height 37
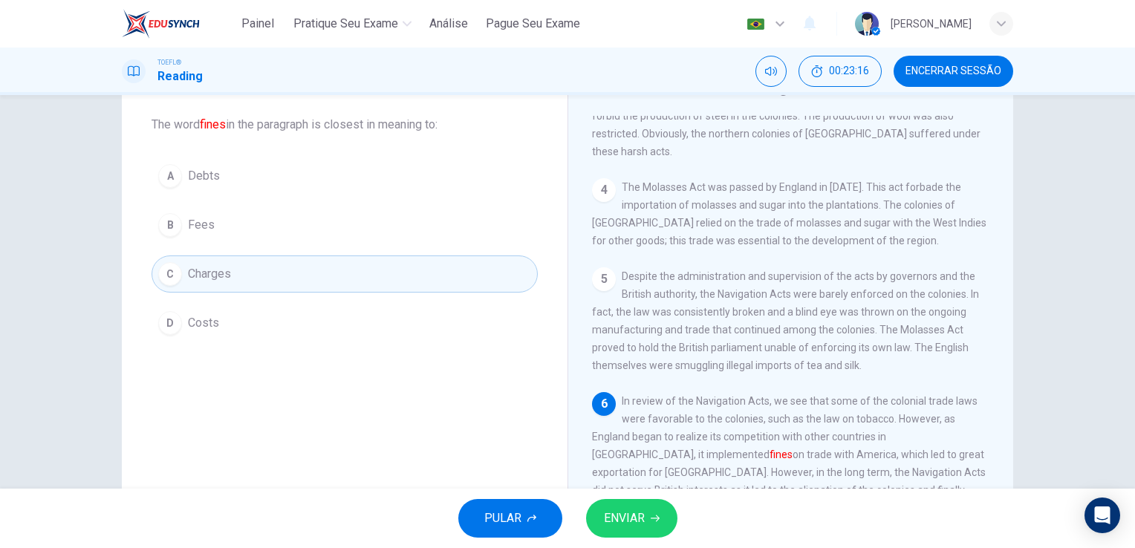
click at [276, 228] on button "B Fees" at bounding box center [345, 224] width 386 height 37
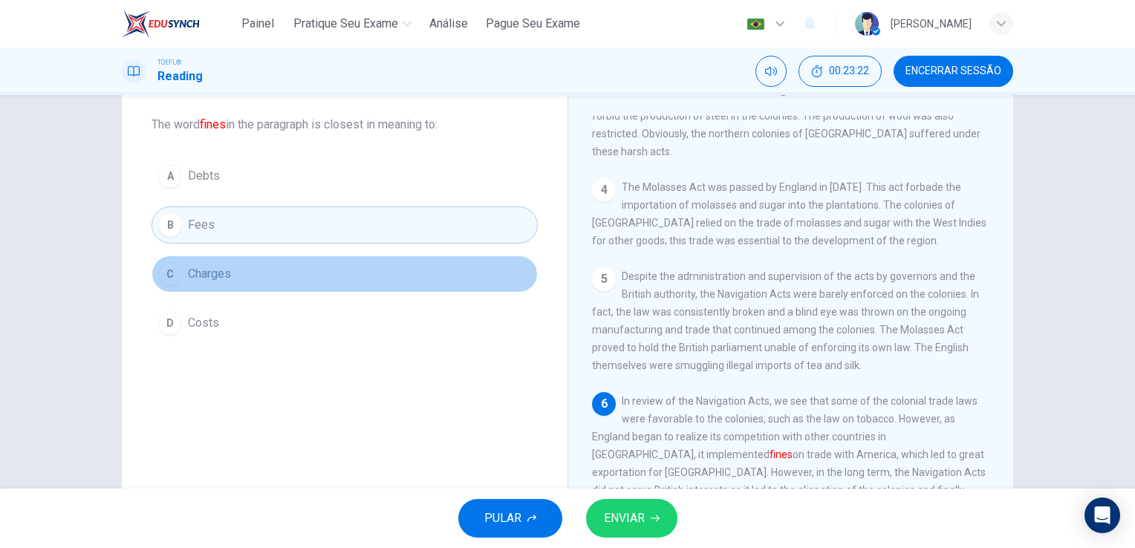
click at [257, 272] on button "C Charges" at bounding box center [345, 274] width 386 height 37
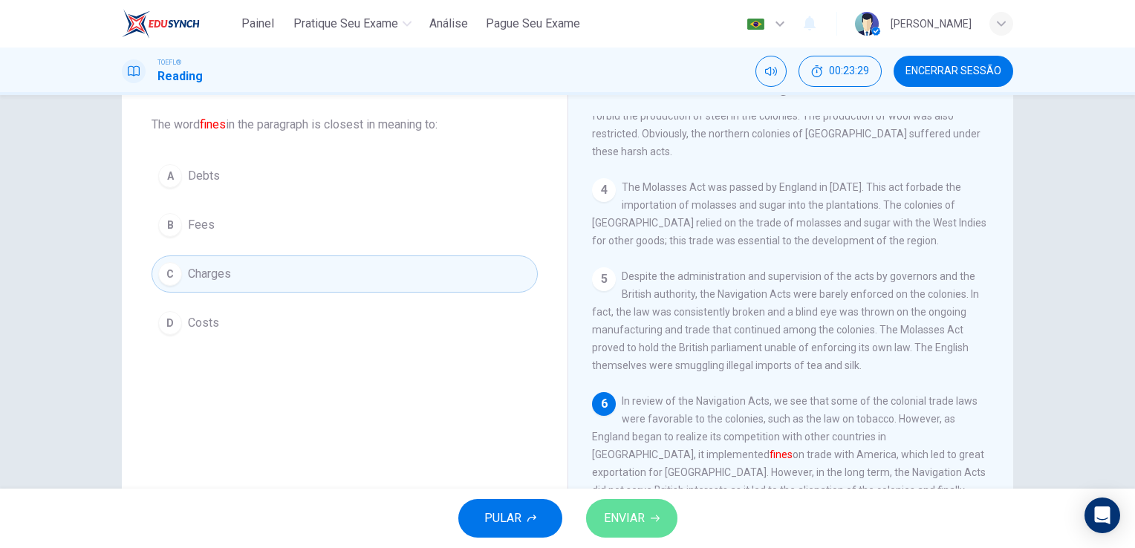
click at [641, 524] on span "ENVIAR" at bounding box center [624, 518] width 41 height 21
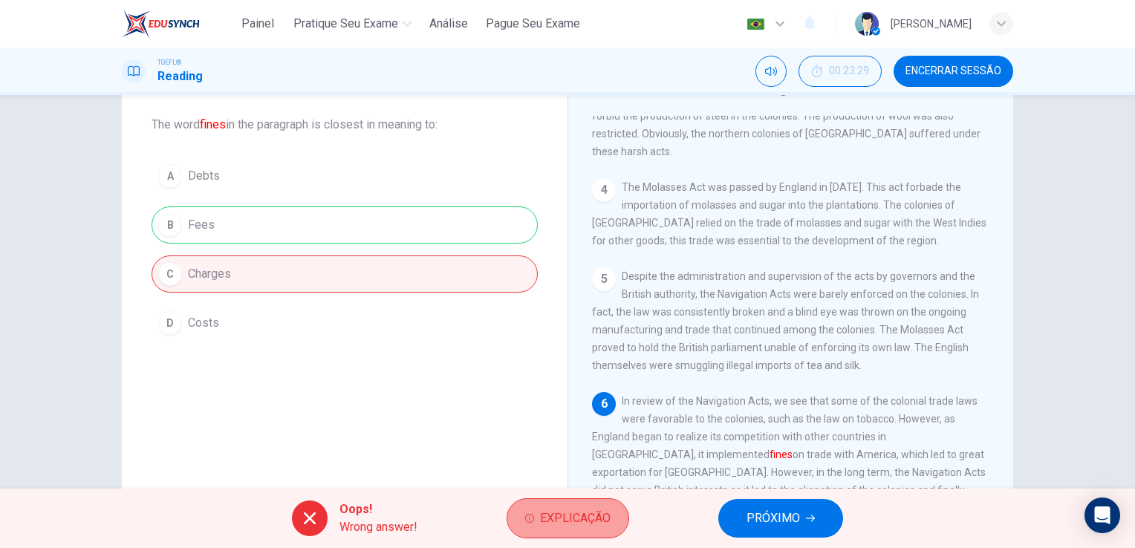
click at [599, 521] on span "Explicação" at bounding box center [575, 518] width 71 height 21
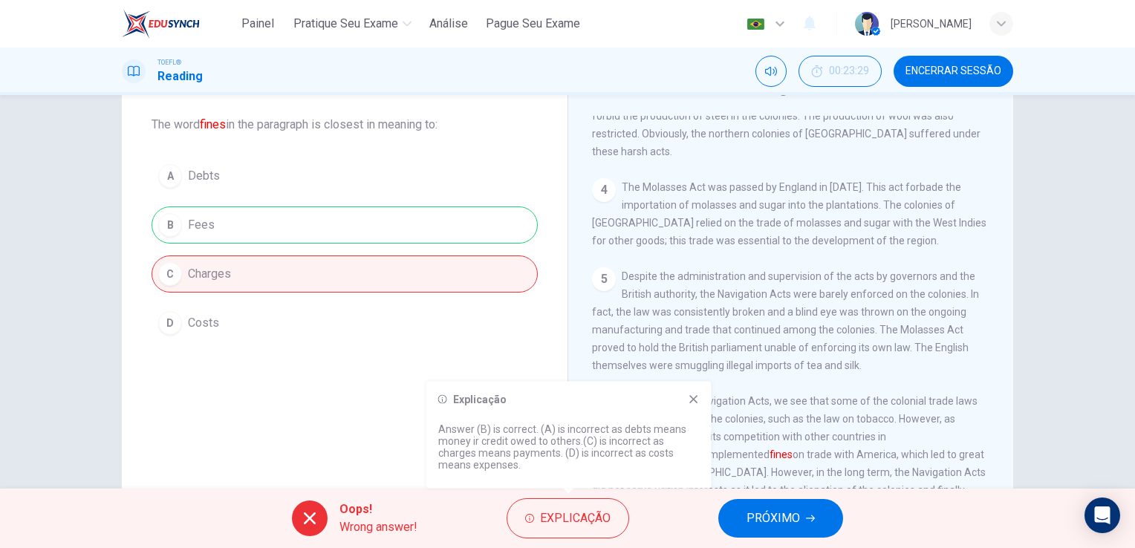
click at [692, 397] on icon at bounding box center [693, 399] width 8 height 8
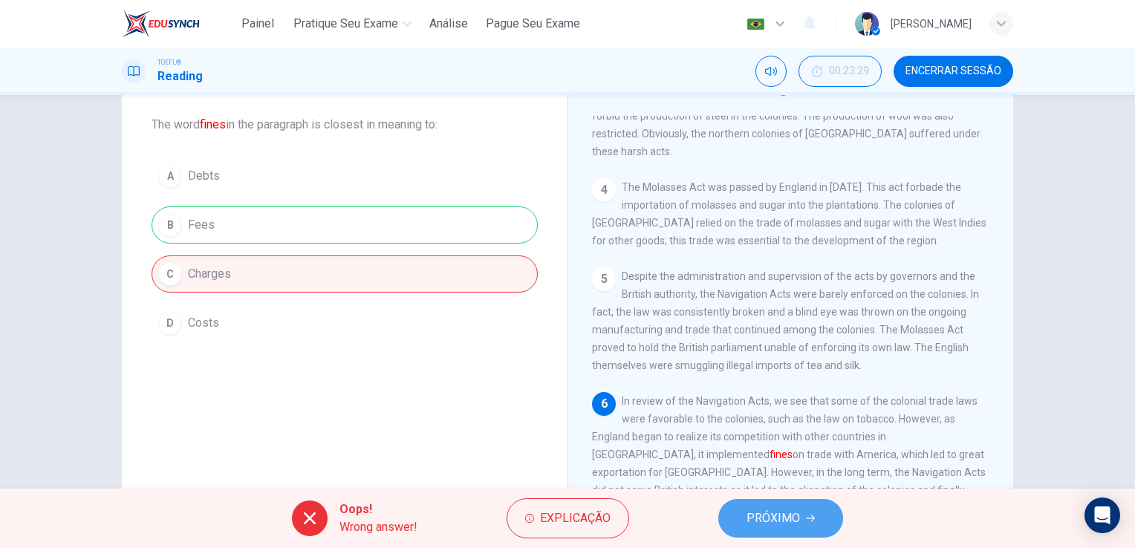
click at [757, 504] on button "PRÓXIMO" at bounding box center [780, 518] width 125 height 39
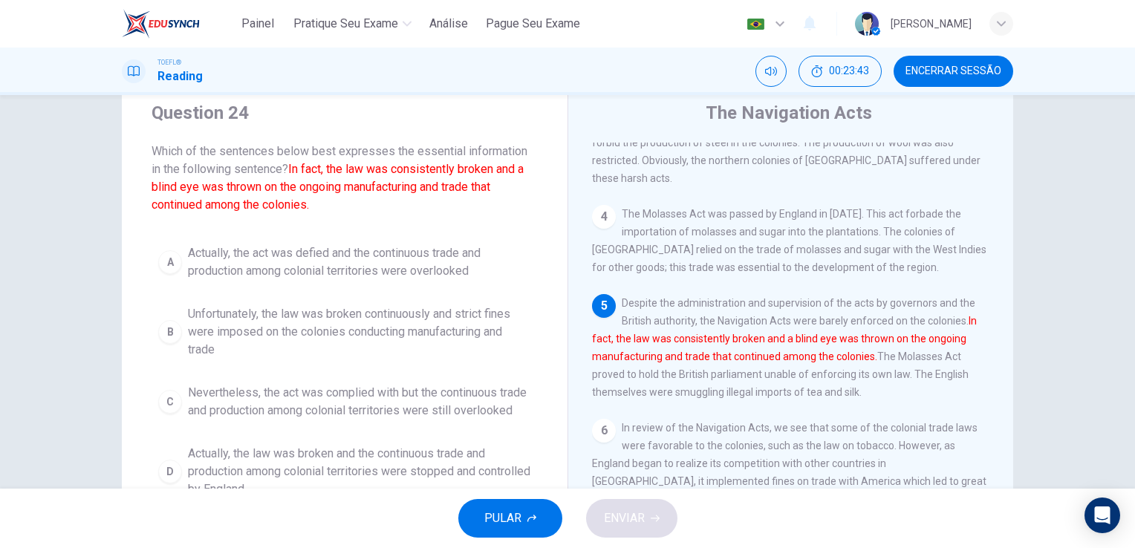
scroll to position [48, 0]
click at [539, 254] on div "Question 24 Which of the sentences below best expresses the essential informati…" at bounding box center [345, 303] width 446 height 452
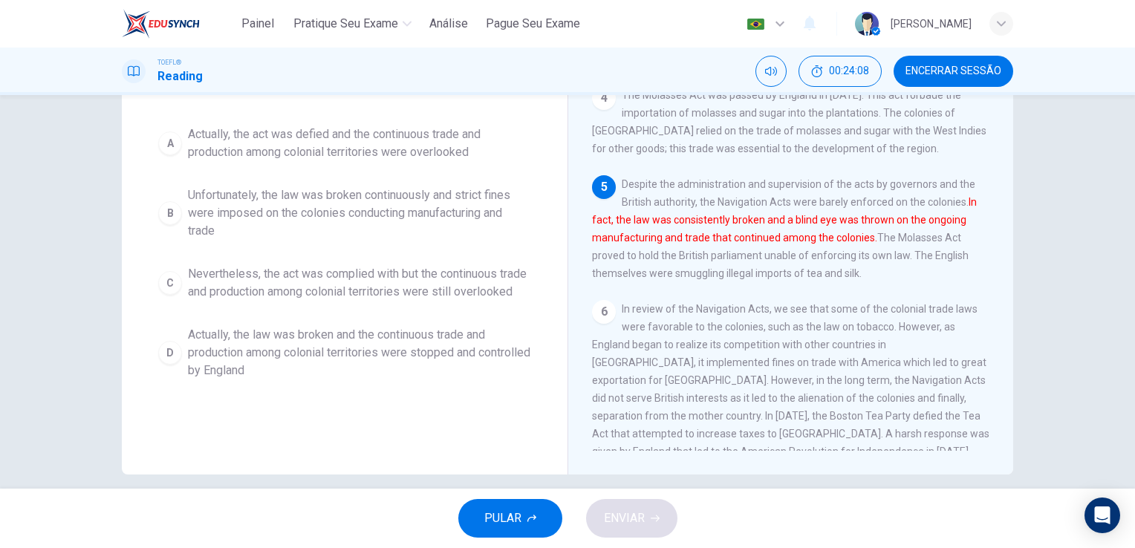
scroll to position [166, 0]
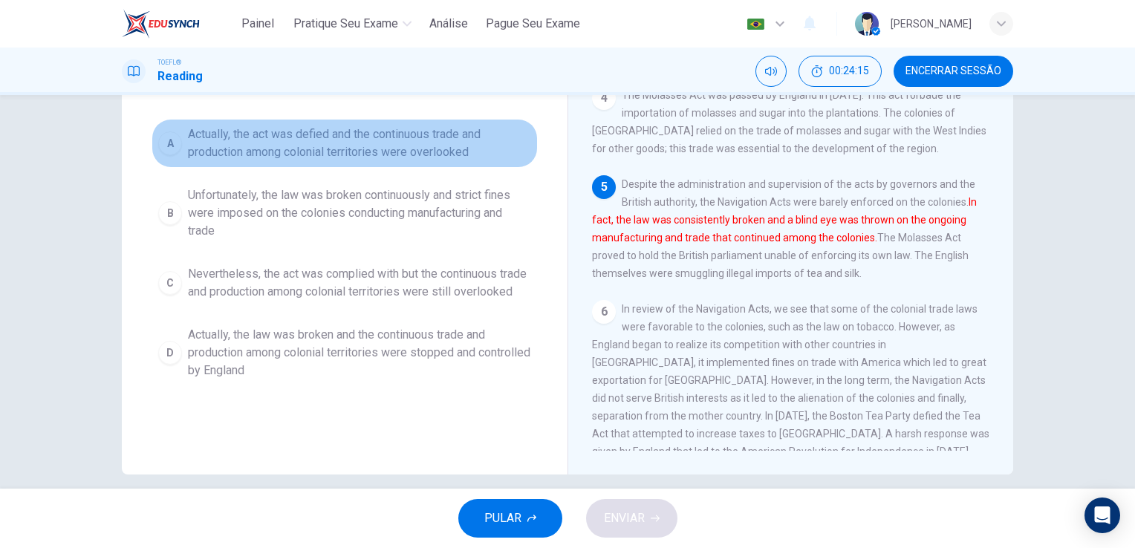
click at [479, 155] on span "Actually, the act was defied and the continuous trade and production among colo…" at bounding box center [359, 144] width 343 height 36
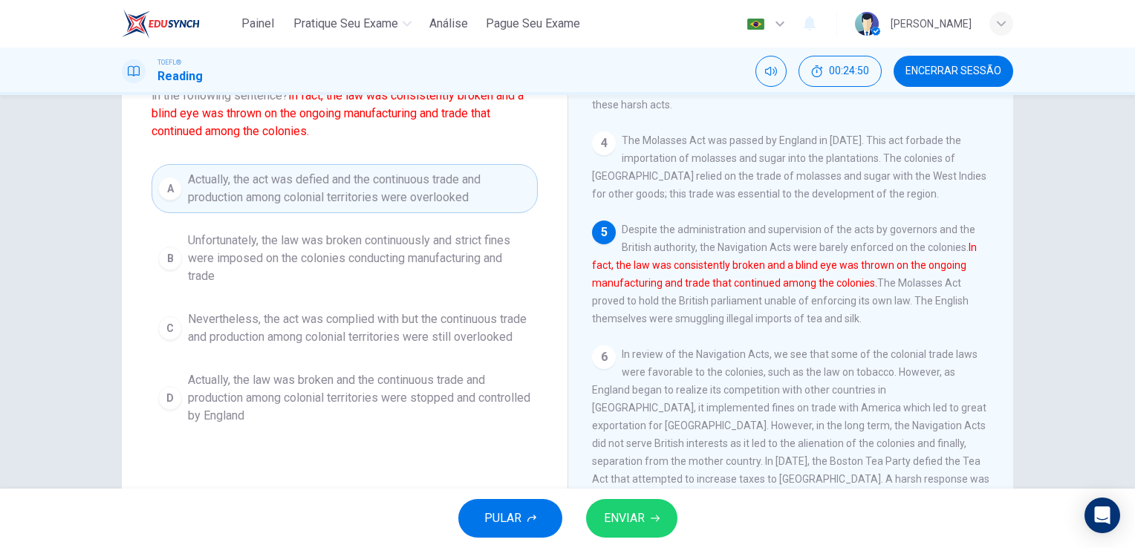
scroll to position [120, 0]
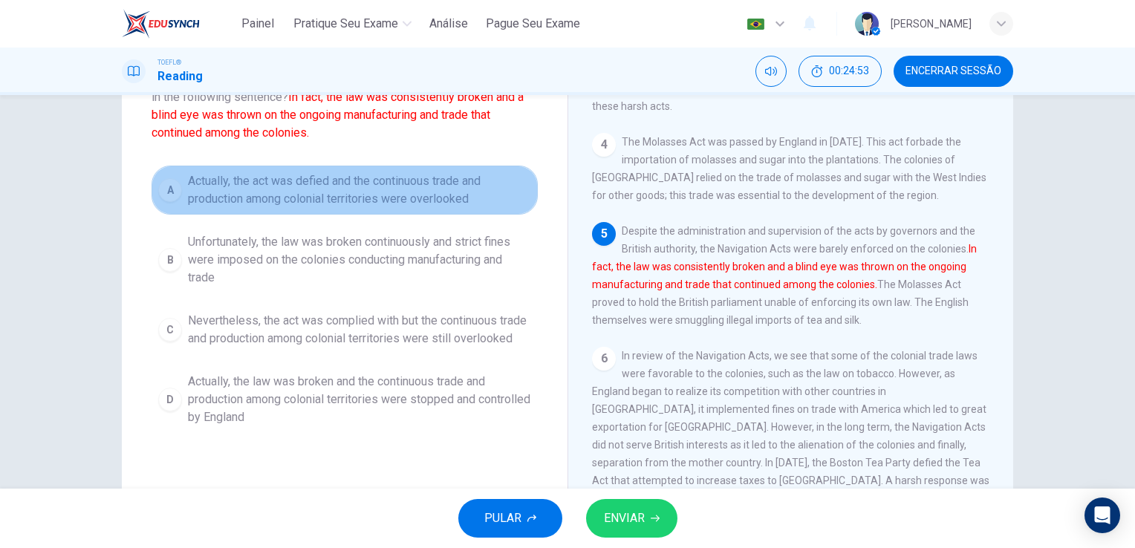
click at [424, 189] on span "Actually, the act was defied and the continuous trade and production among colo…" at bounding box center [359, 190] width 343 height 36
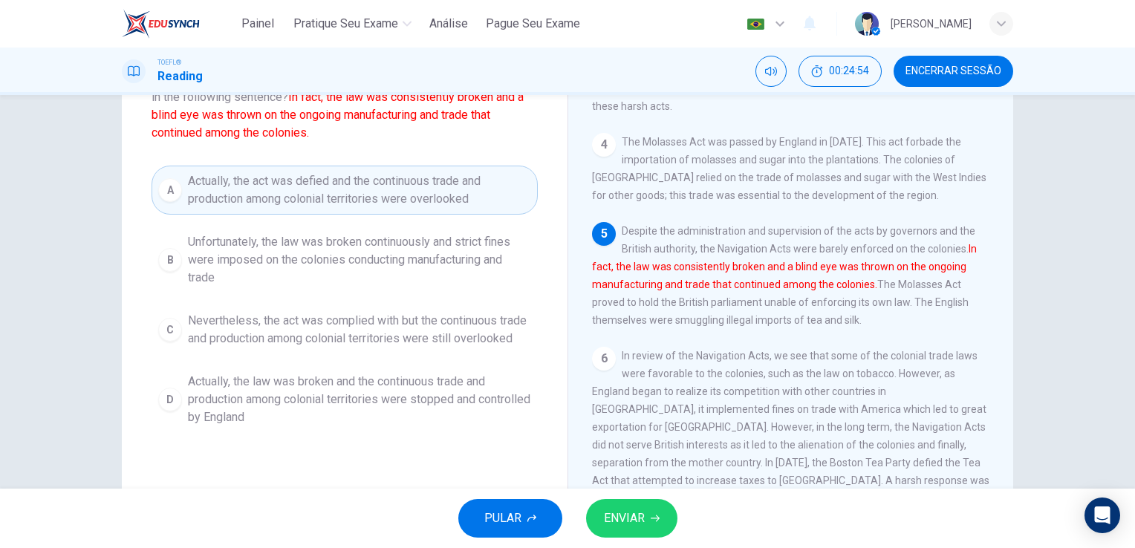
click at [633, 503] on button "ENVIAR" at bounding box center [631, 518] width 91 height 39
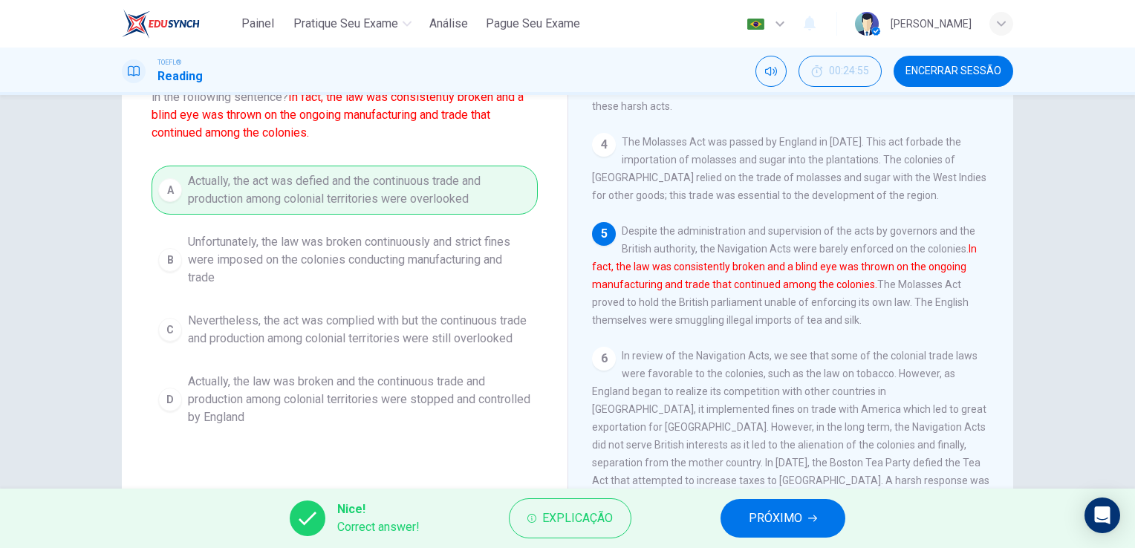
click at [781, 518] on span "PRÓXIMO" at bounding box center [775, 518] width 53 height 21
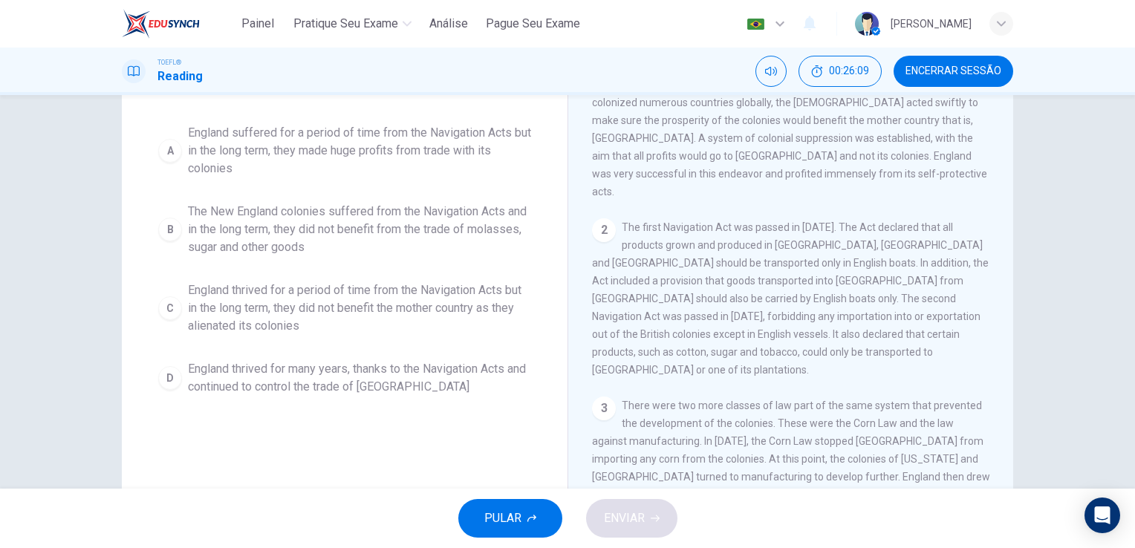
scroll to position [133, 0]
click at [371, 313] on span "England thrived for a period of time from the Navigation Acts but in the long t…" at bounding box center [359, 307] width 343 height 53
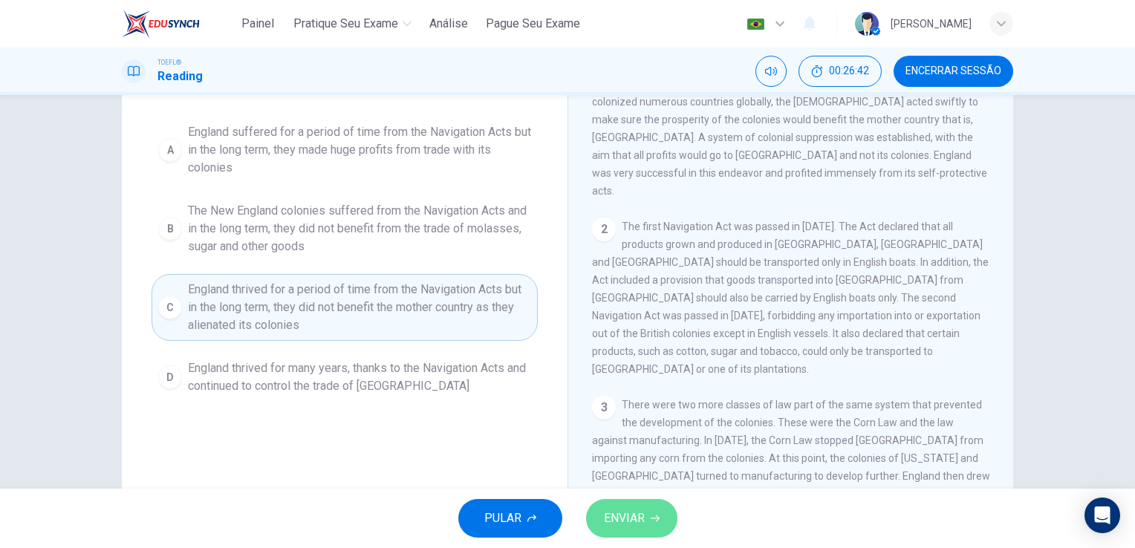
click at [620, 507] on button "ENVIAR" at bounding box center [631, 518] width 91 height 39
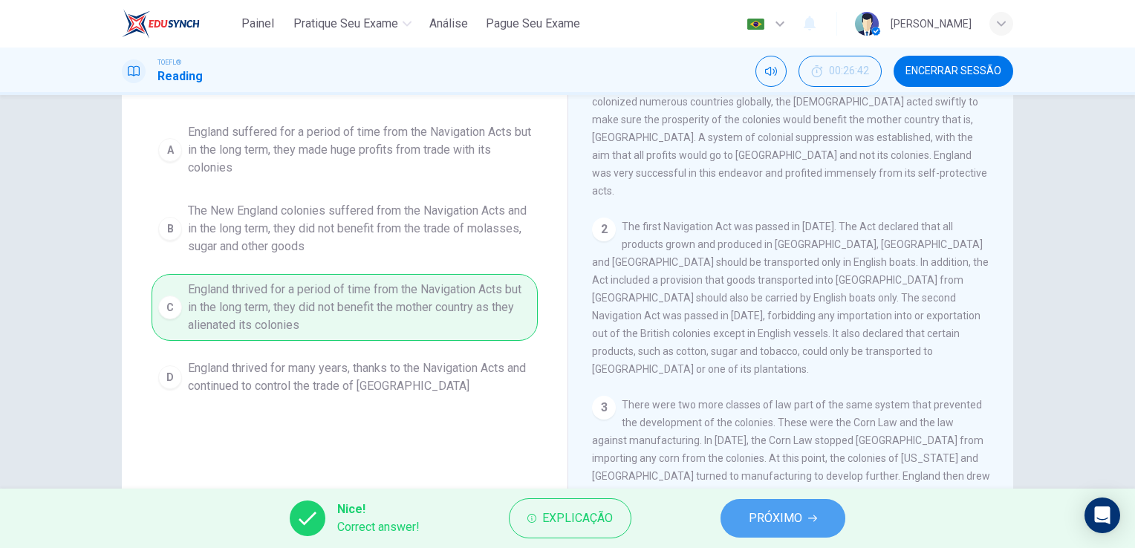
click at [791, 514] on span "PRÓXIMO" at bounding box center [775, 518] width 53 height 21
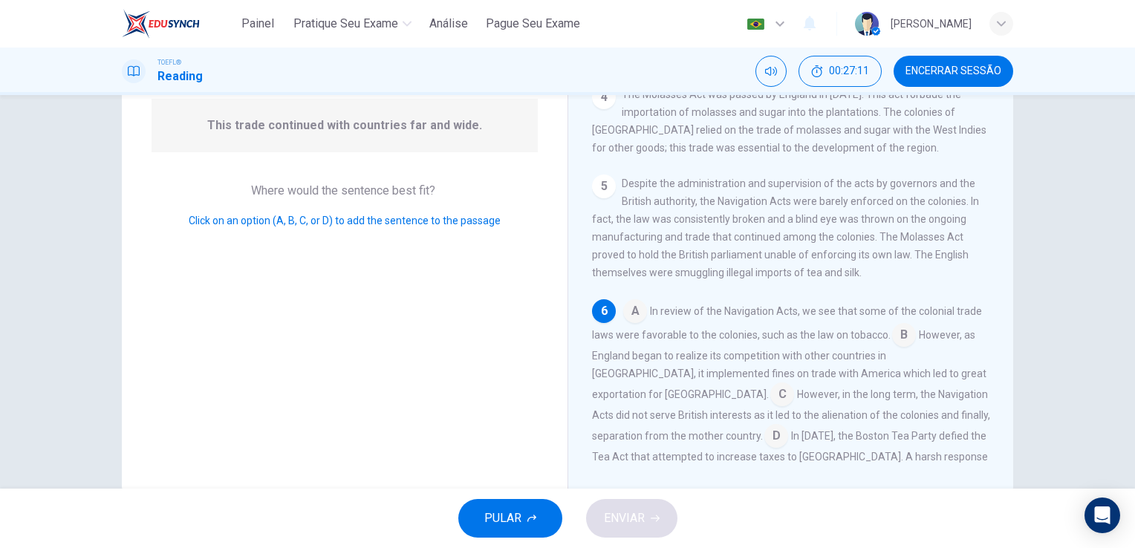
scroll to position [145, 0]
click at [902, 328] on input at bounding box center [904, 340] width 24 height 24
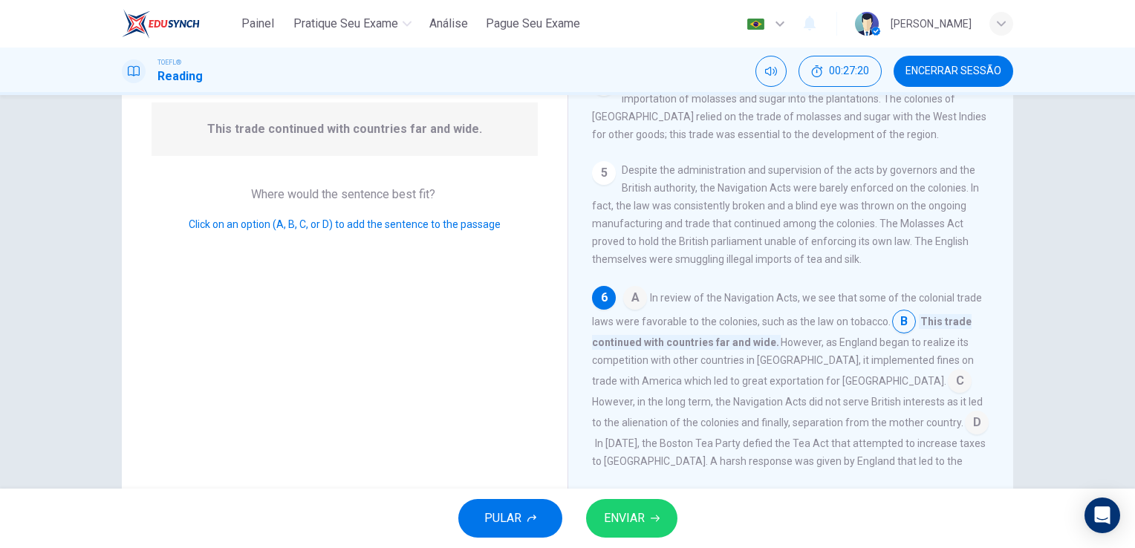
scroll to position [544, 0]
click at [631, 530] on button "ENVIAR" at bounding box center [631, 518] width 91 height 39
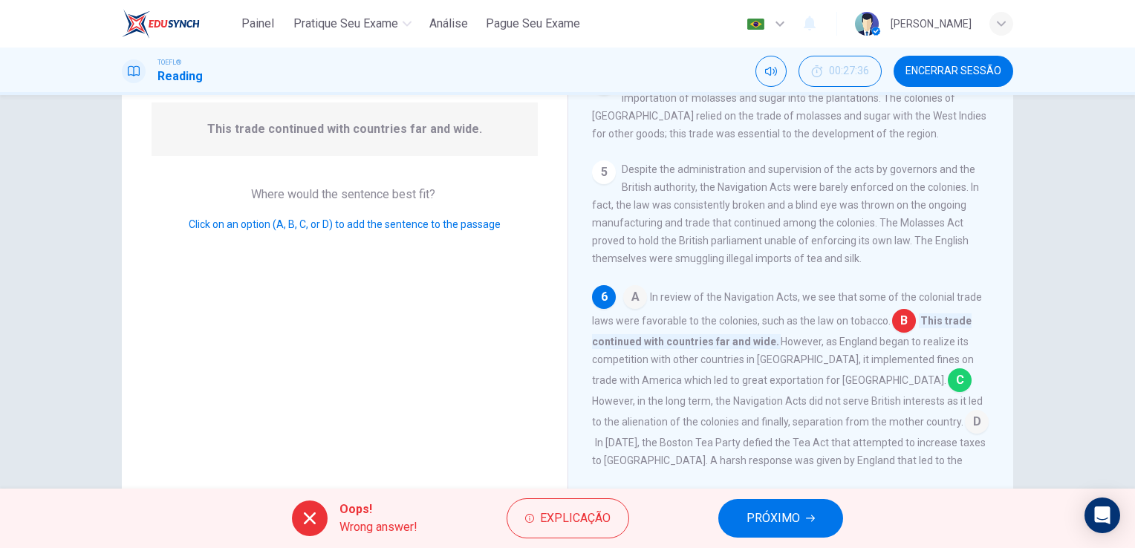
drag, startPoint x: 756, startPoint y: 267, endPoint x: 661, endPoint y: 279, distance: 95.9
click at [661, 285] on div "A In review of the Navigation Acts, we see that some of the colonial trade laws…" at bounding box center [791, 386] width 398 height 202
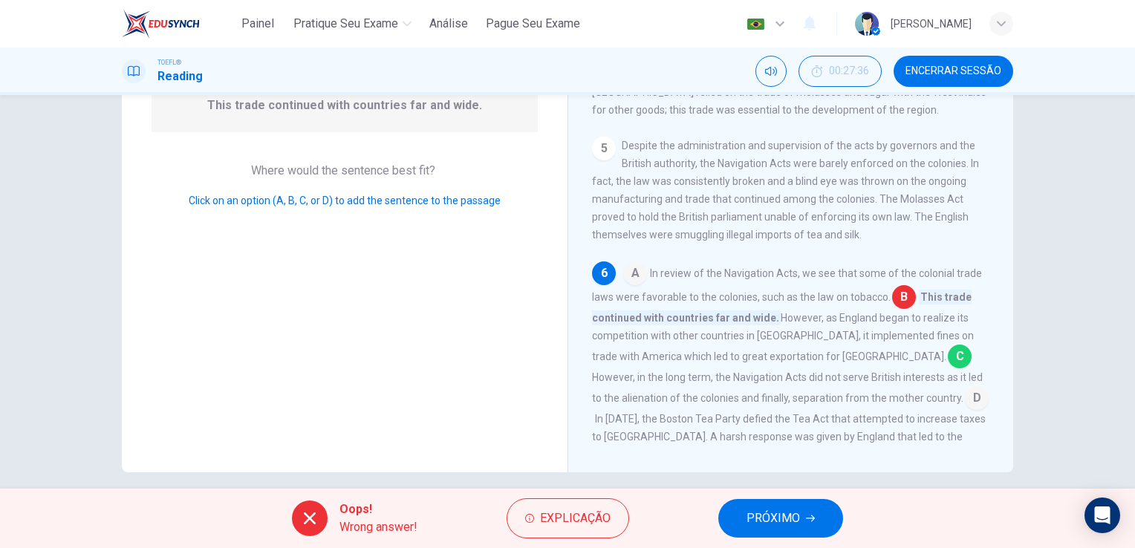
scroll to position [169, 0]
click at [809, 527] on button "PRÓXIMO" at bounding box center [780, 518] width 125 height 39
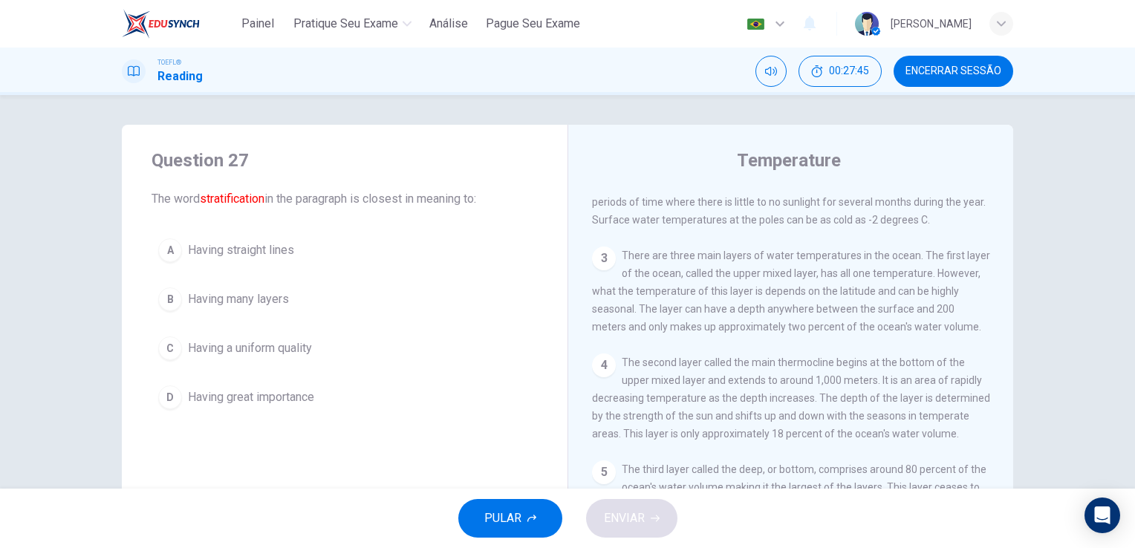
scroll to position [0, 0]
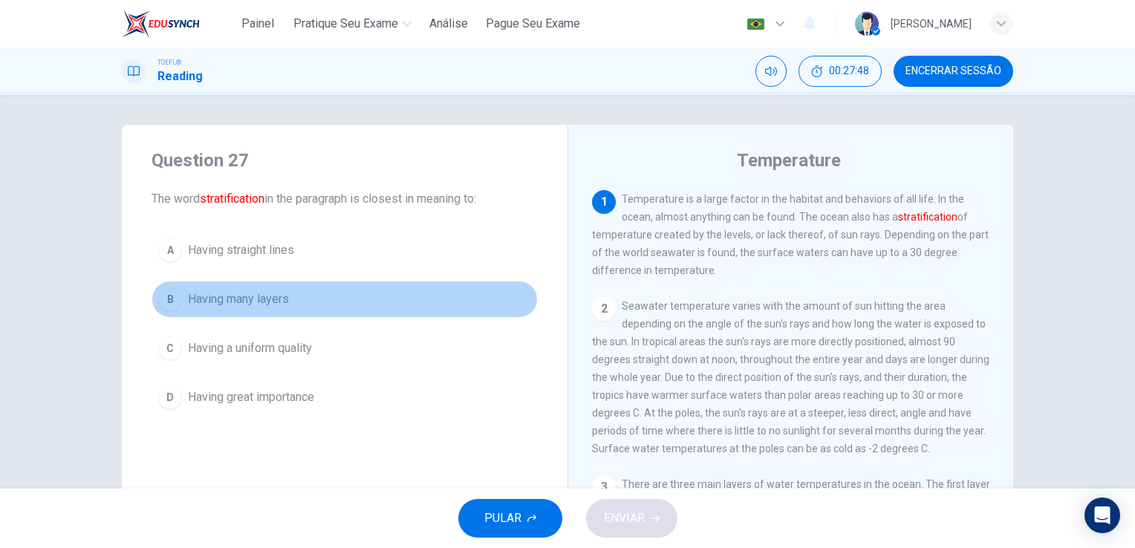
click at [273, 299] on span "Having many layers" at bounding box center [238, 299] width 101 height 18
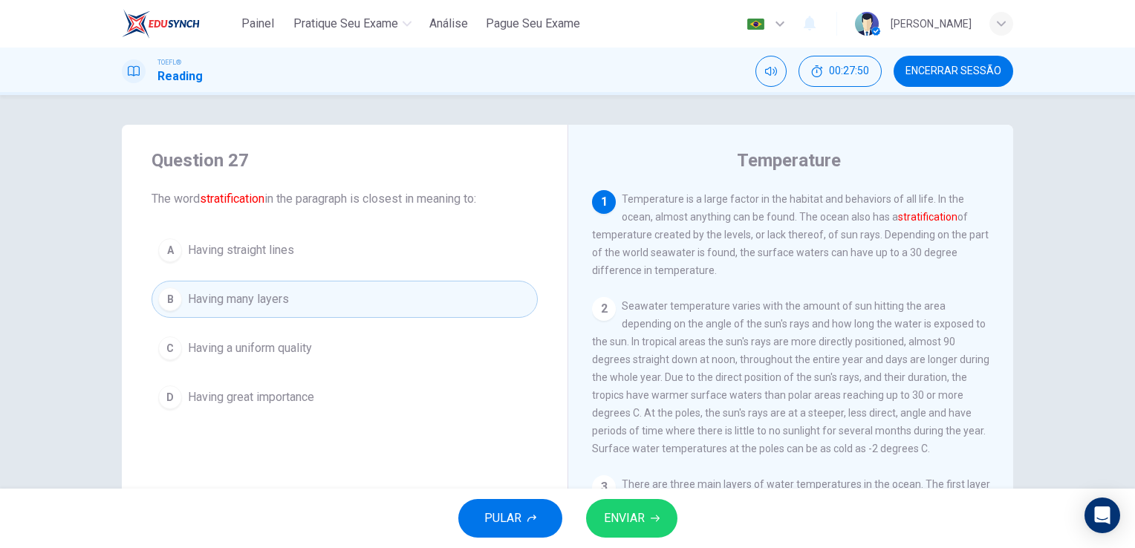
click at [643, 515] on span "ENVIAR" at bounding box center [624, 518] width 41 height 21
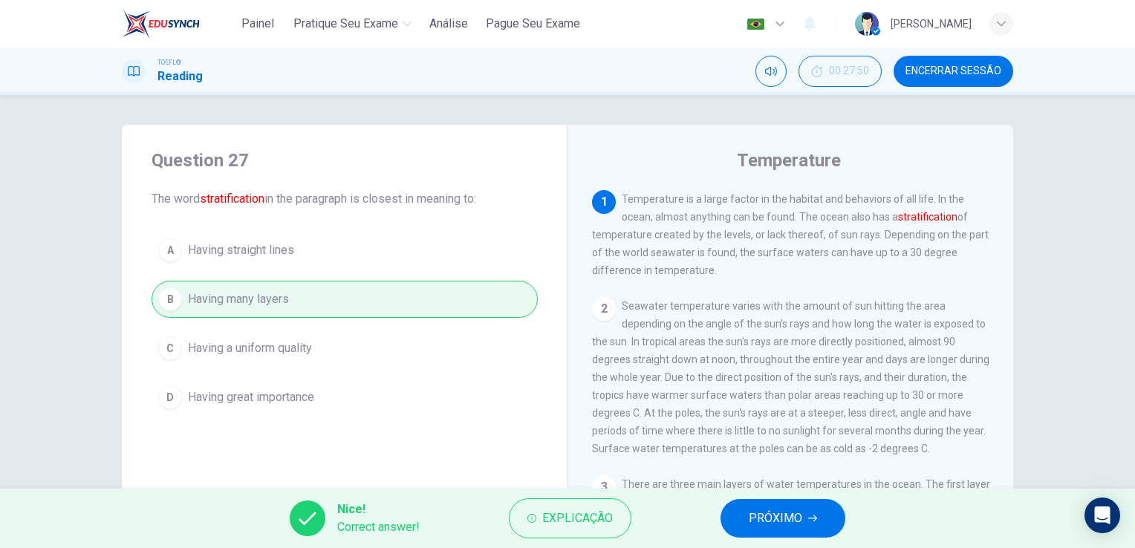
click at [961, 67] on span "Encerrar Sessão" at bounding box center [953, 71] width 96 height 12
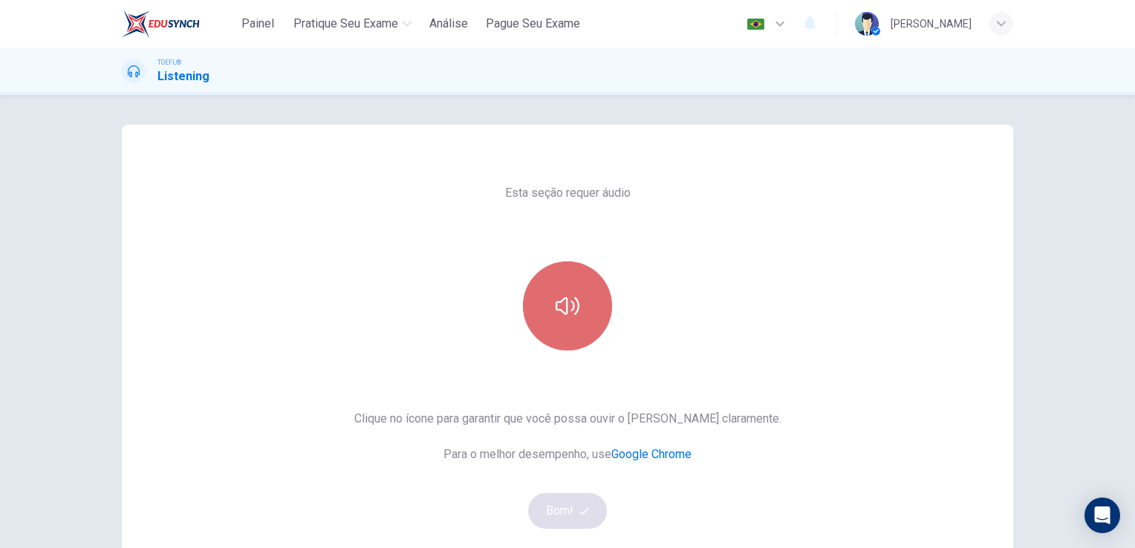
click at [575, 325] on button "button" at bounding box center [567, 305] width 89 height 89
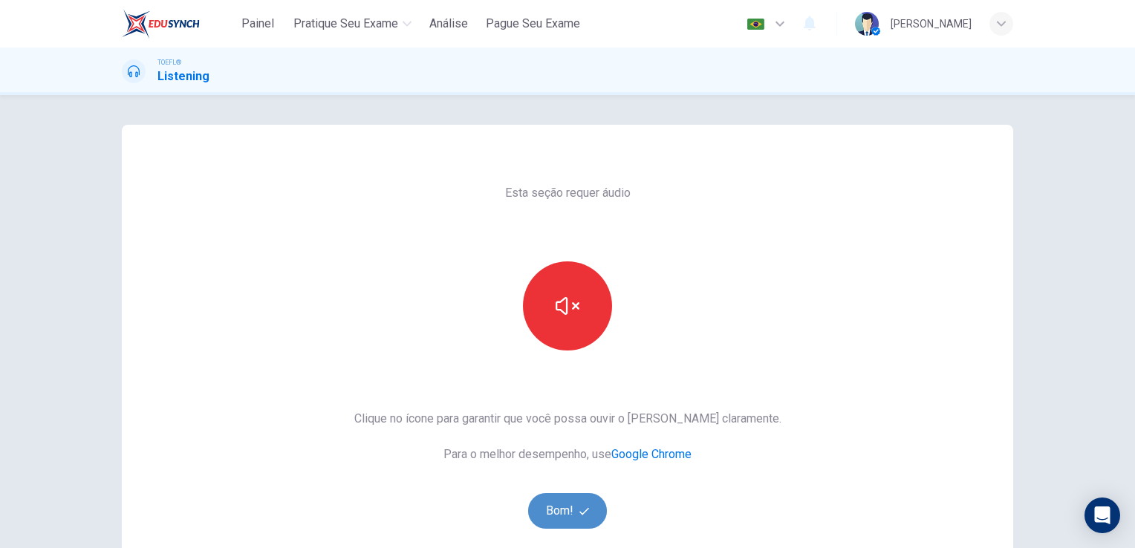
click at [567, 497] on button "Bom!" at bounding box center [567, 511] width 79 height 36
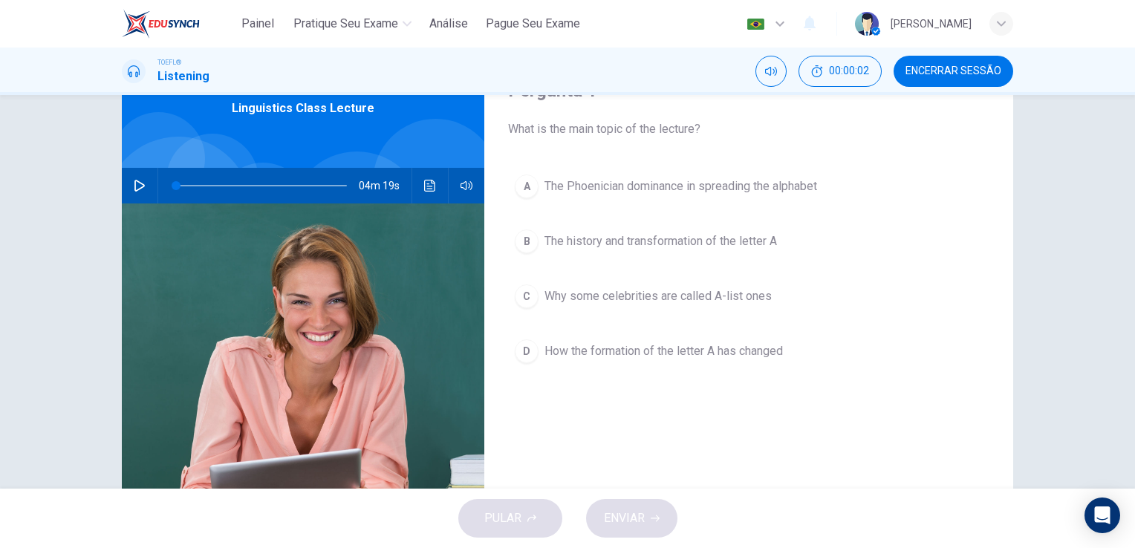
scroll to position [77, 0]
click at [143, 186] on button "button" at bounding box center [140, 184] width 24 height 36
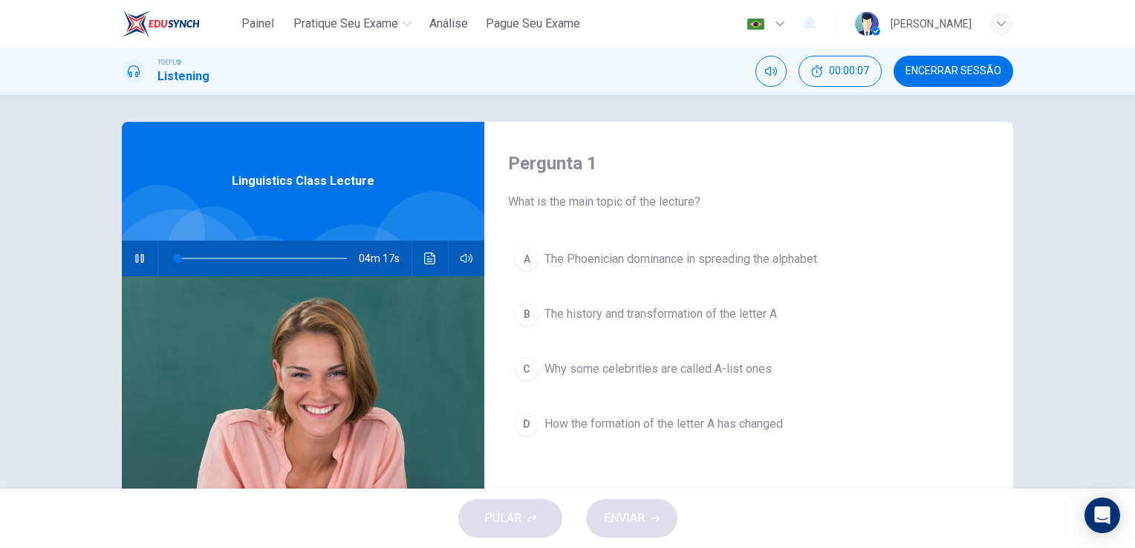
scroll to position [3, 0]
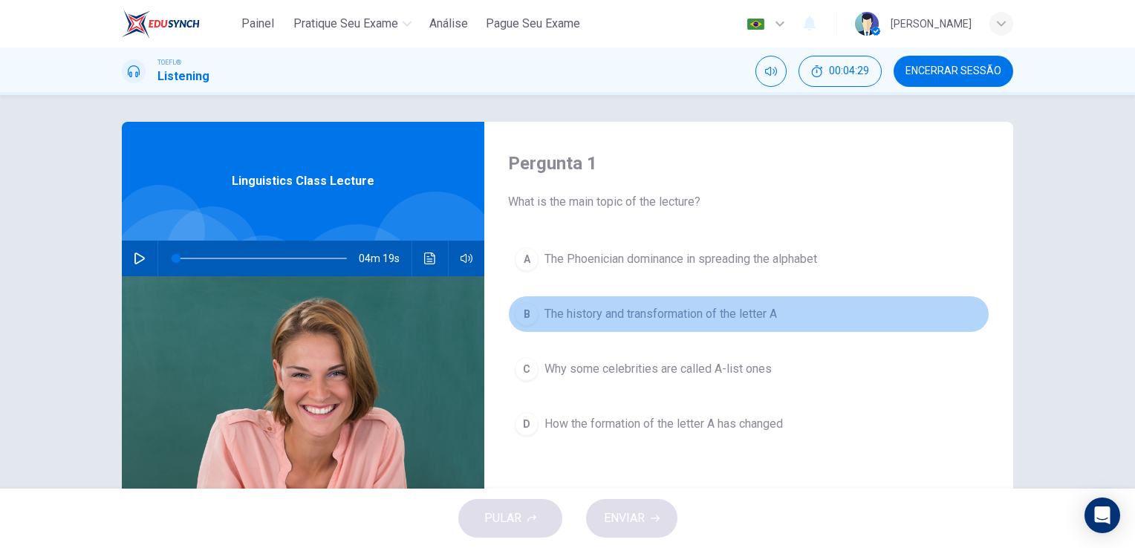
click at [749, 310] on span "The history and transformation of the letter A" at bounding box center [660, 314] width 232 height 18
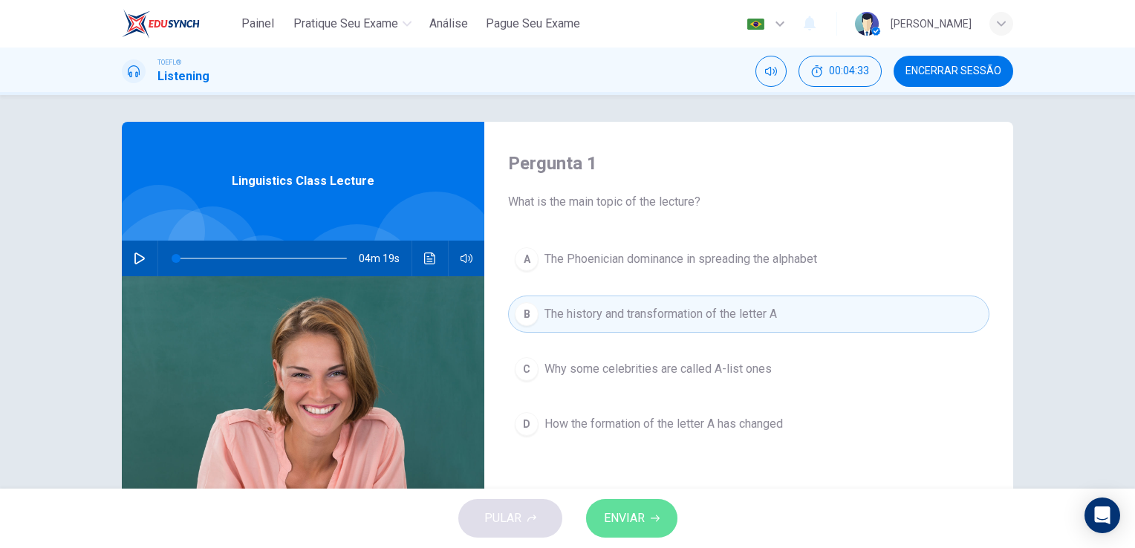
click at [633, 521] on span "ENVIAR" at bounding box center [624, 518] width 41 height 21
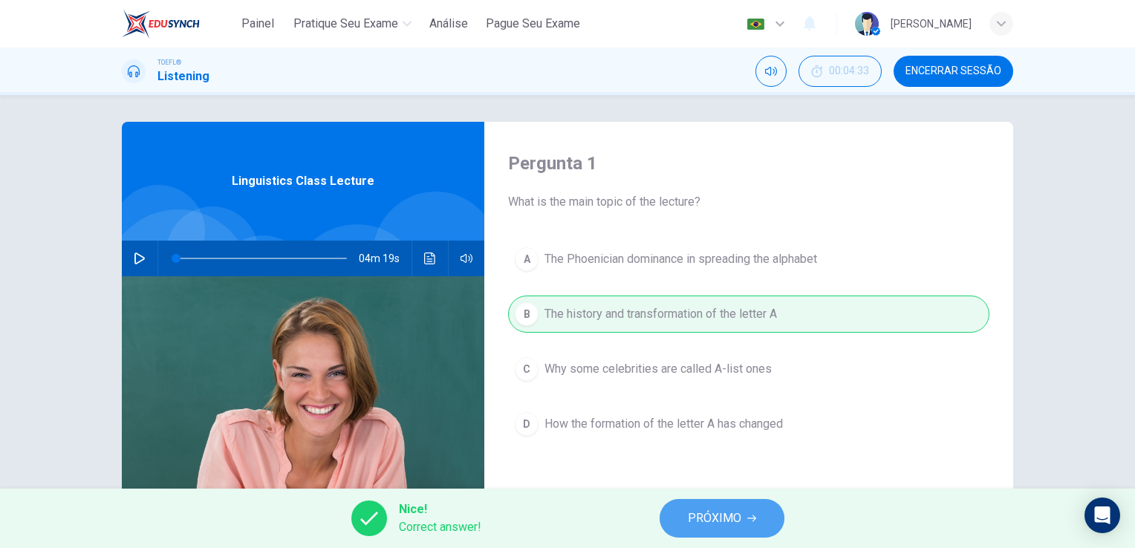
click at [737, 521] on span "PRÓXIMO" at bounding box center [714, 518] width 53 height 21
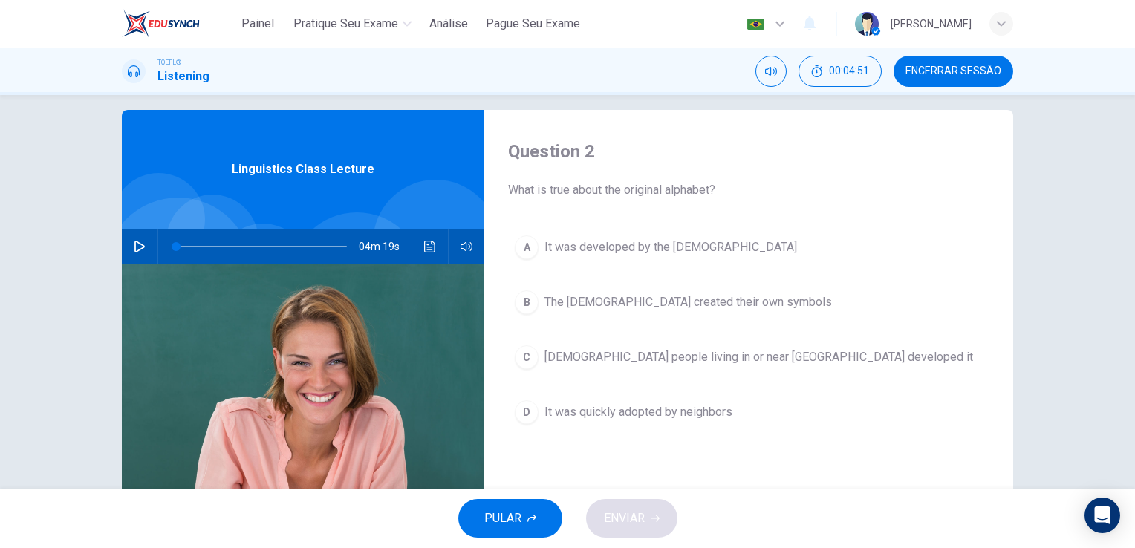
scroll to position [15, 0]
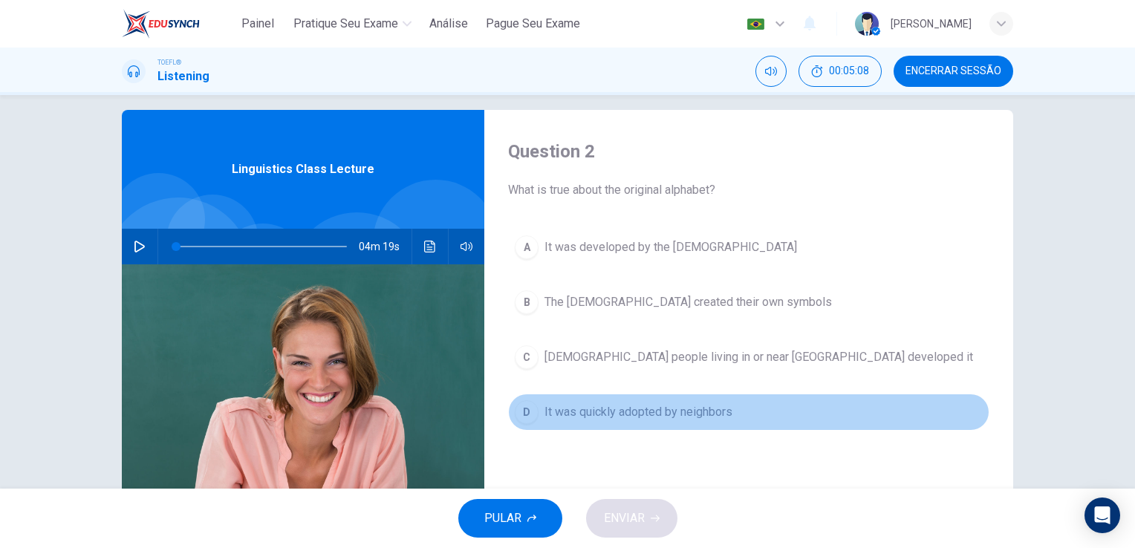
click at [655, 418] on span "It was quickly adopted by neighbors" at bounding box center [638, 412] width 188 height 18
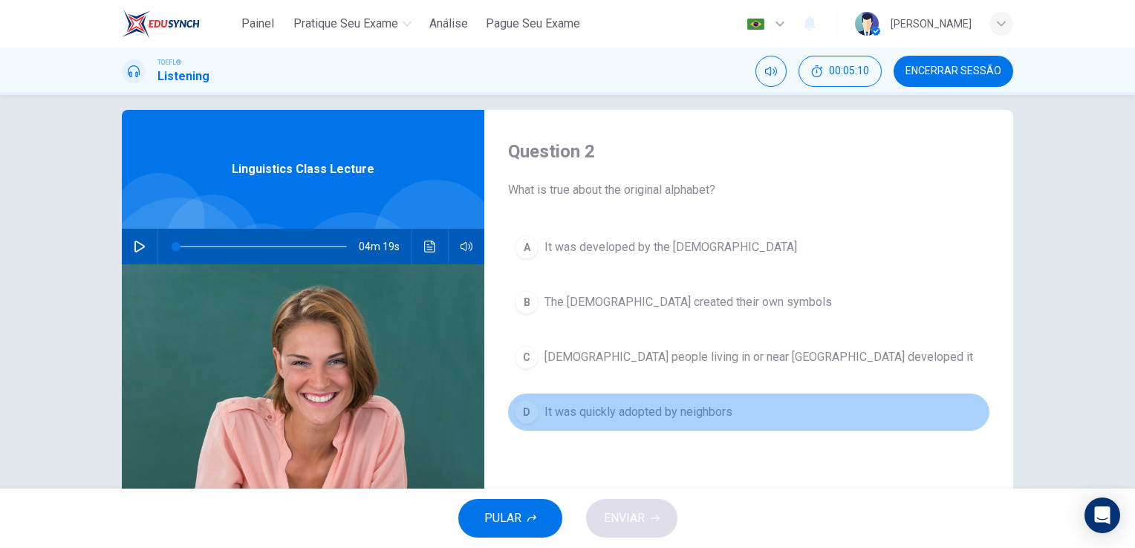
click at [654, 406] on span "It was quickly adopted by neighbors" at bounding box center [638, 412] width 188 height 18
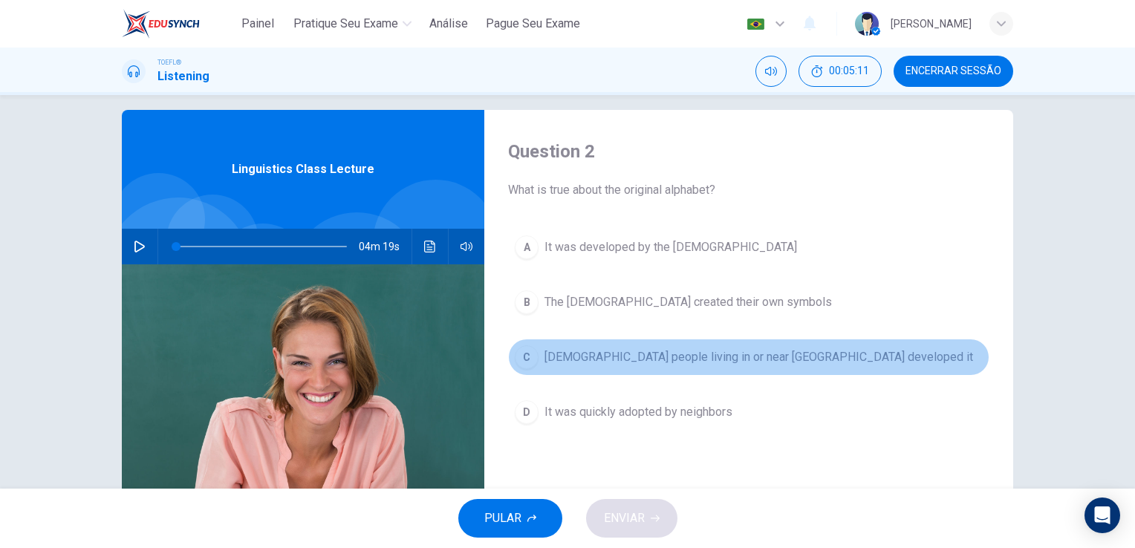
click at [669, 358] on span "[DEMOGRAPHIC_DATA] people living in or near [GEOGRAPHIC_DATA] developed it" at bounding box center [758, 357] width 429 height 18
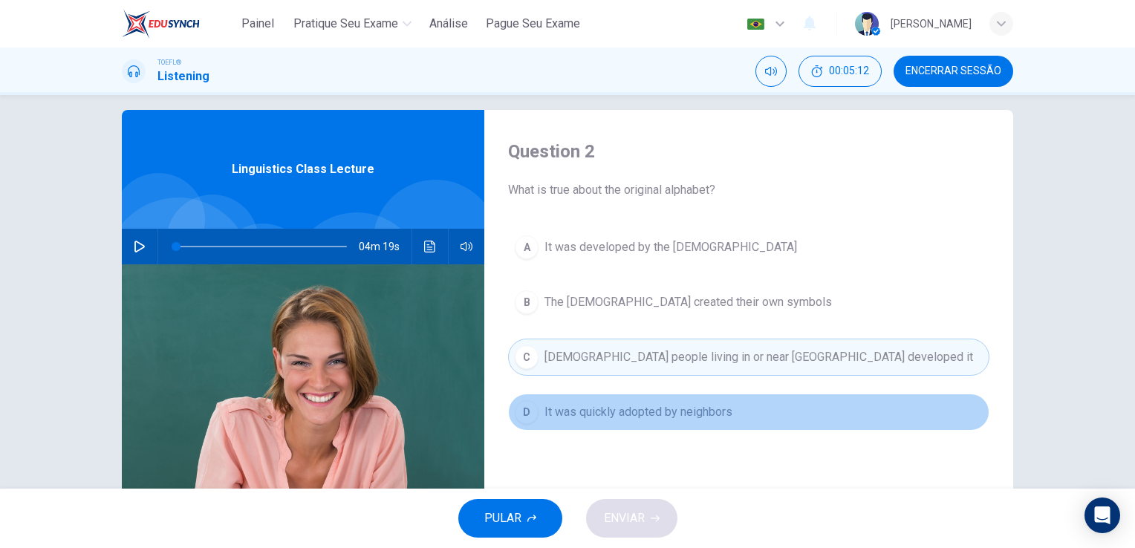
click at [634, 406] on span "It was quickly adopted by neighbors" at bounding box center [638, 412] width 188 height 18
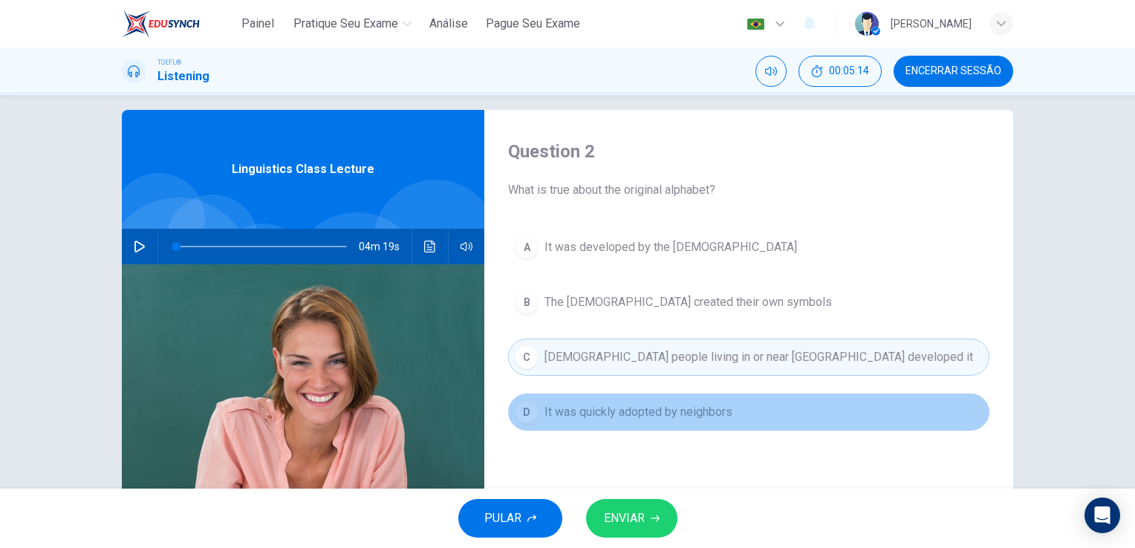
click at [680, 406] on span "It was quickly adopted by neighbors" at bounding box center [638, 412] width 188 height 18
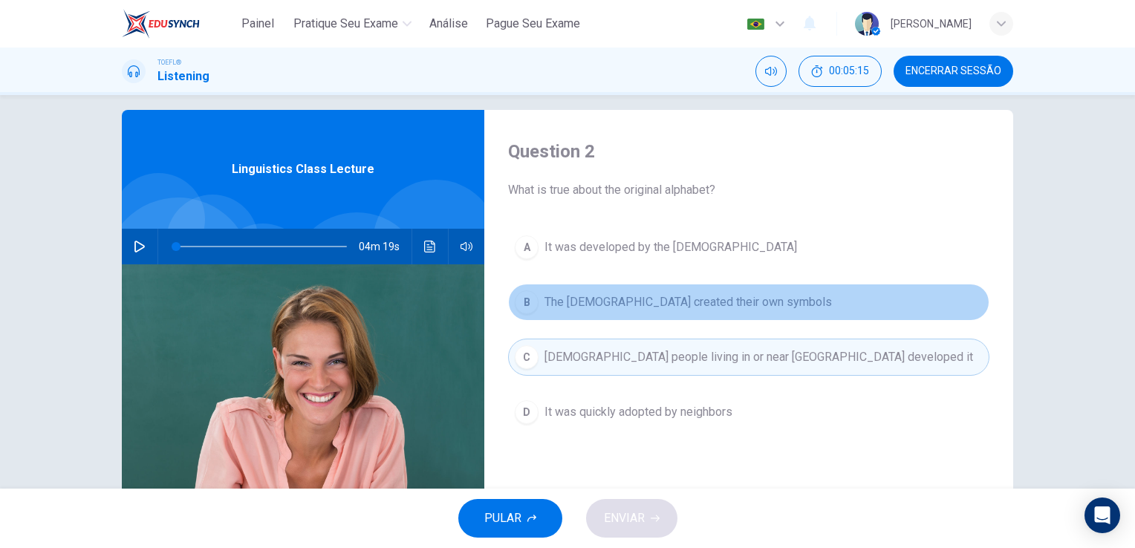
click at [660, 313] on button "B The Hebrews created their own symbols" at bounding box center [748, 302] width 481 height 37
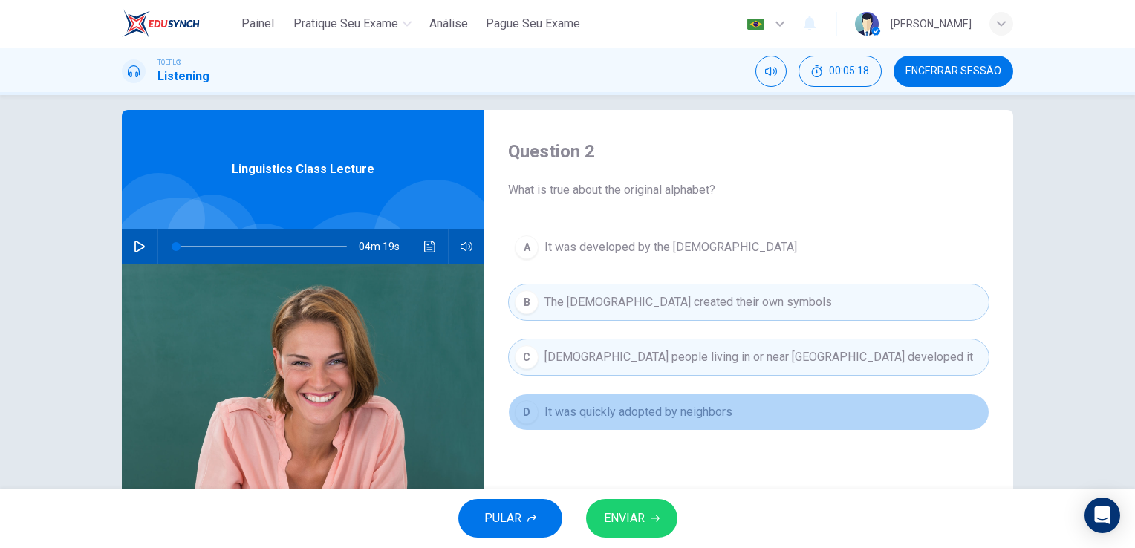
click at [657, 400] on button "D It was quickly adopted by neighbors" at bounding box center [748, 412] width 481 height 37
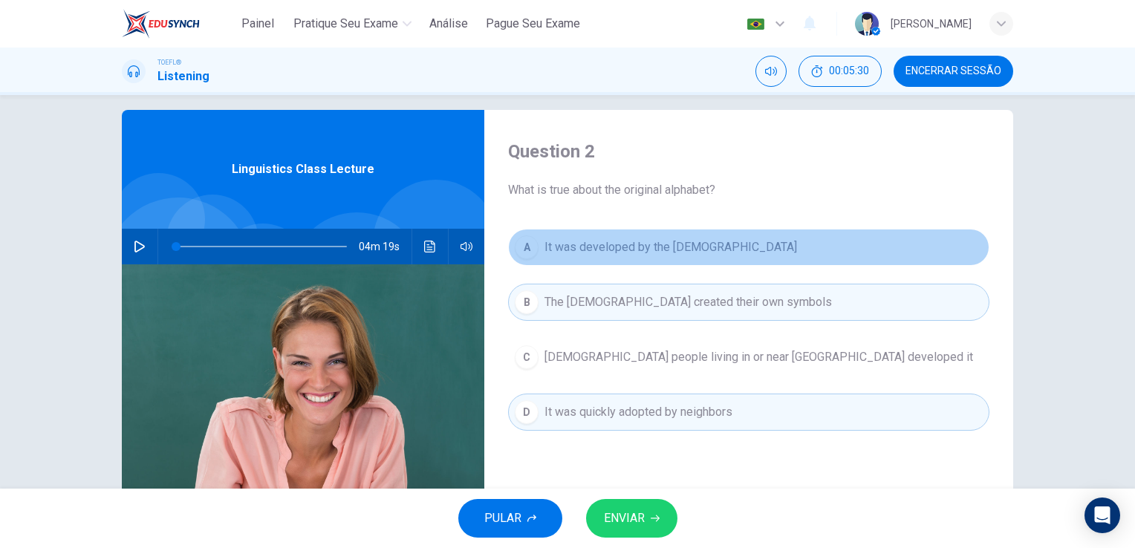
click at [659, 255] on span "It was developed by the [DEMOGRAPHIC_DATA]" at bounding box center [670, 247] width 253 height 18
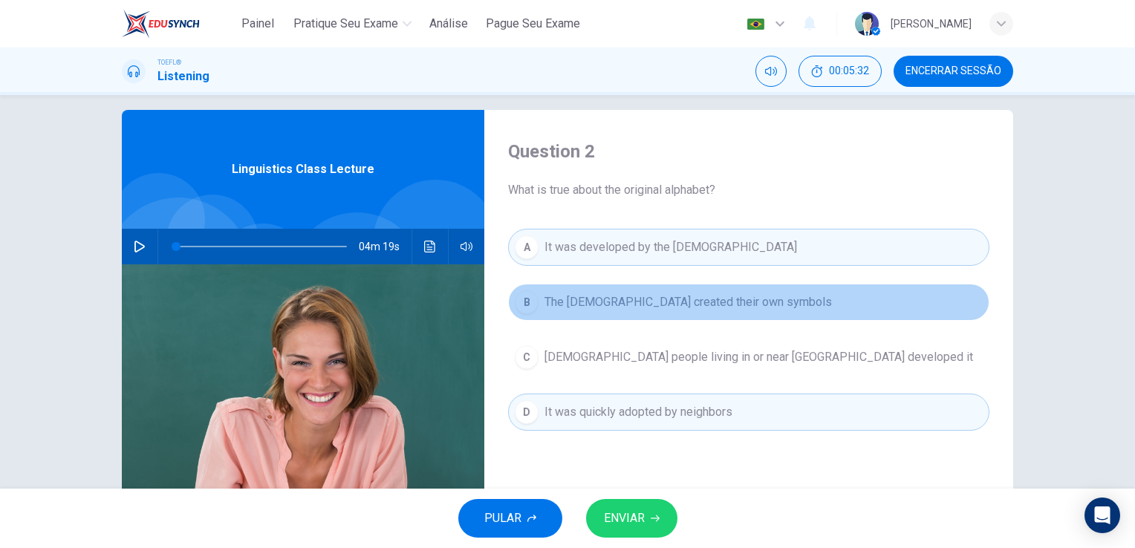
click at [663, 310] on button "B The Hebrews created their own symbols" at bounding box center [748, 302] width 481 height 37
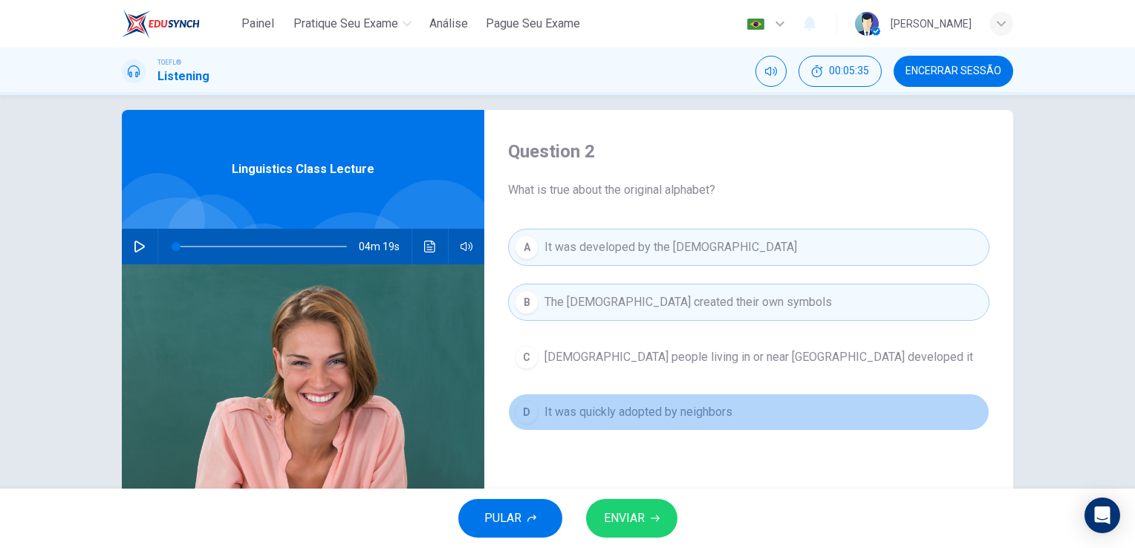
click at [660, 403] on span "It was quickly adopted by neighbors" at bounding box center [638, 412] width 188 height 18
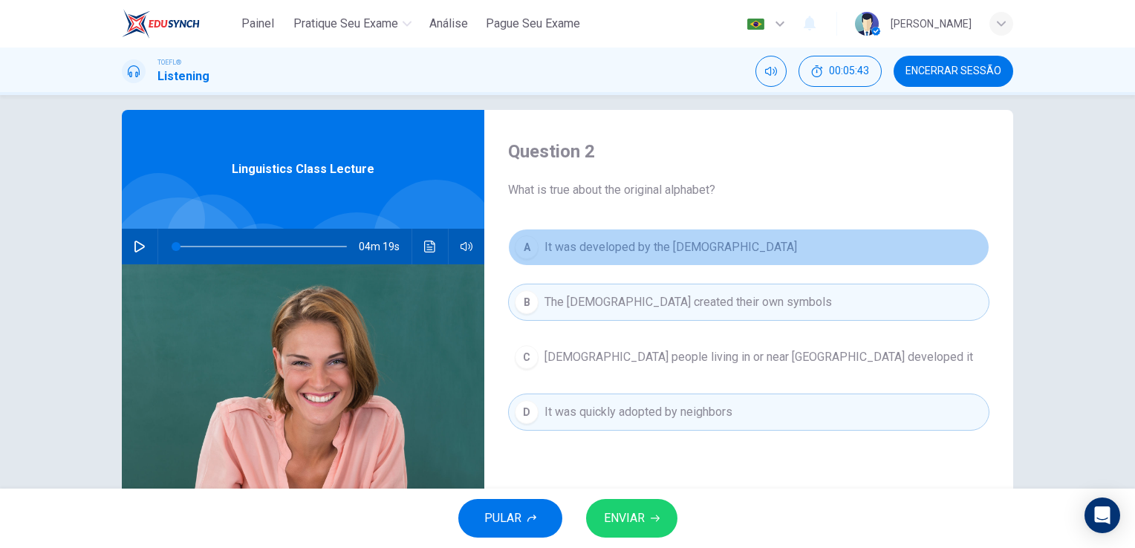
click at [667, 247] on span "It was developed by the [DEMOGRAPHIC_DATA]" at bounding box center [670, 247] width 253 height 18
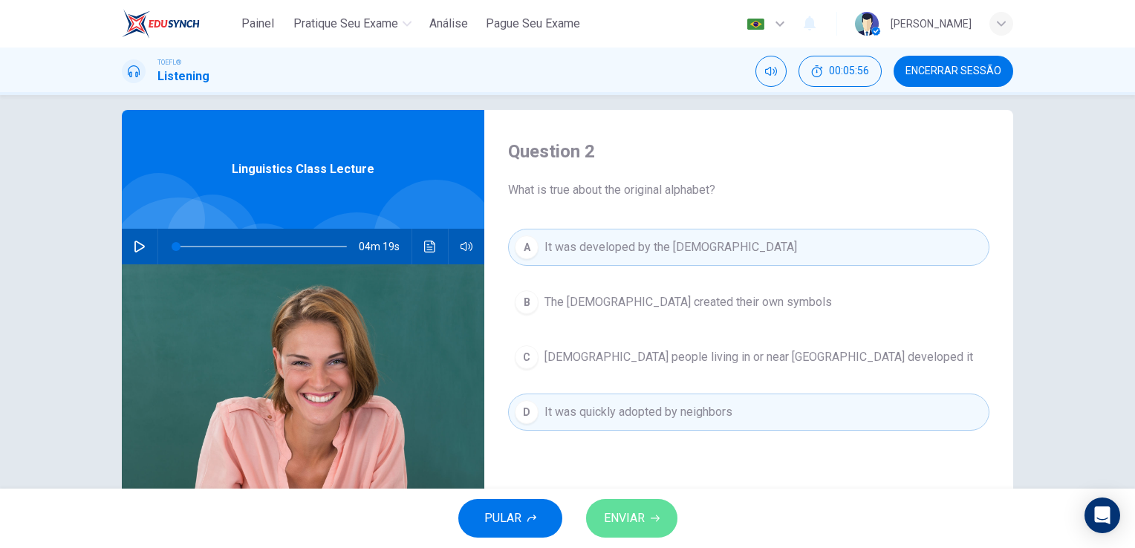
click at [637, 513] on span "ENVIAR" at bounding box center [624, 518] width 41 height 21
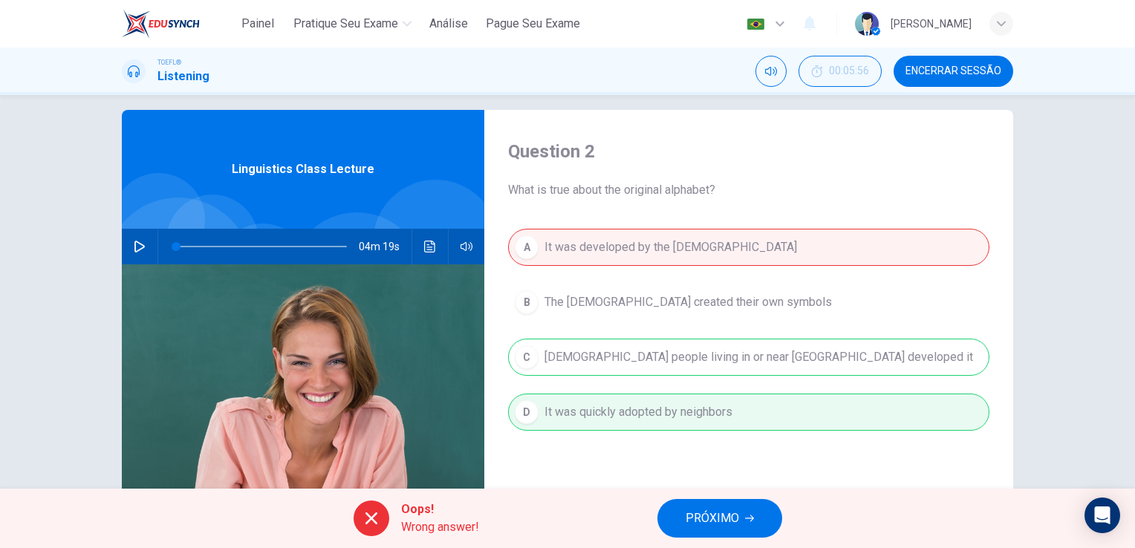
click at [143, 246] on button "button" at bounding box center [140, 247] width 24 height 36
click at [186, 244] on span at bounding box center [189, 246] width 9 height 9
click at [197, 244] on span at bounding box center [199, 246] width 9 height 9
drag, startPoint x: 197, startPoint y: 244, endPoint x: 182, endPoint y: 247, distance: 15.0
click at [185, 247] on span at bounding box center [189, 246] width 9 height 9
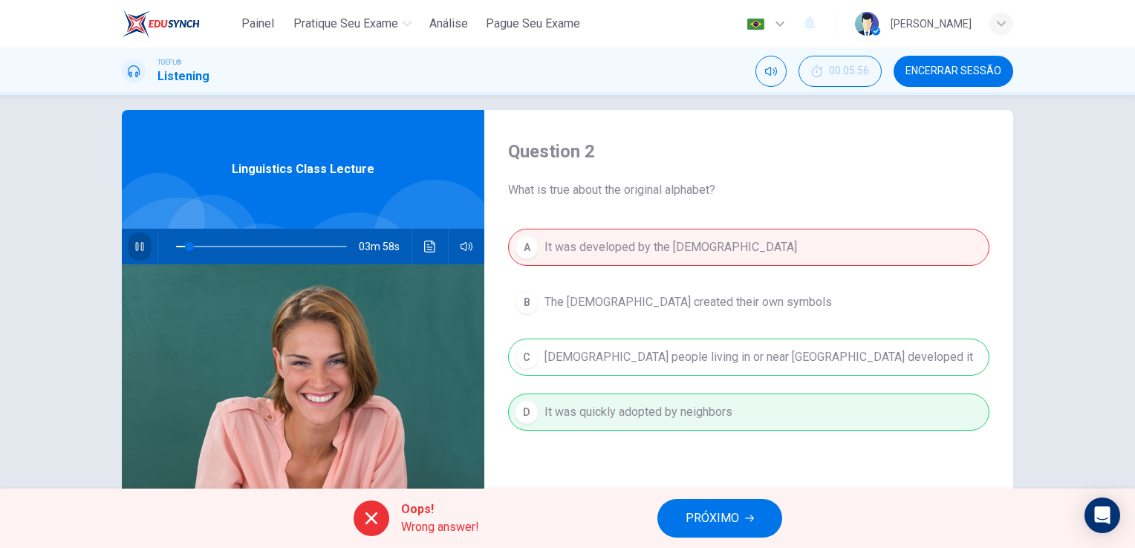
click at [140, 242] on icon "button" at bounding box center [140, 247] width 12 height 12
click at [722, 511] on span "PRÓXIMO" at bounding box center [712, 518] width 53 height 21
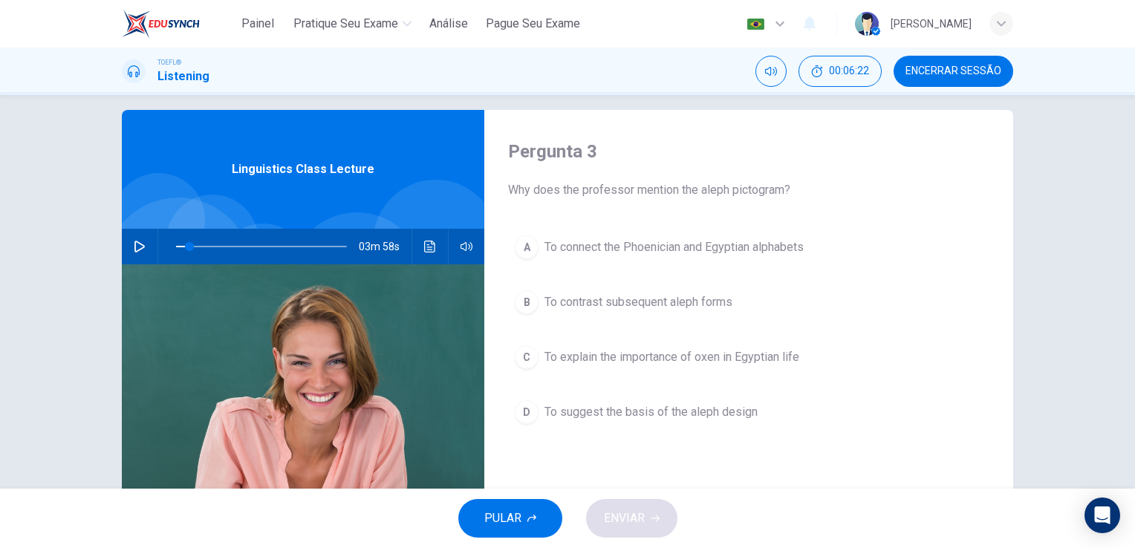
click at [744, 412] on span "To suggest the basis of the aleph design" at bounding box center [650, 412] width 213 height 18
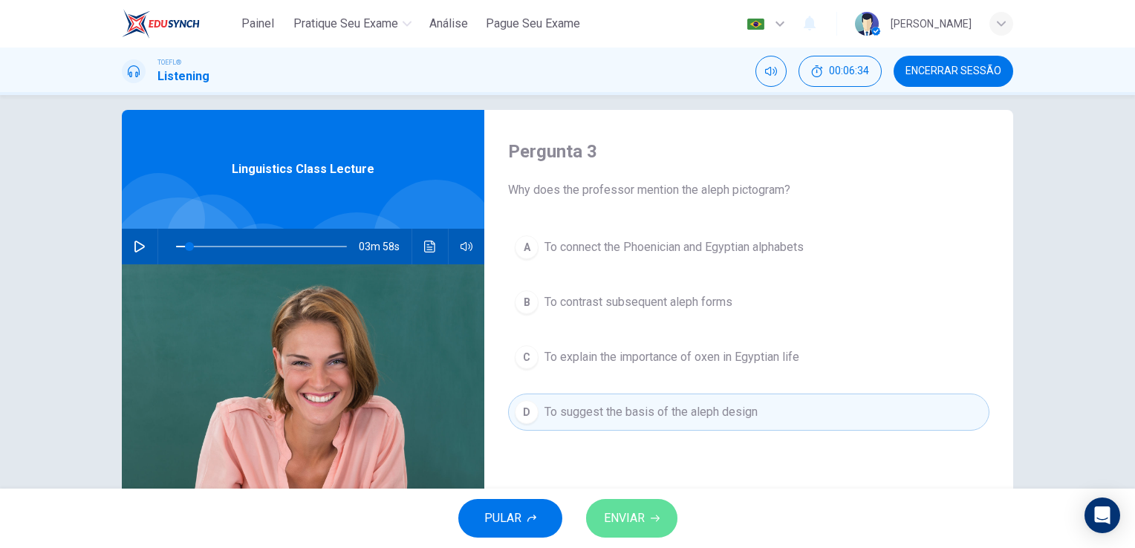
click at [629, 515] on span "ENVIAR" at bounding box center [624, 518] width 41 height 21
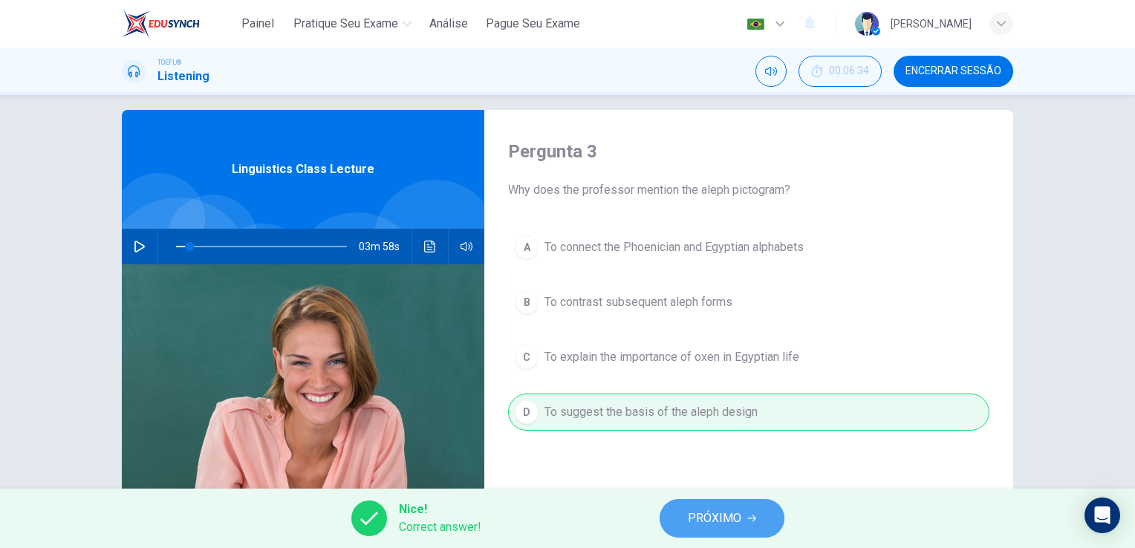
click at [734, 504] on button "PRÓXIMO" at bounding box center [722, 518] width 125 height 39
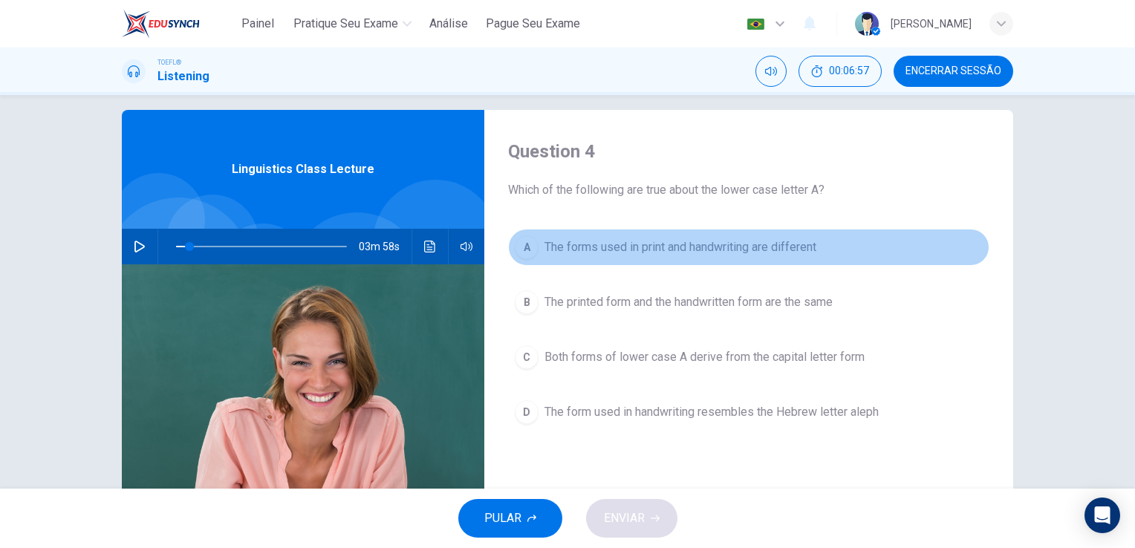
click at [711, 245] on span "The forms used in print and handwriting are different" at bounding box center [680, 247] width 272 height 18
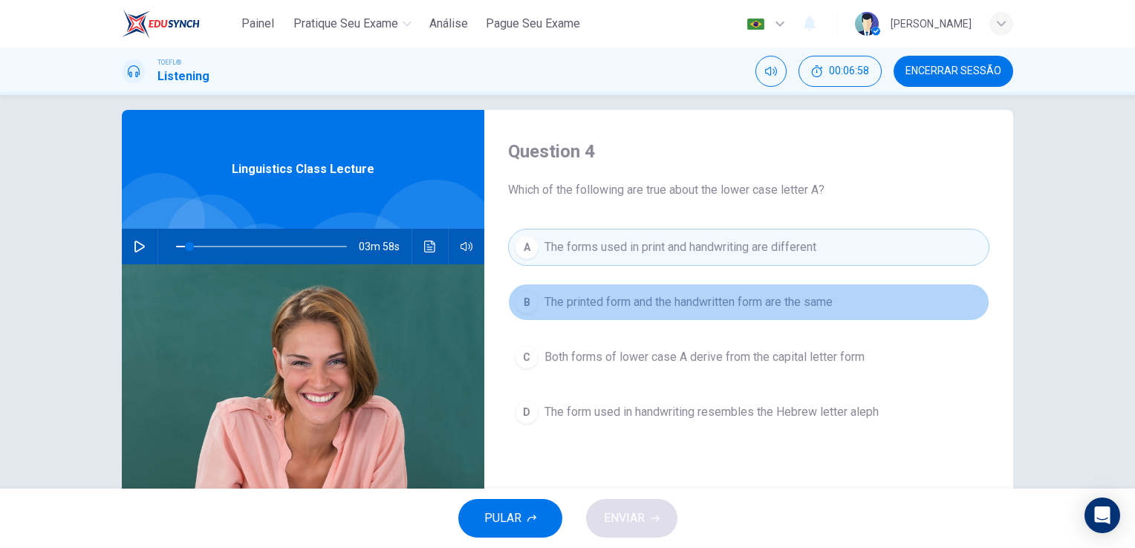
click at [682, 304] on span "The printed form and the handwritten form are the same" at bounding box center [688, 302] width 288 height 18
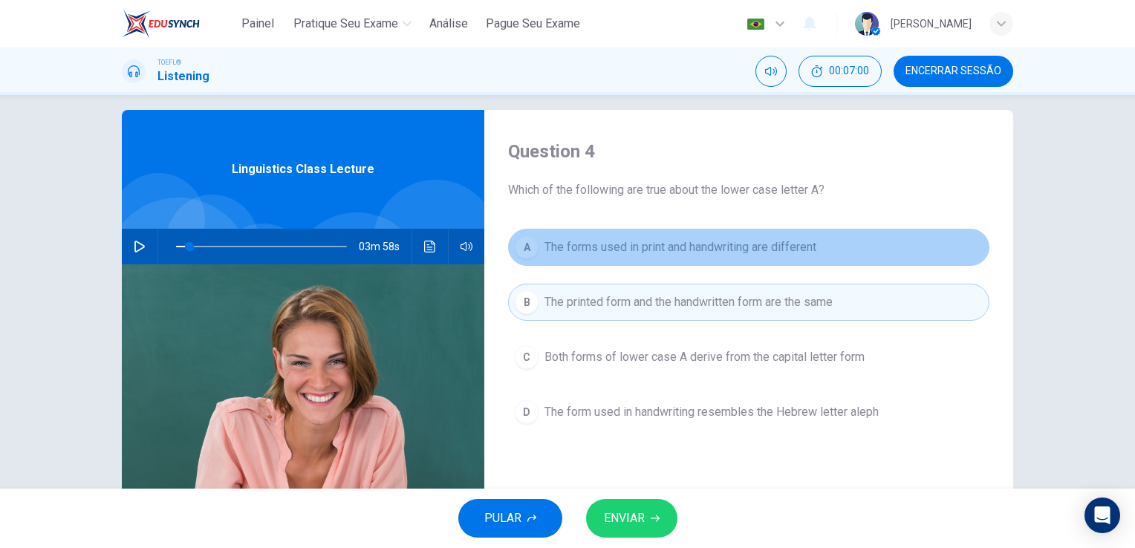
click at [710, 253] on span "The forms used in print and handwriting are different" at bounding box center [680, 247] width 272 height 18
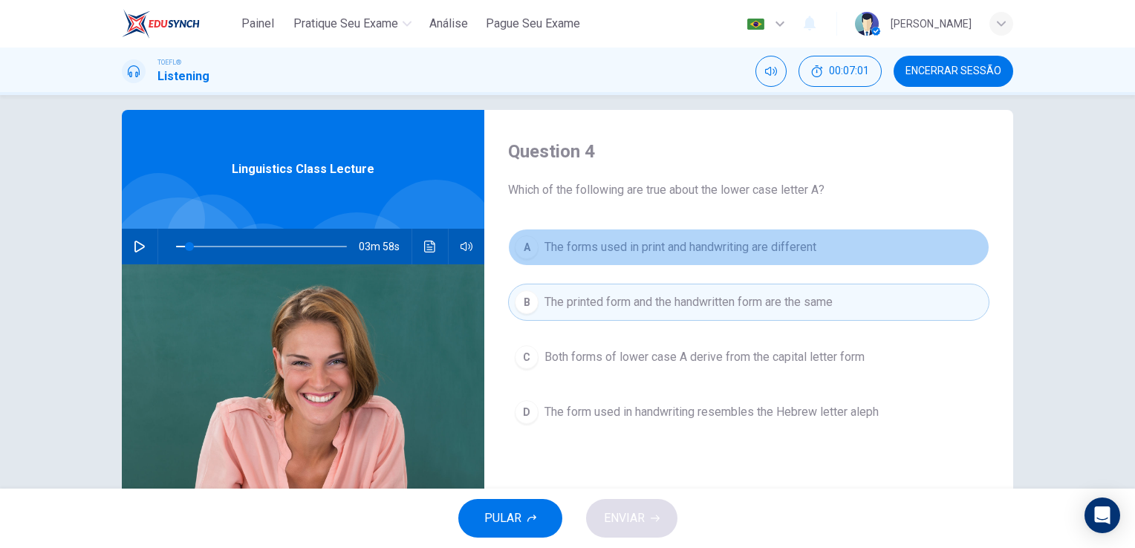
click at [710, 253] on span "The forms used in print and handwriting are different" at bounding box center [680, 247] width 272 height 18
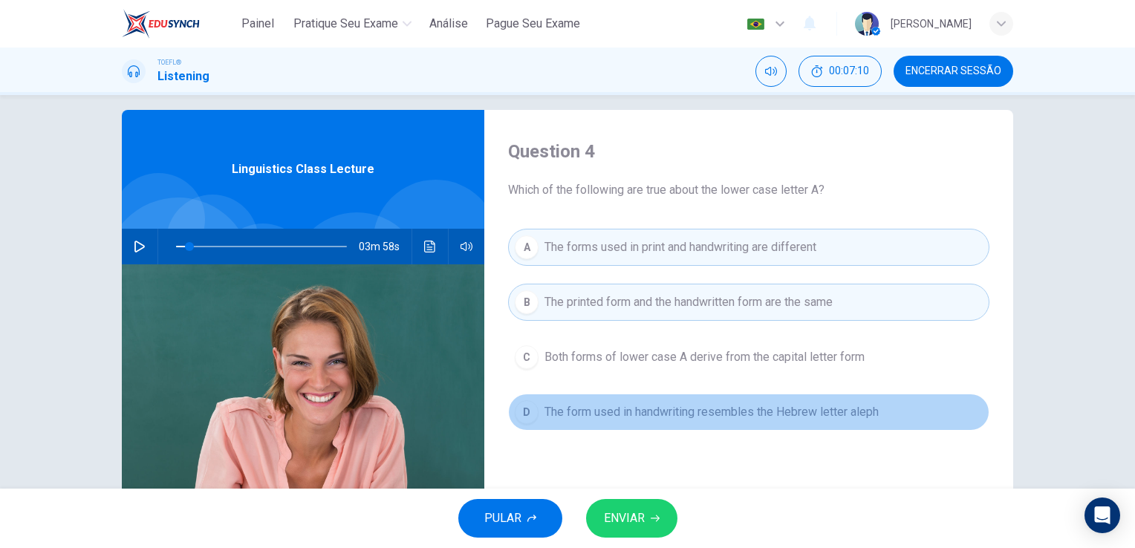
click at [683, 415] on span "The form used in handwriting resembles the Hebrew letter aleph" at bounding box center [711, 412] width 334 height 18
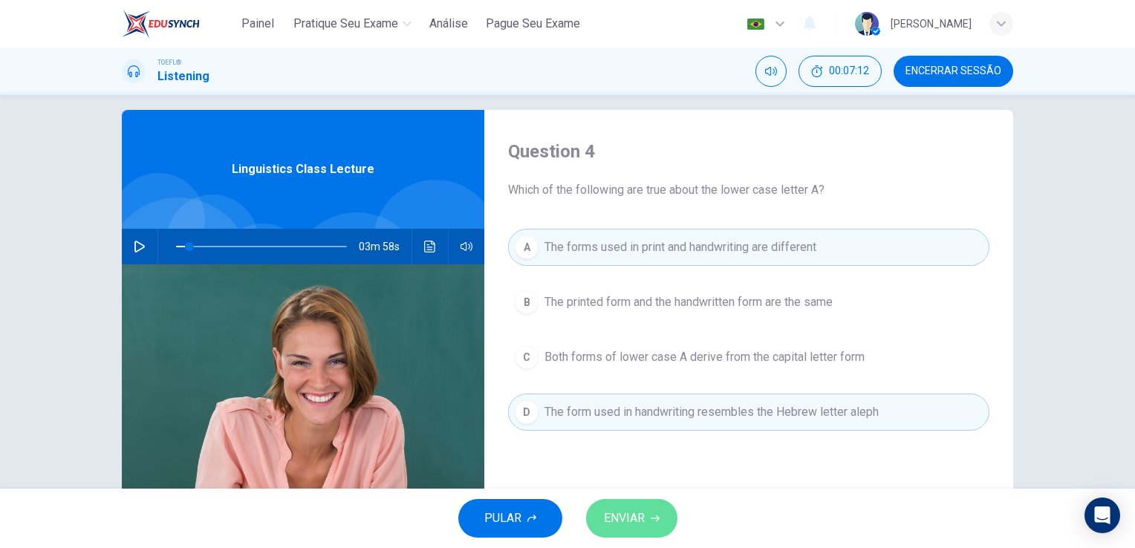
click at [644, 524] on span "ENVIAR" at bounding box center [624, 518] width 41 height 21
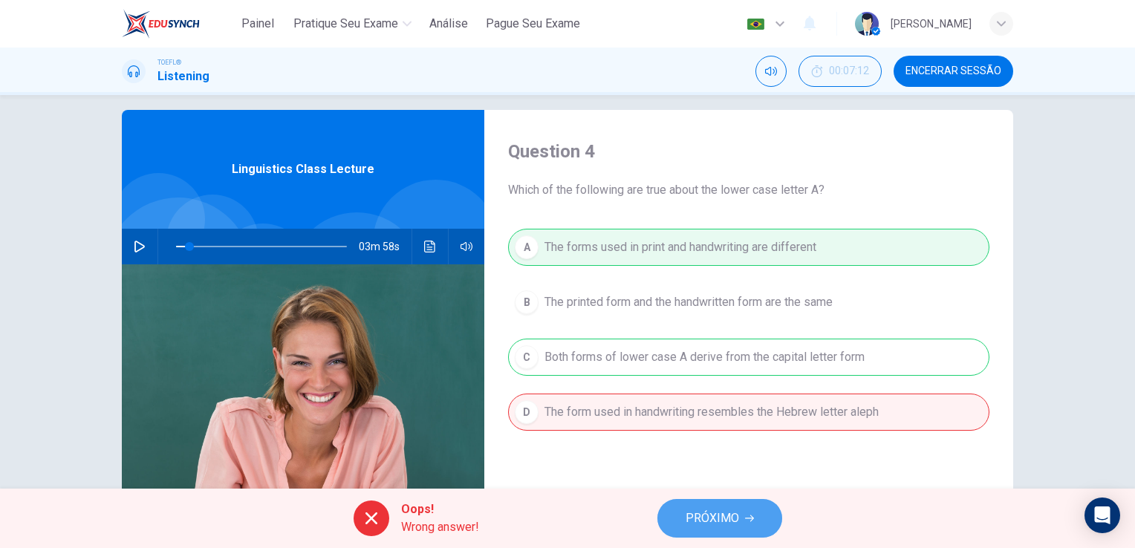
click at [710, 509] on span "PRÓXIMO" at bounding box center [712, 518] width 53 height 21
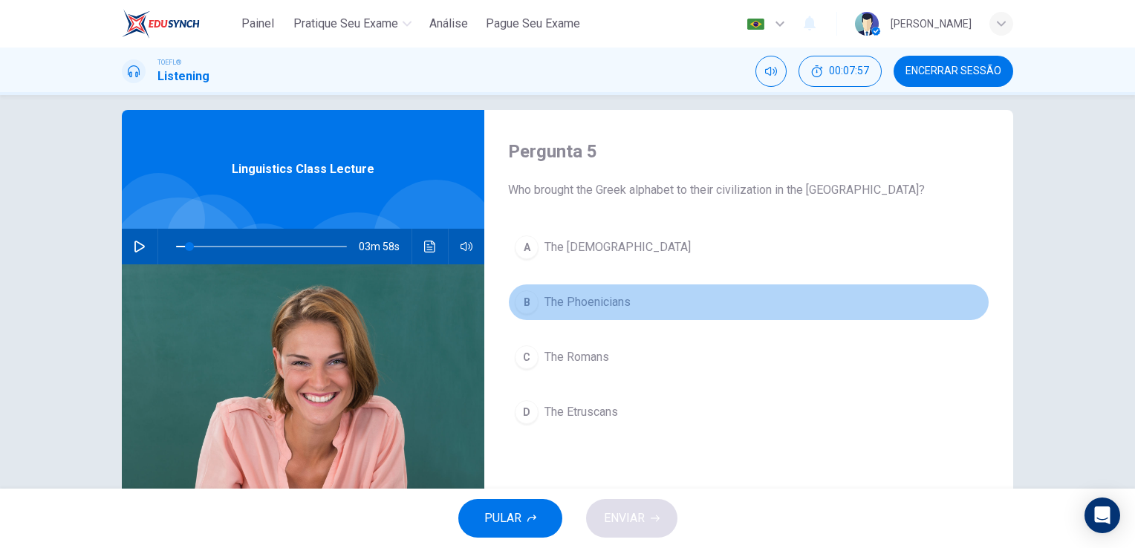
click at [573, 297] on span "The Phoenicians" at bounding box center [587, 302] width 86 height 18
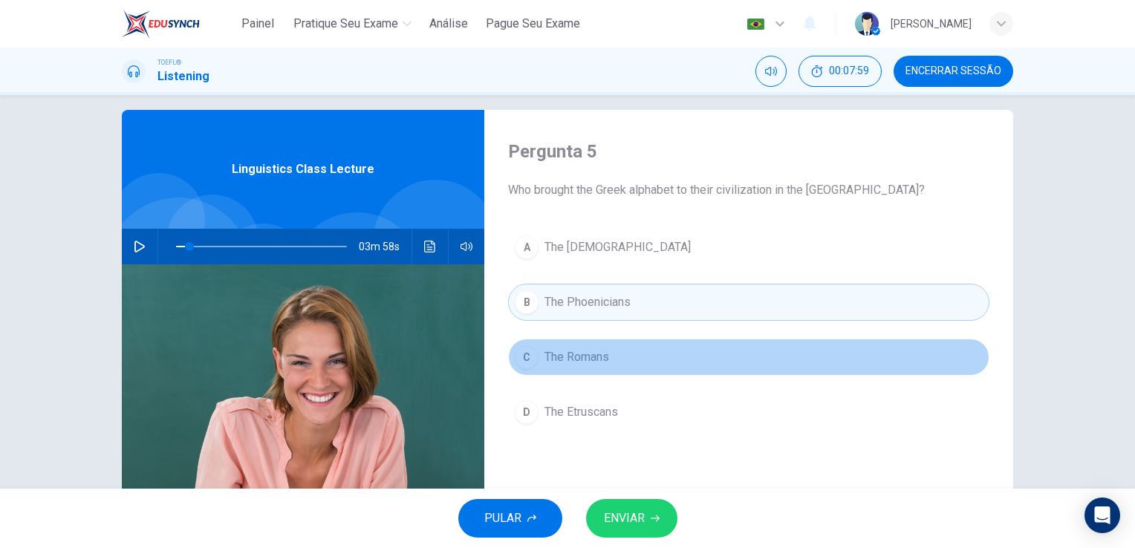
click at [591, 360] on span "The Romans" at bounding box center [576, 357] width 65 height 18
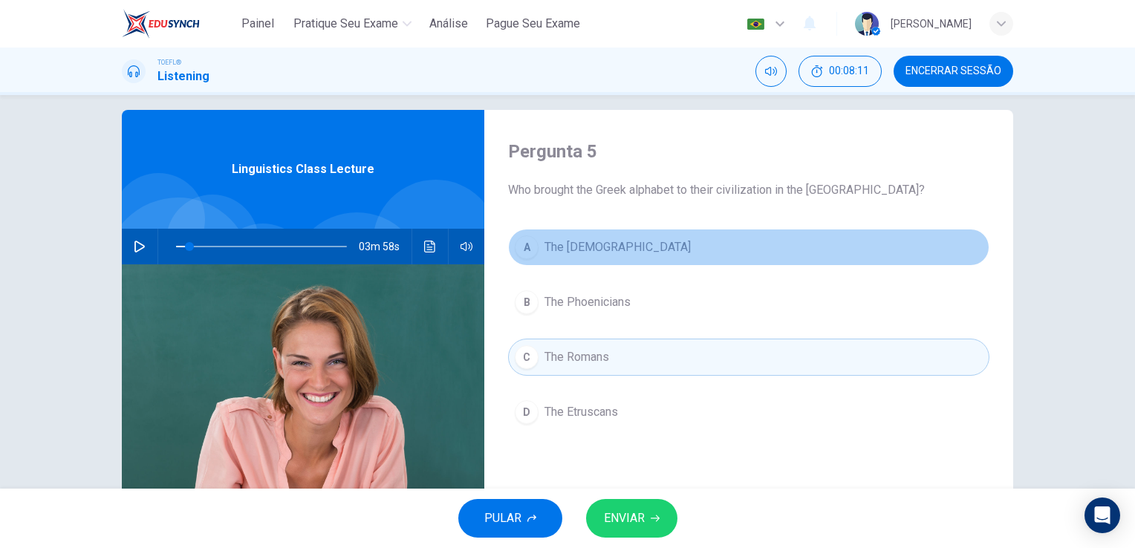
click at [604, 257] on button "A The [DEMOGRAPHIC_DATA]" at bounding box center [748, 247] width 481 height 37
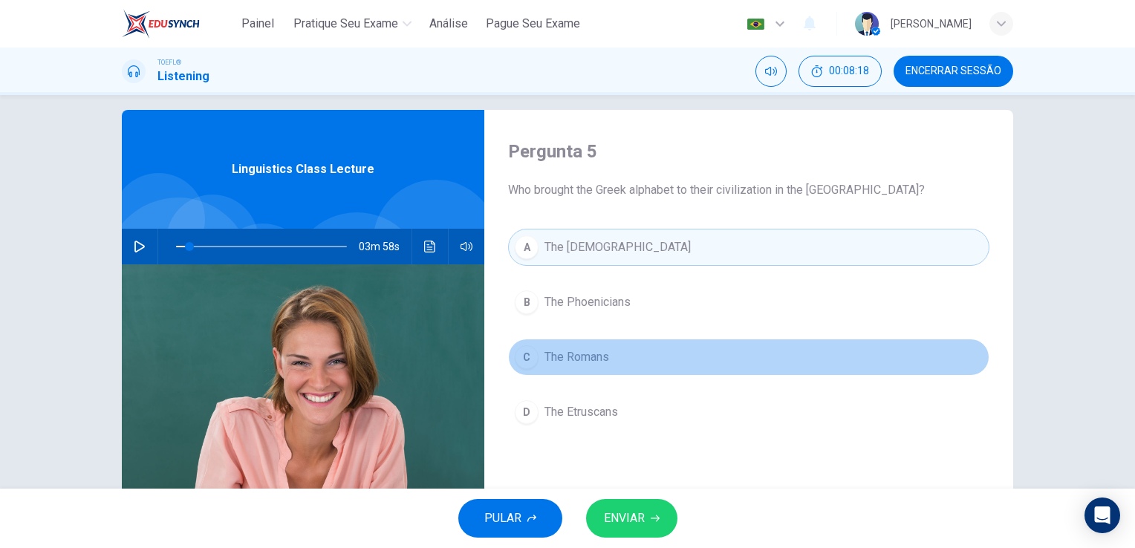
click at [594, 352] on span "The Romans" at bounding box center [576, 357] width 65 height 18
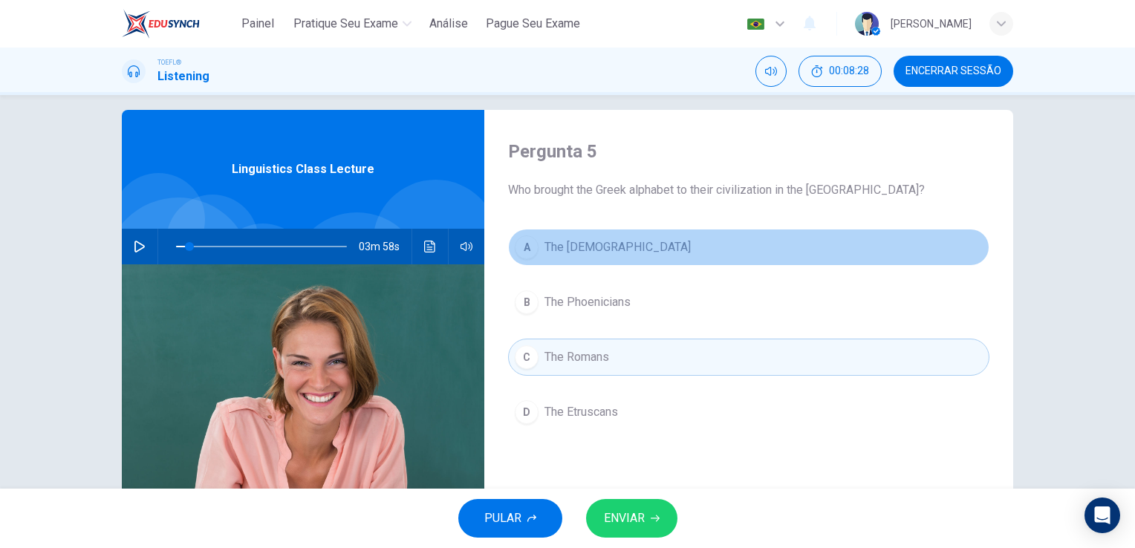
click at [605, 251] on span "The [DEMOGRAPHIC_DATA]" at bounding box center [617, 247] width 146 height 18
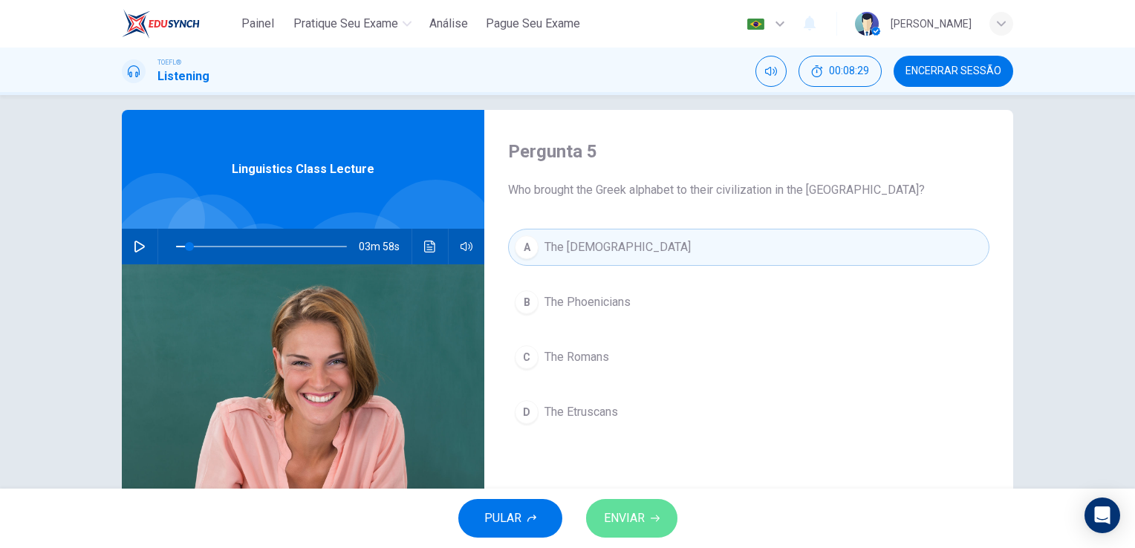
click at [626, 528] on span "ENVIAR" at bounding box center [624, 518] width 41 height 21
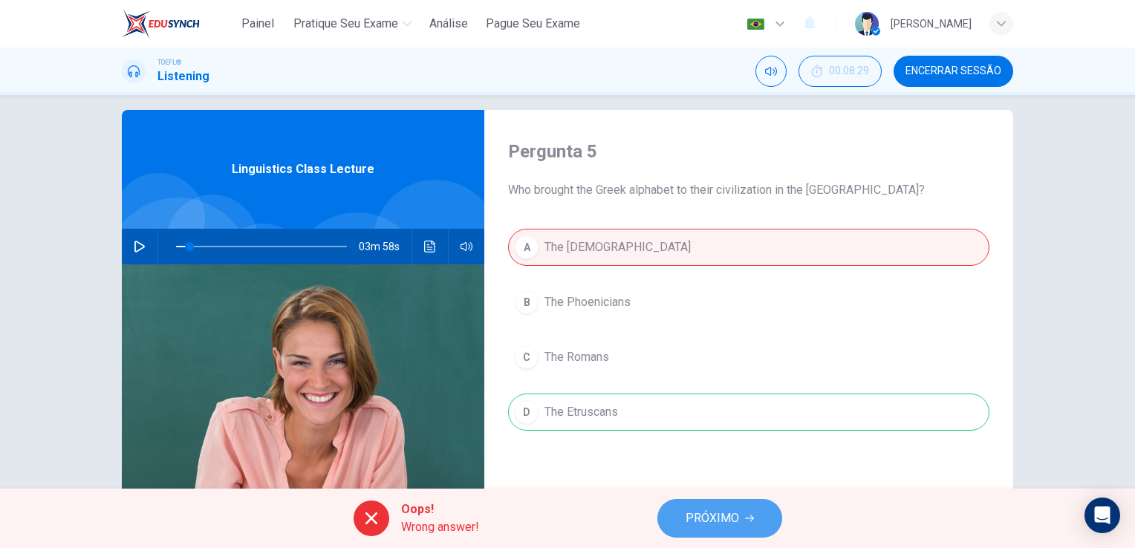
click at [707, 515] on span "PRÓXIMO" at bounding box center [712, 518] width 53 height 21
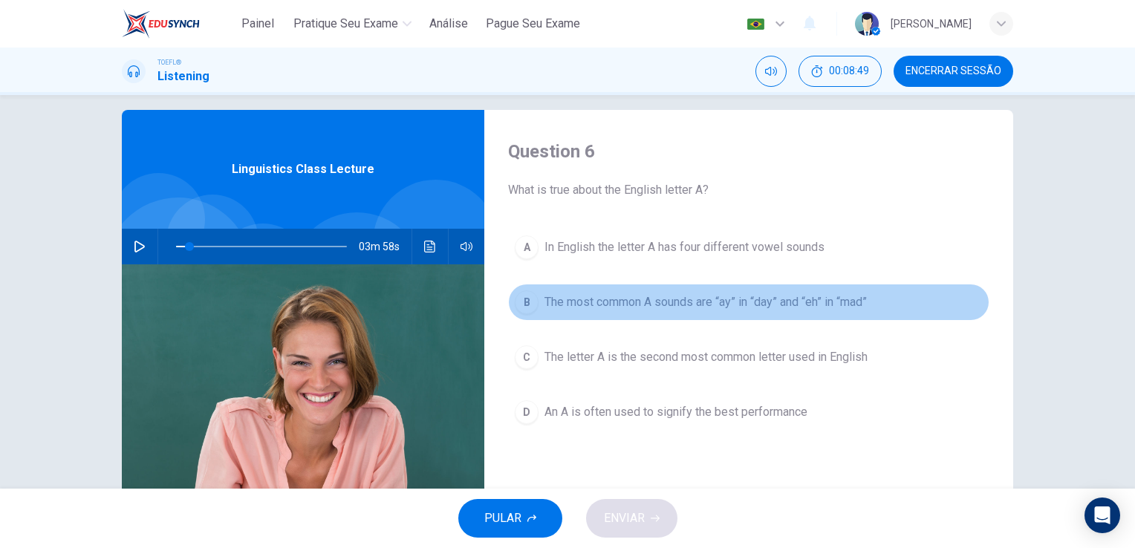
click at [764, 308] on span "The most common A sounds are “ay” in “day” and “eh” in “mad”" at bounding box center [705, 302] width 322 height 18
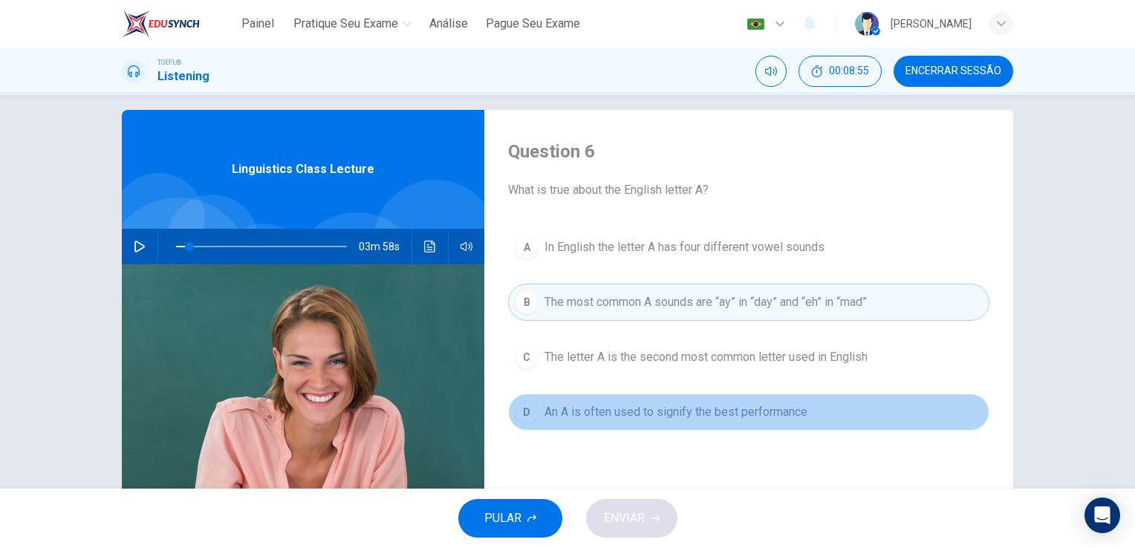
click at [701, 414] on span "An A is often used to signify the best performance" at bounding box center [675, 412] width 263 height 18
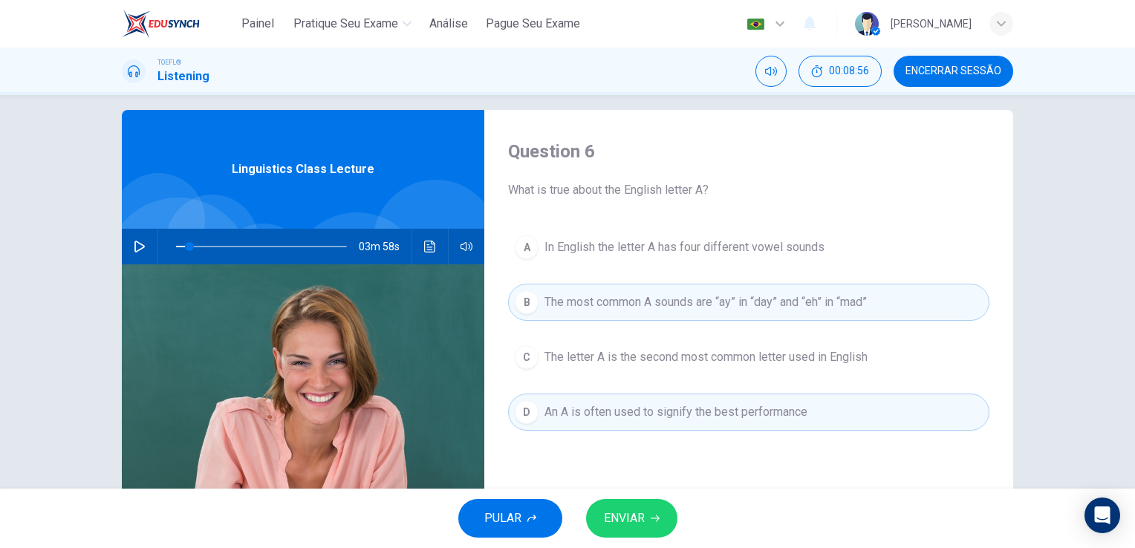
click at [633, 515] on span "ENVIAR" at bounding box center [624, 518] width 41 height 21
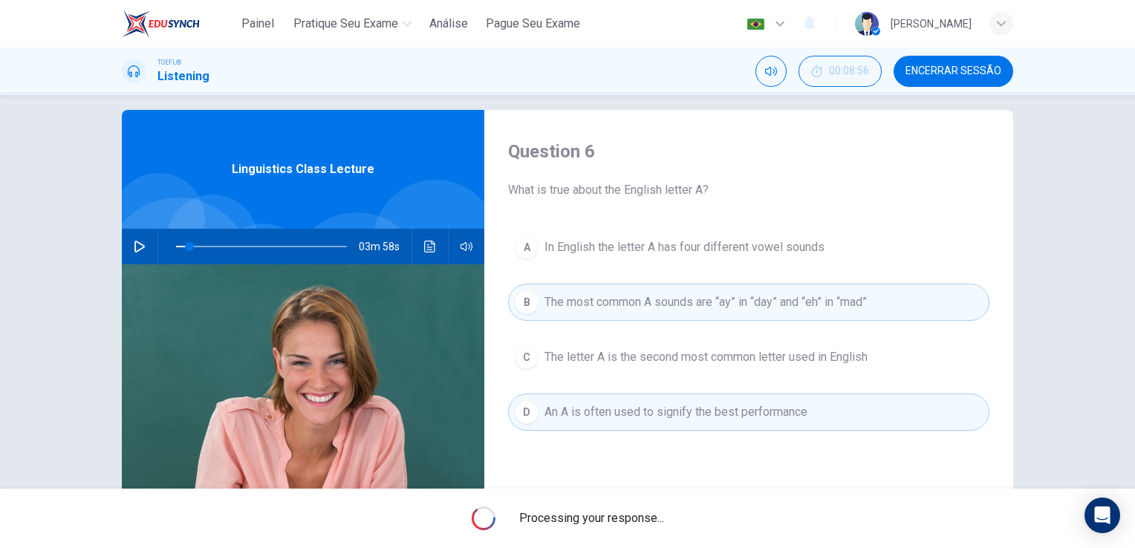
type input "8"
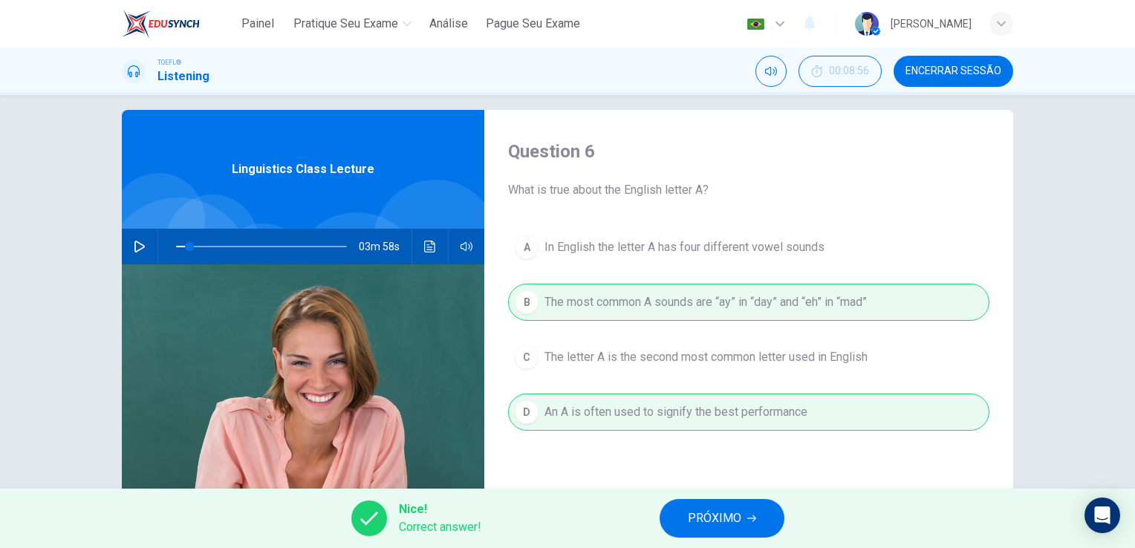
click at [737, 513] on span "PRÓXIMO" at bounding box center [714, 518] width 53 height 21
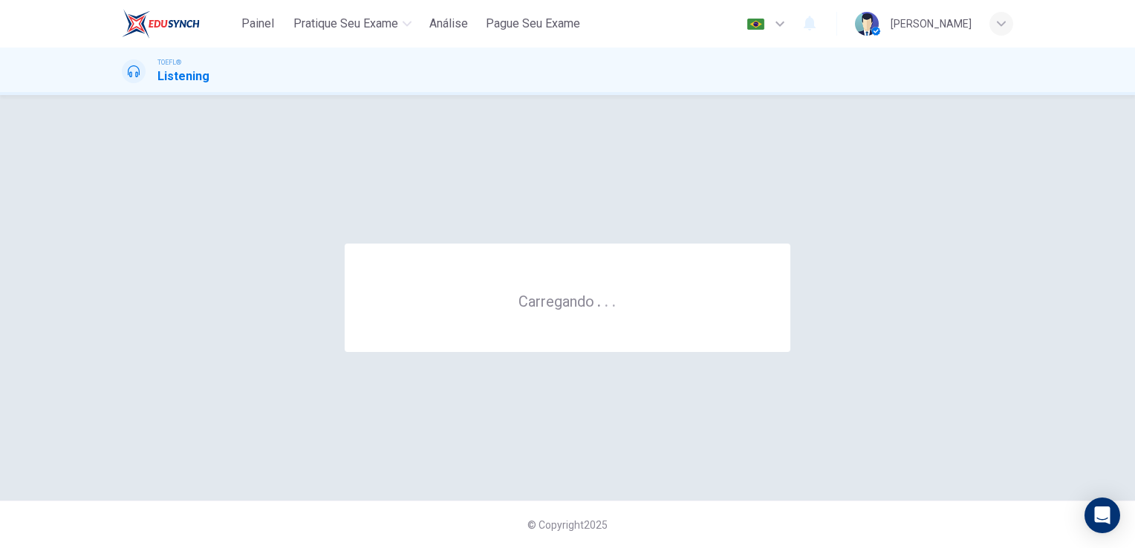
scroll to position [0, 0]
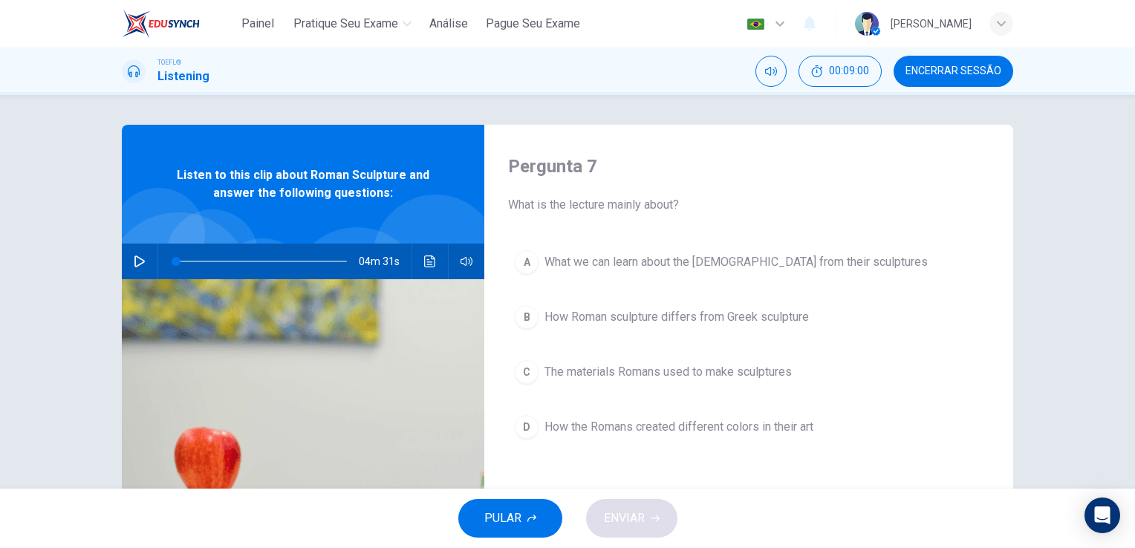
click at [942, 78] on button "Encerrar Sessão" at bounding box center [954, 71] width 120 height 31
